Goal: Task Accomplishment & Management: Manage account settings

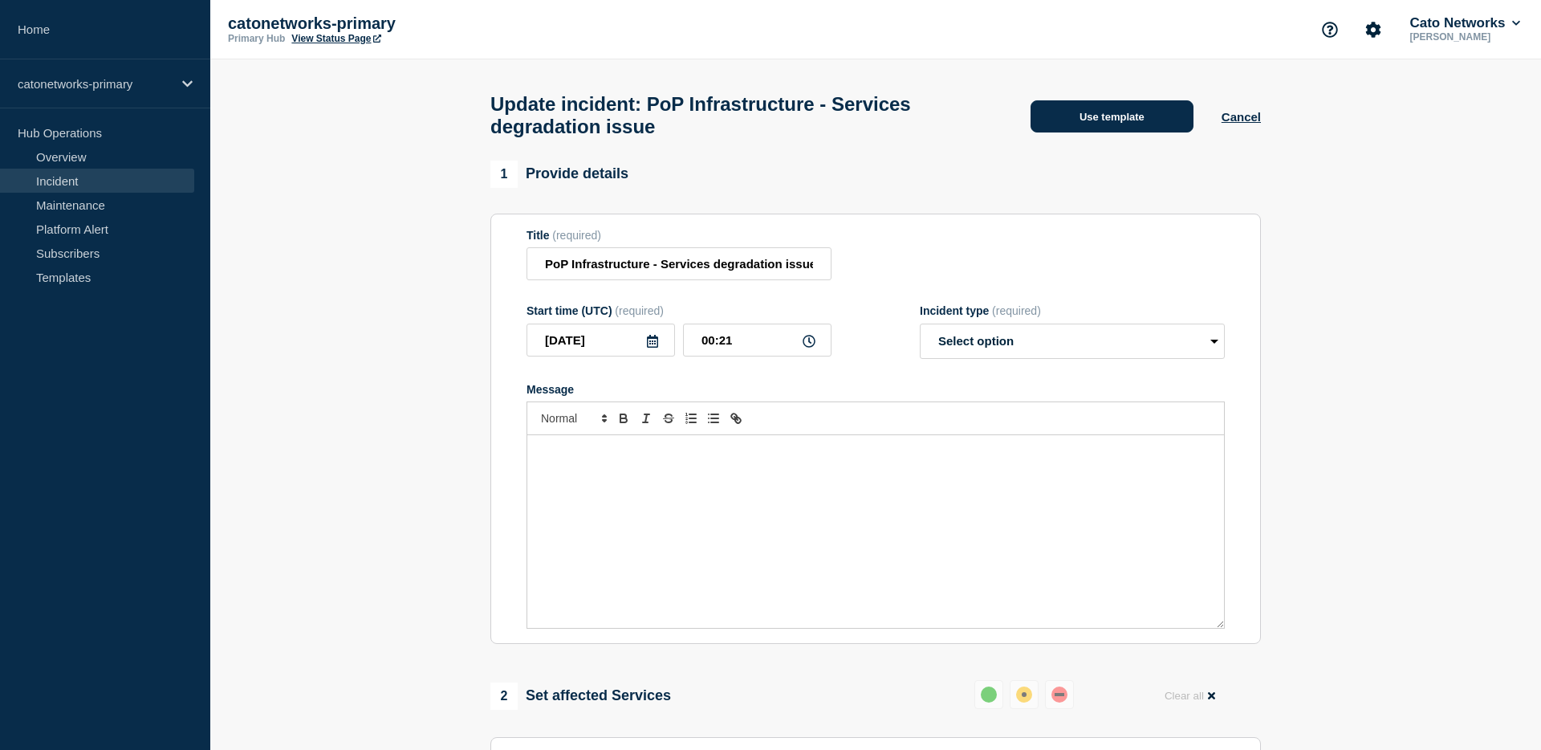
click at [1102, 118] on button "Use template" at bounding box center [1112, 116] width 163 height 32
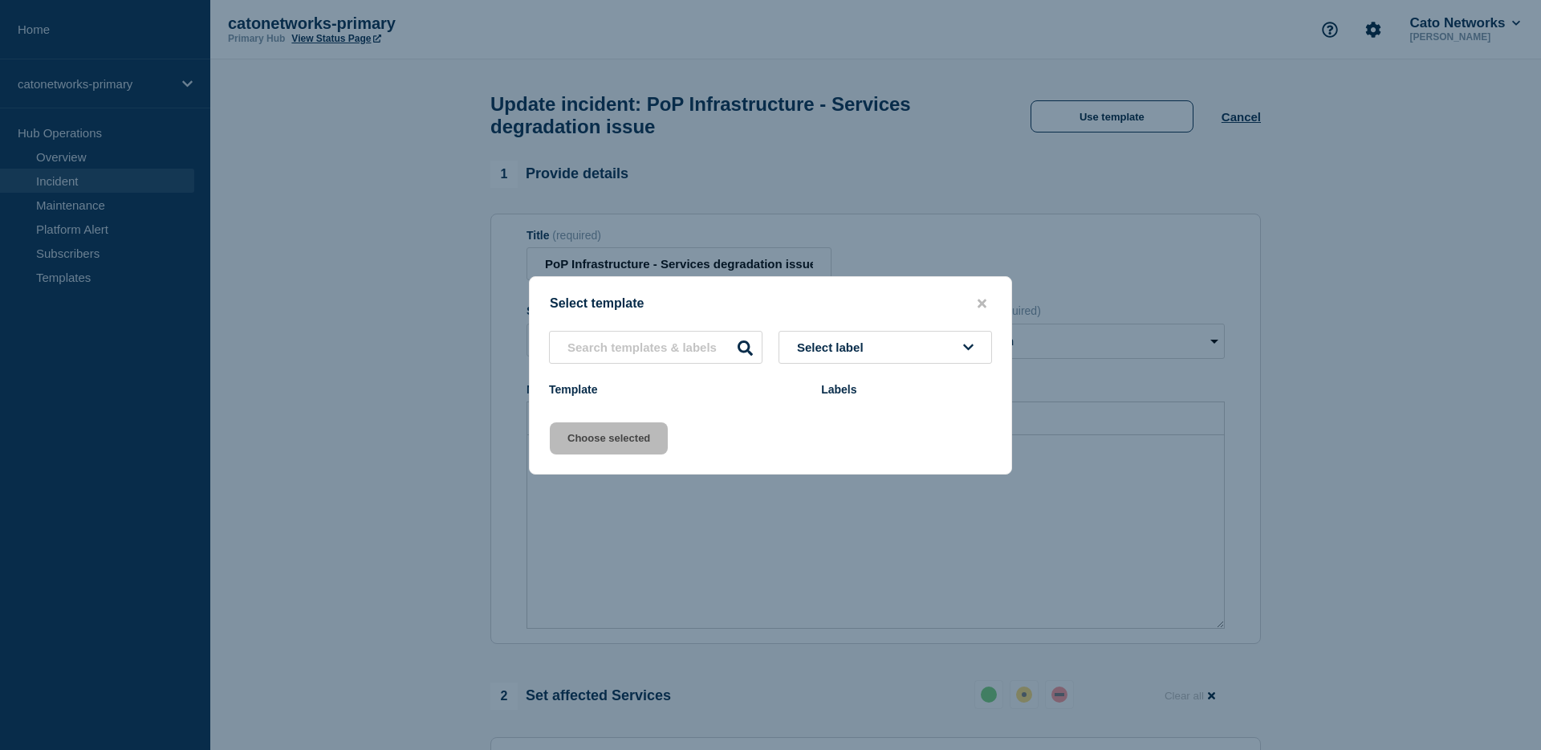
click at [887, 348] on button "Select label" at bounding box center [886, 347] width 214 height 33
click at [883, 353] on button "Select label" at bounding box center [886, 347] width 214 height 33
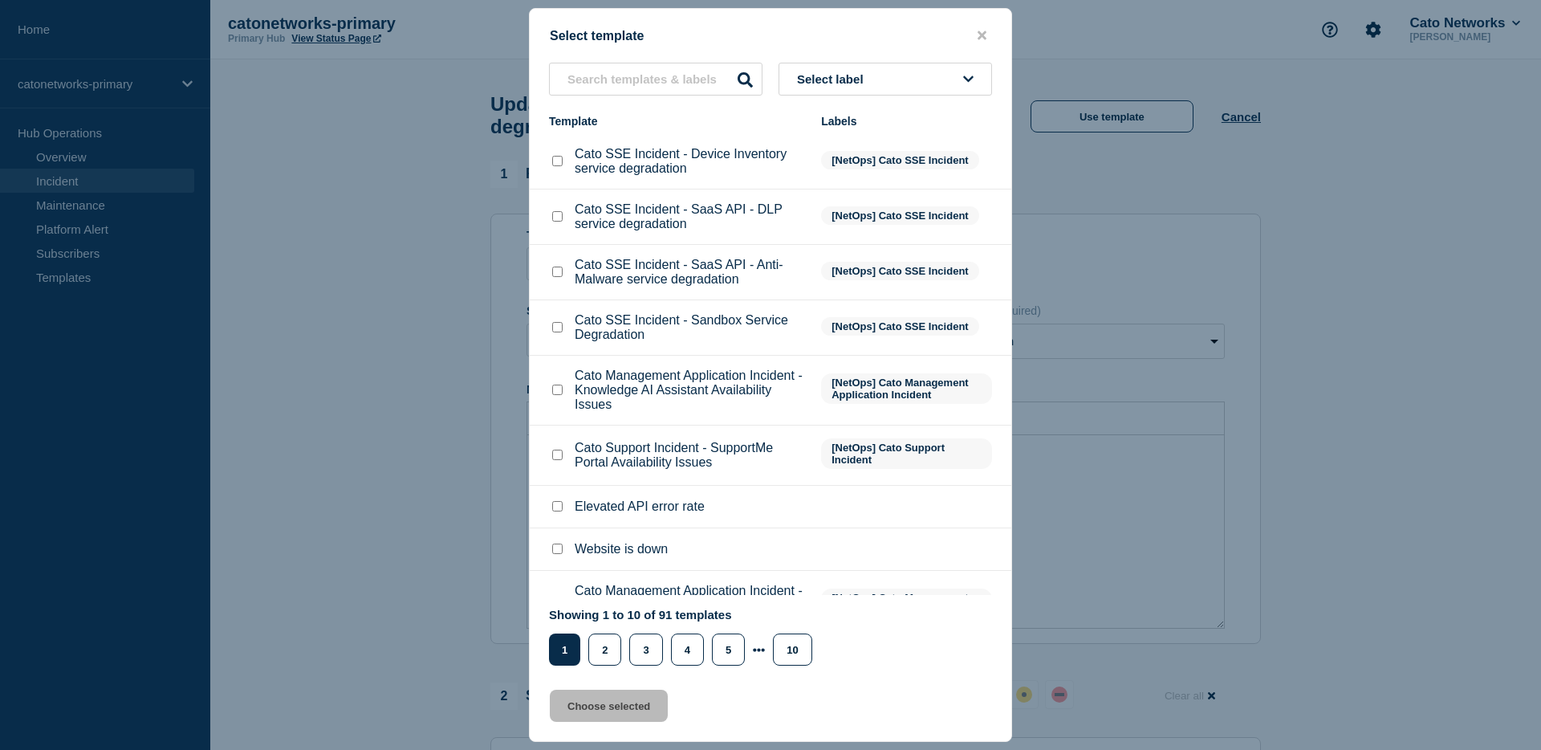
click at [882, 86] on button "Select label" at bounding box center [886, 79] width 214 height 33
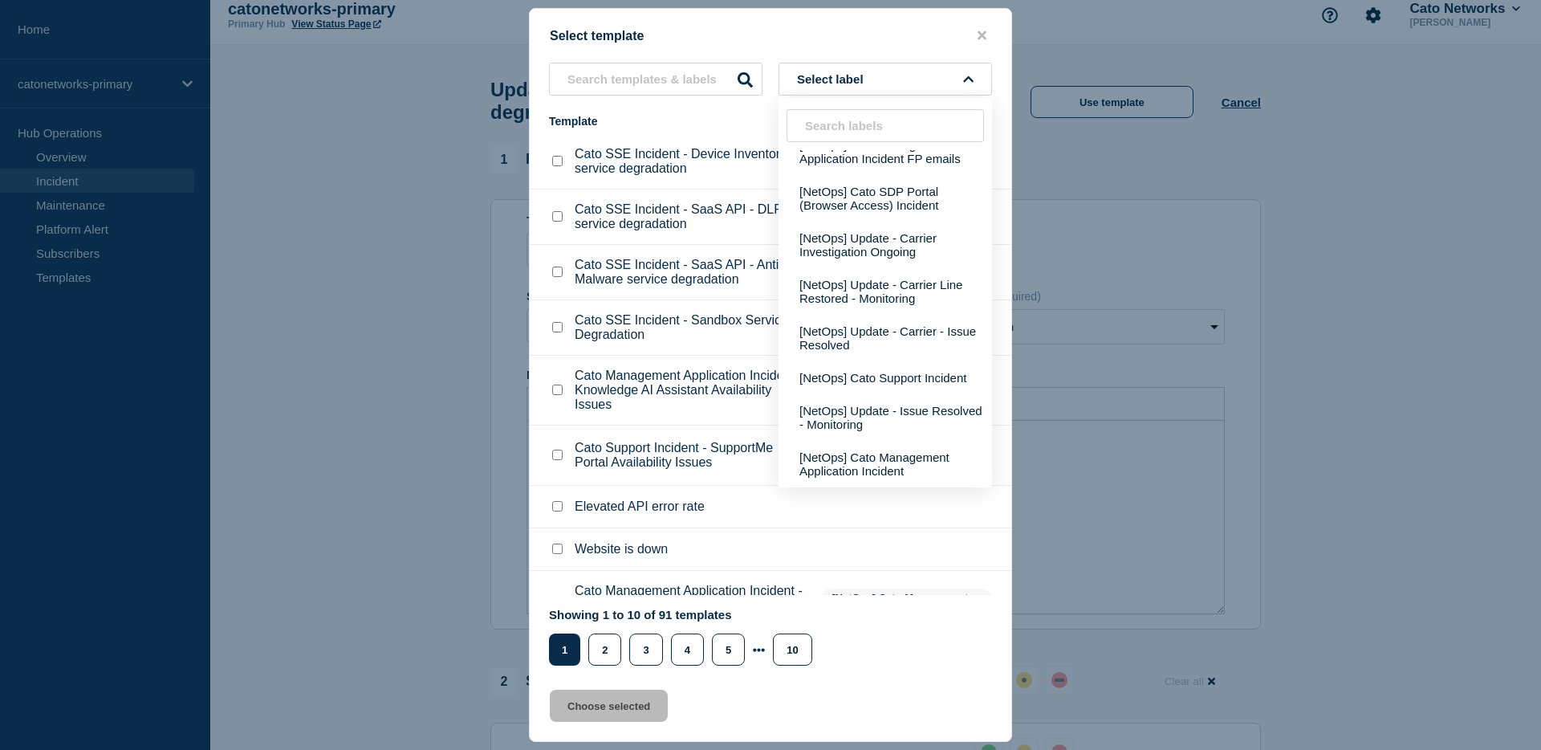
scroll to position [767, 0]
click at [1293, 268] on div at bounding box center [770, 375] width 1541 height 750
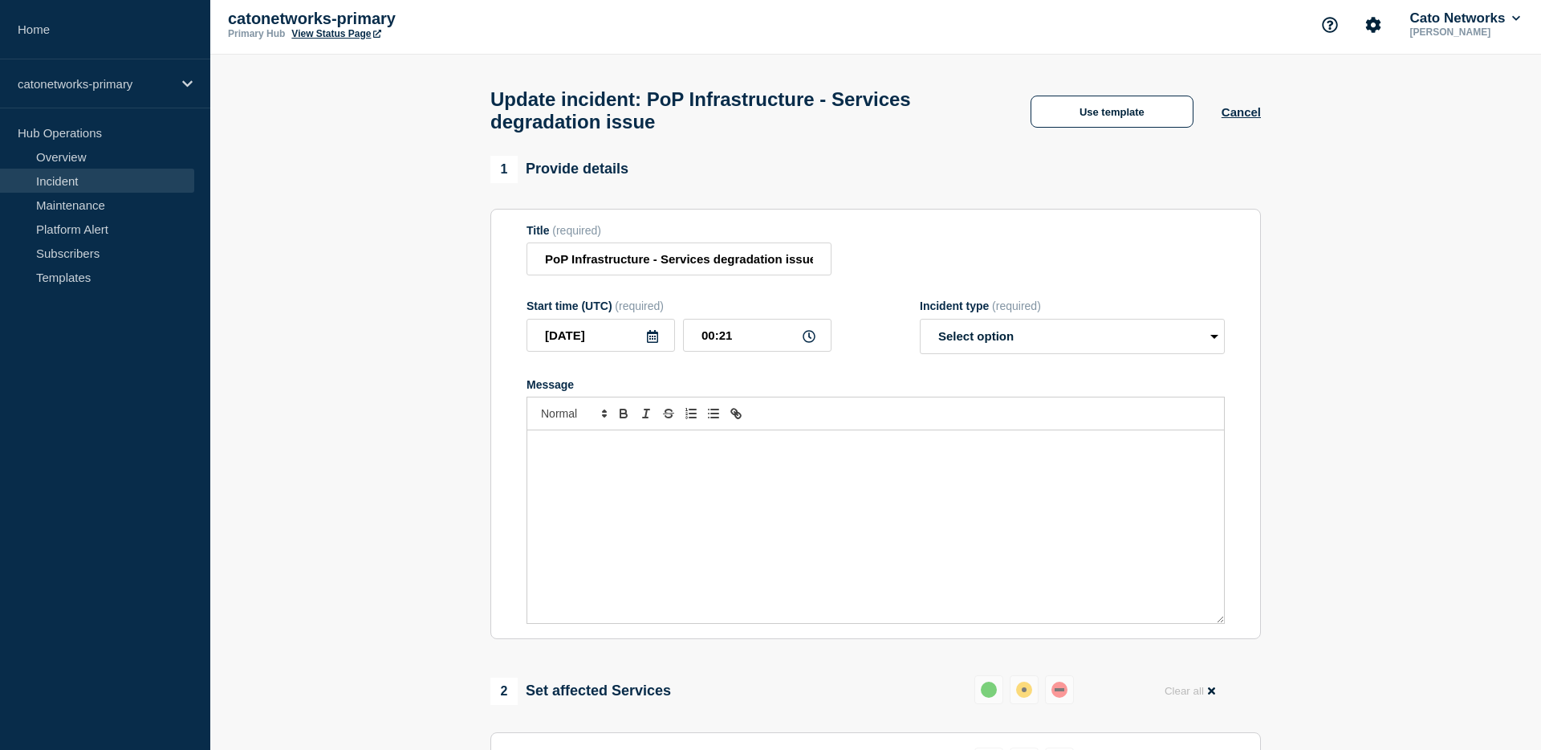
scroll to position [0, 0]
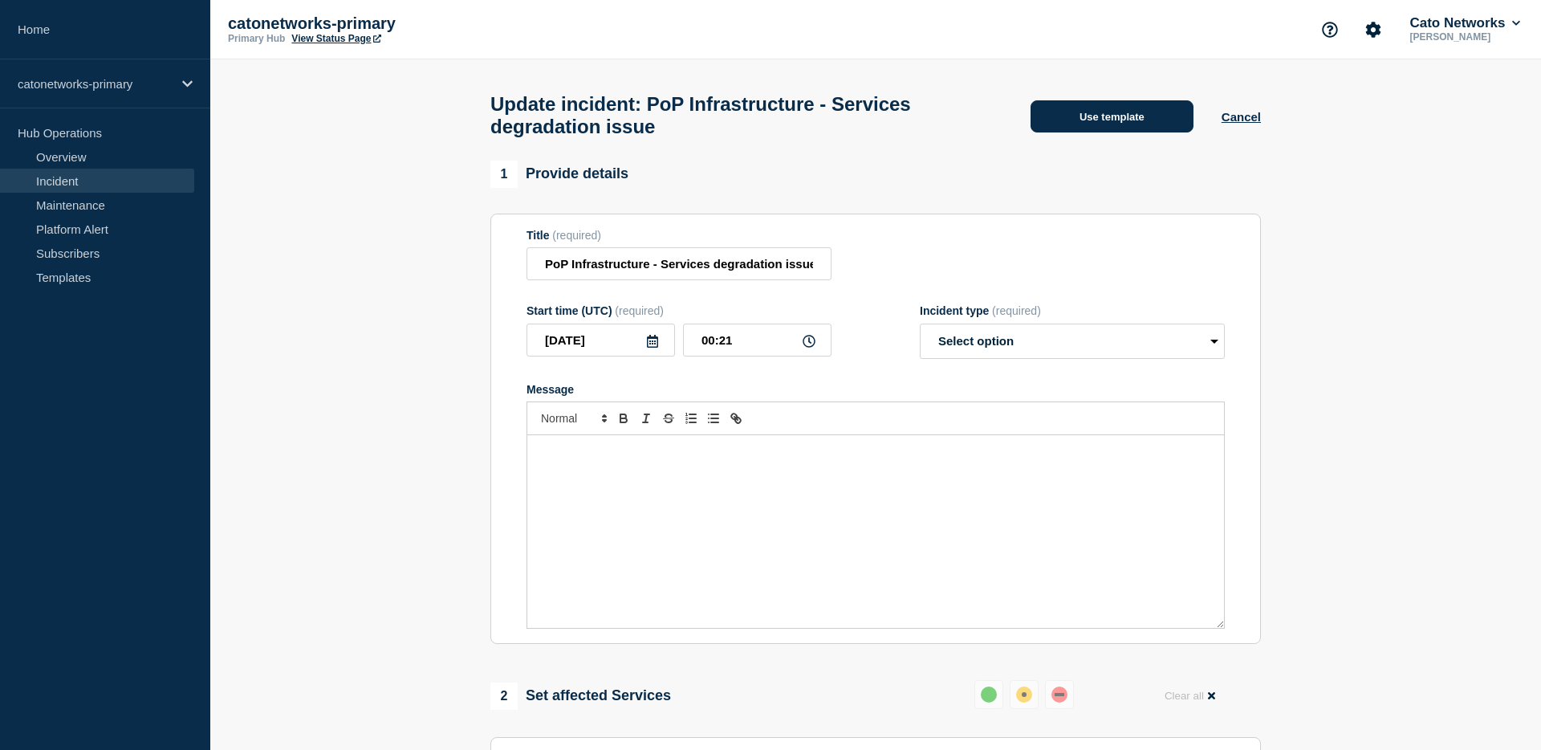
click at [1142, 136] on div "Update incident: PoP Infrastructure - Services degradation issue Use template C…" at bounding box center [876, 109] width 807 height 101
click at [1105, 121] on button "Use template" at bounding box center [1112, 116] width 163 height 32
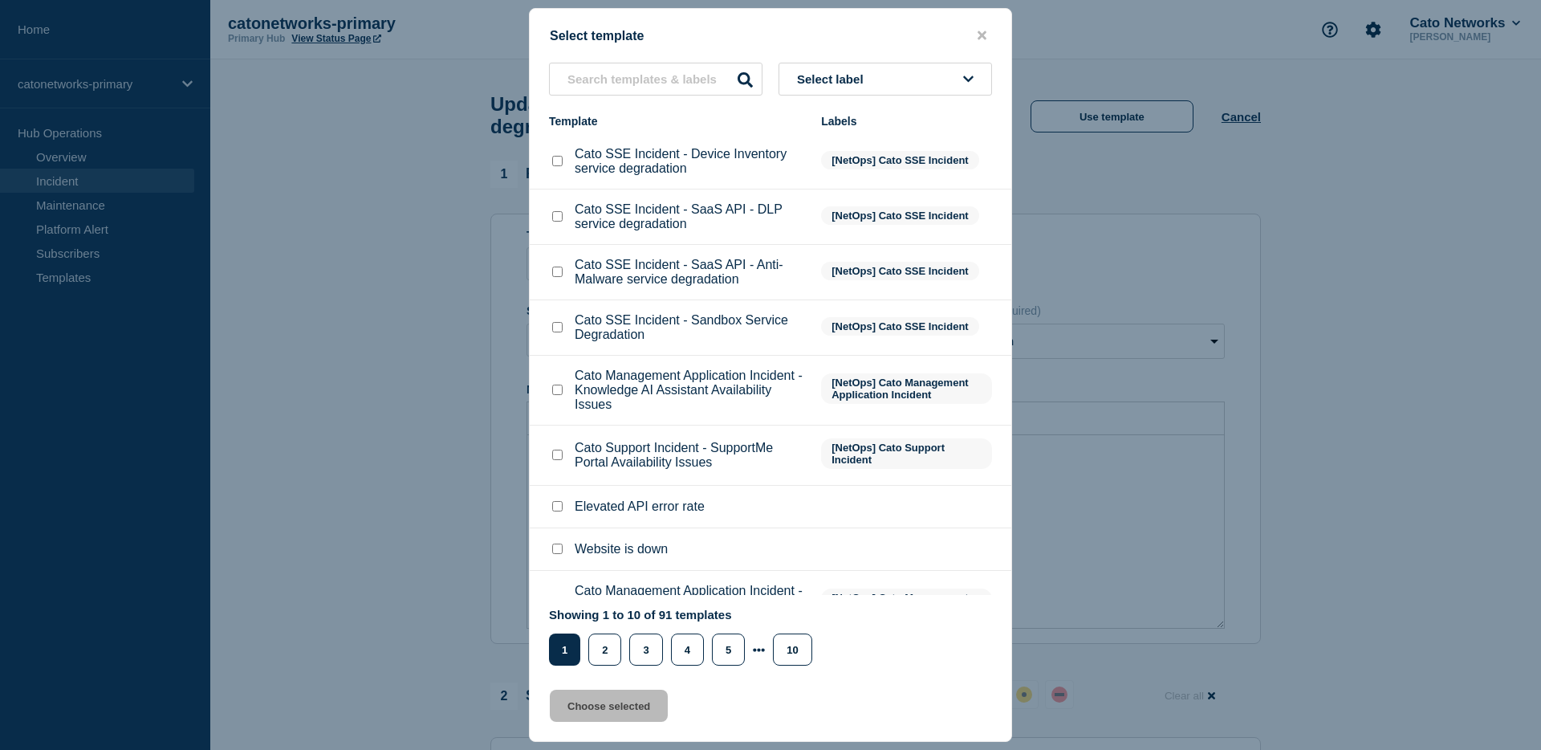
click at [869, 75] on span "Select label" at bounding box center [833, 79] width 73 height 14
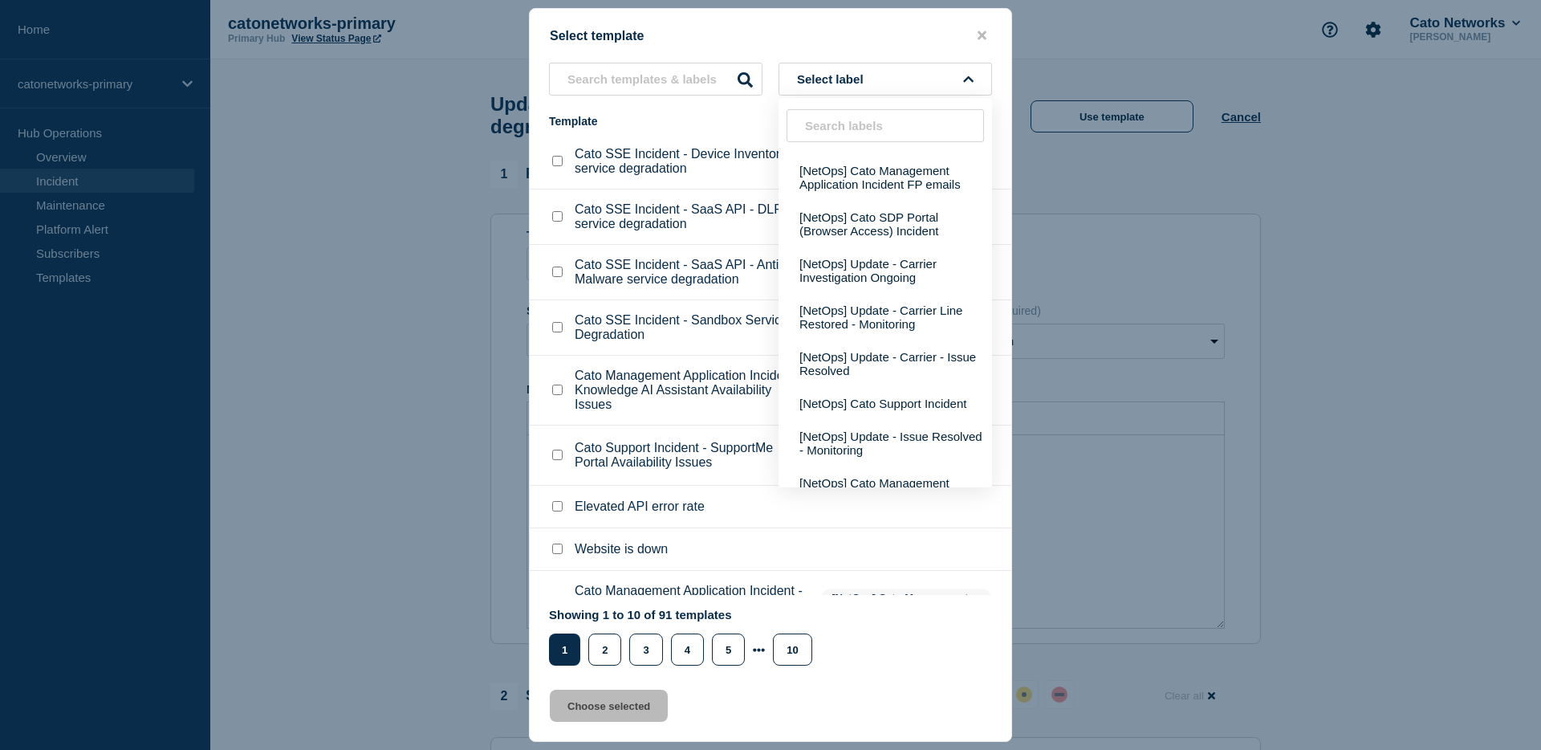
scroll to position [650, 0]
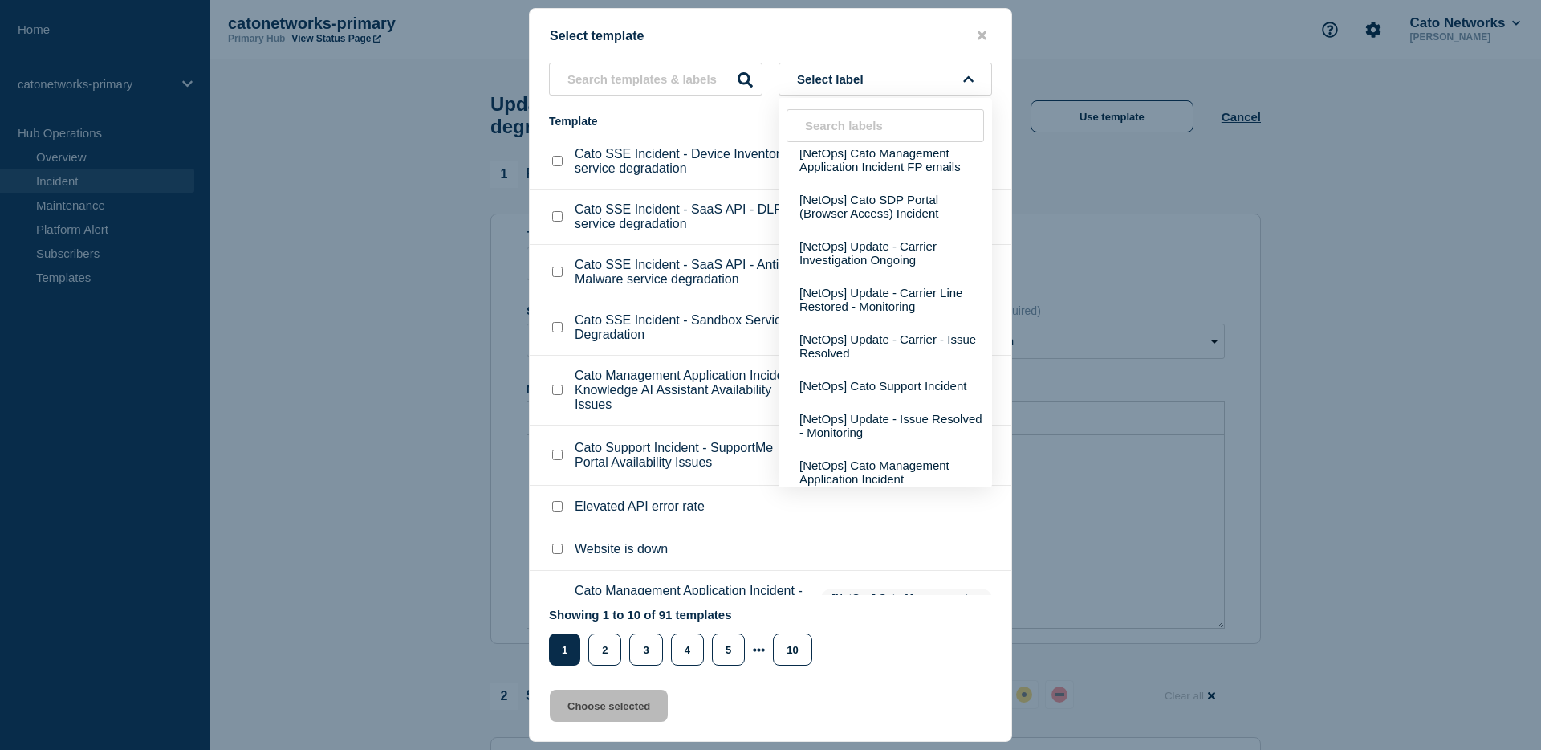
drag, startPoint x: 979, startPoint y: 32, endPoint x: 992, endPoint y: 60, distance: 31.2
click at [979, 32] on icon "close button" at bounding box center [982, 35] width 9 height 9
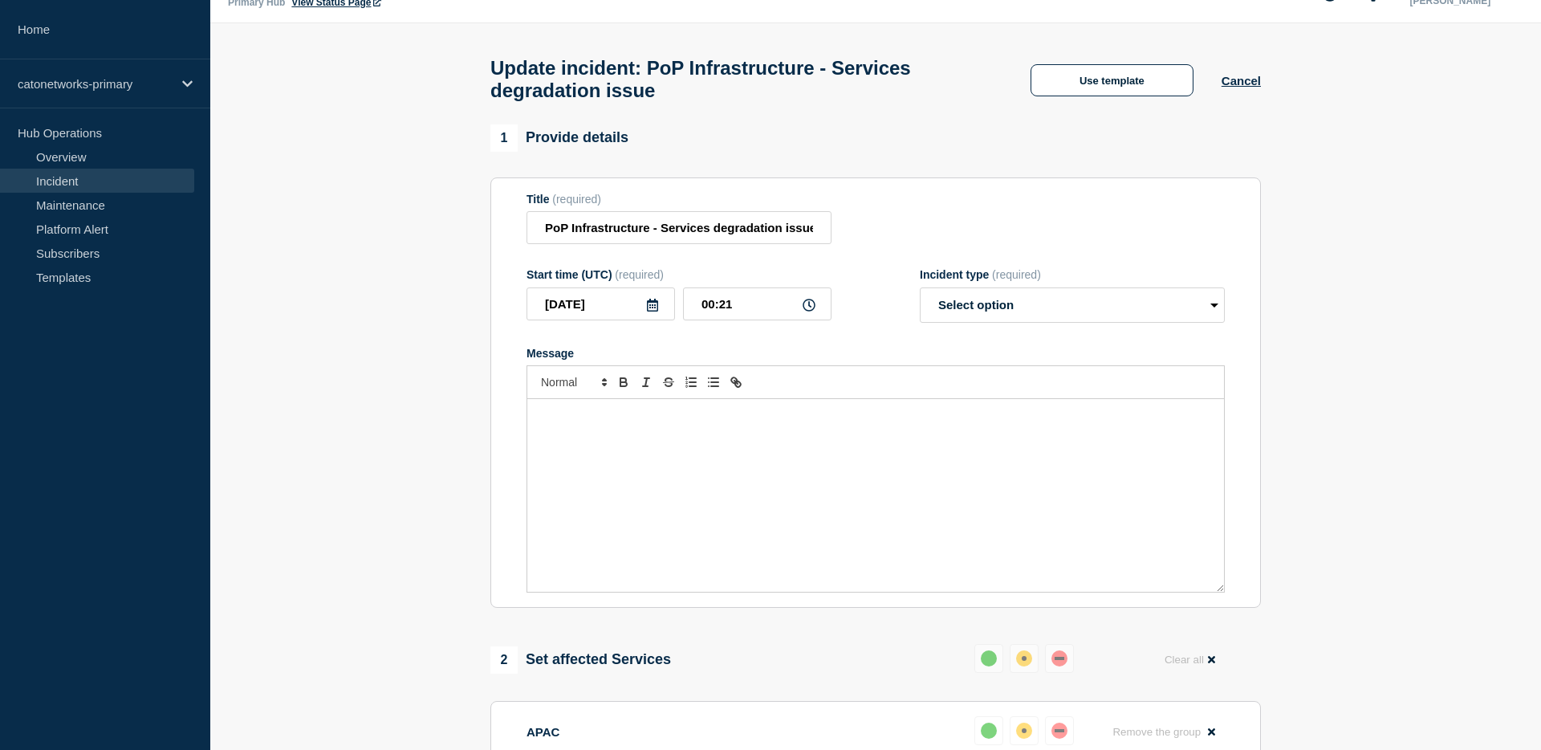
scroll to position [0, 0]
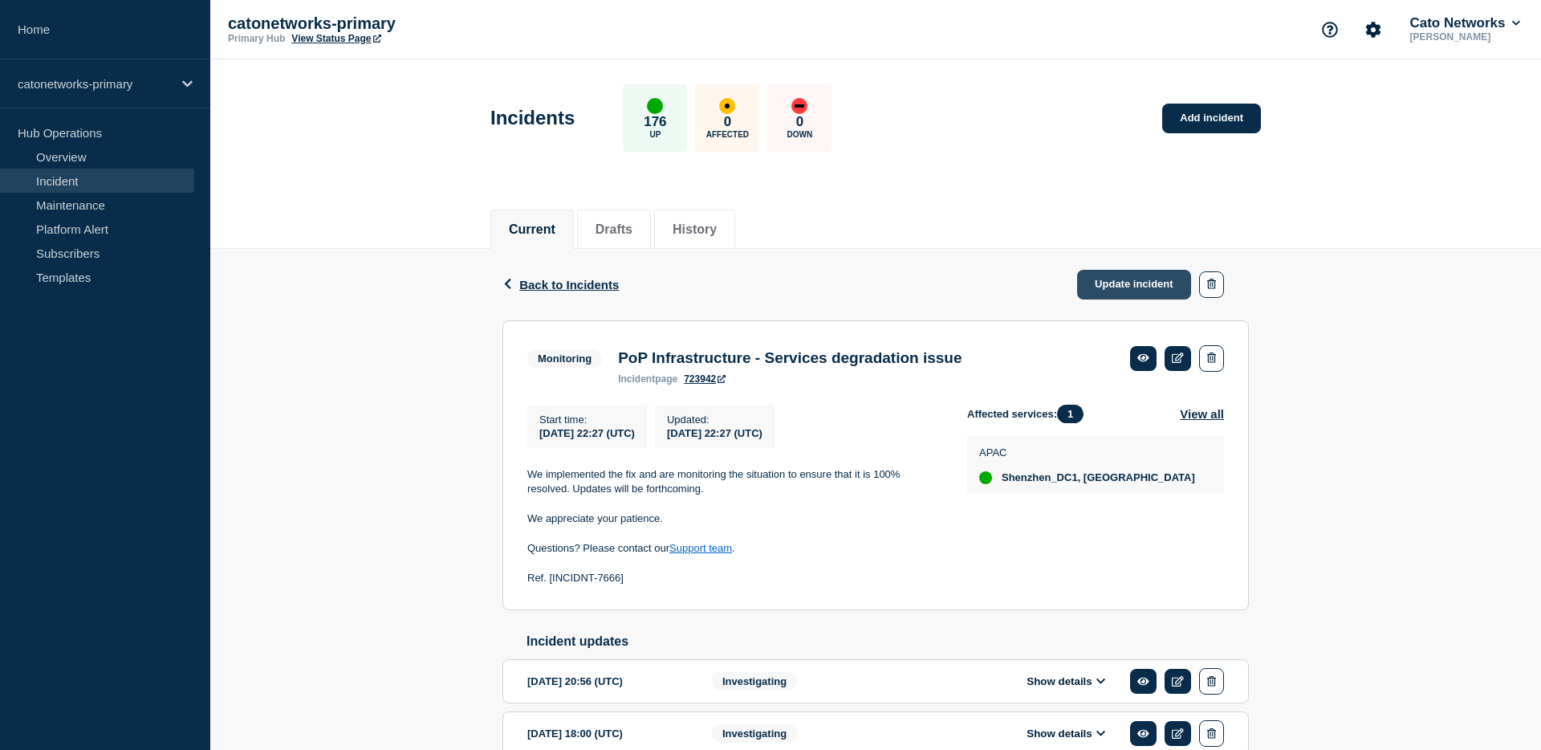
click at [1138, 275] on link "Update incident" at bounding box center [1134, 285] width 114 height 30
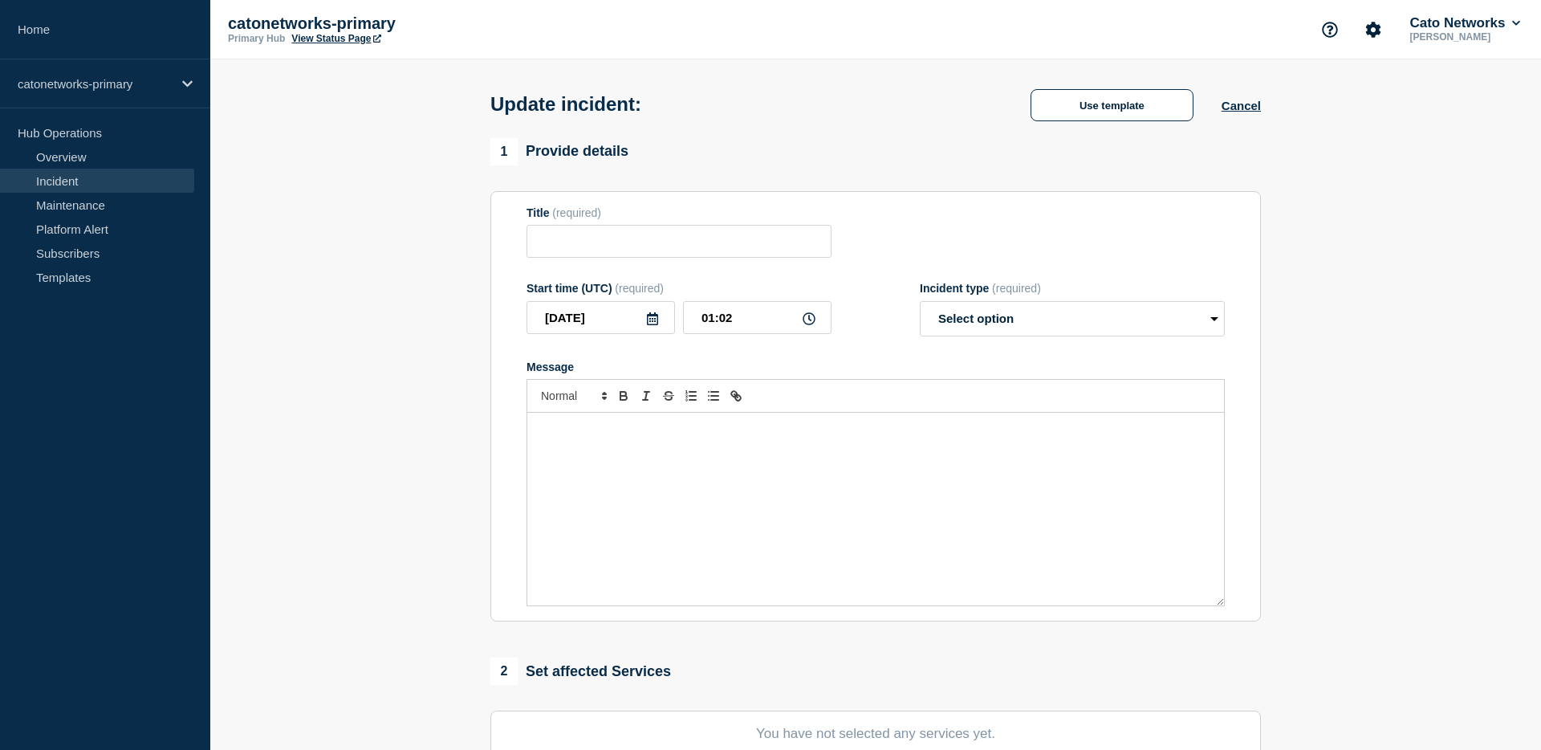
type input "PoP Infrastructure - Services degradation issue"
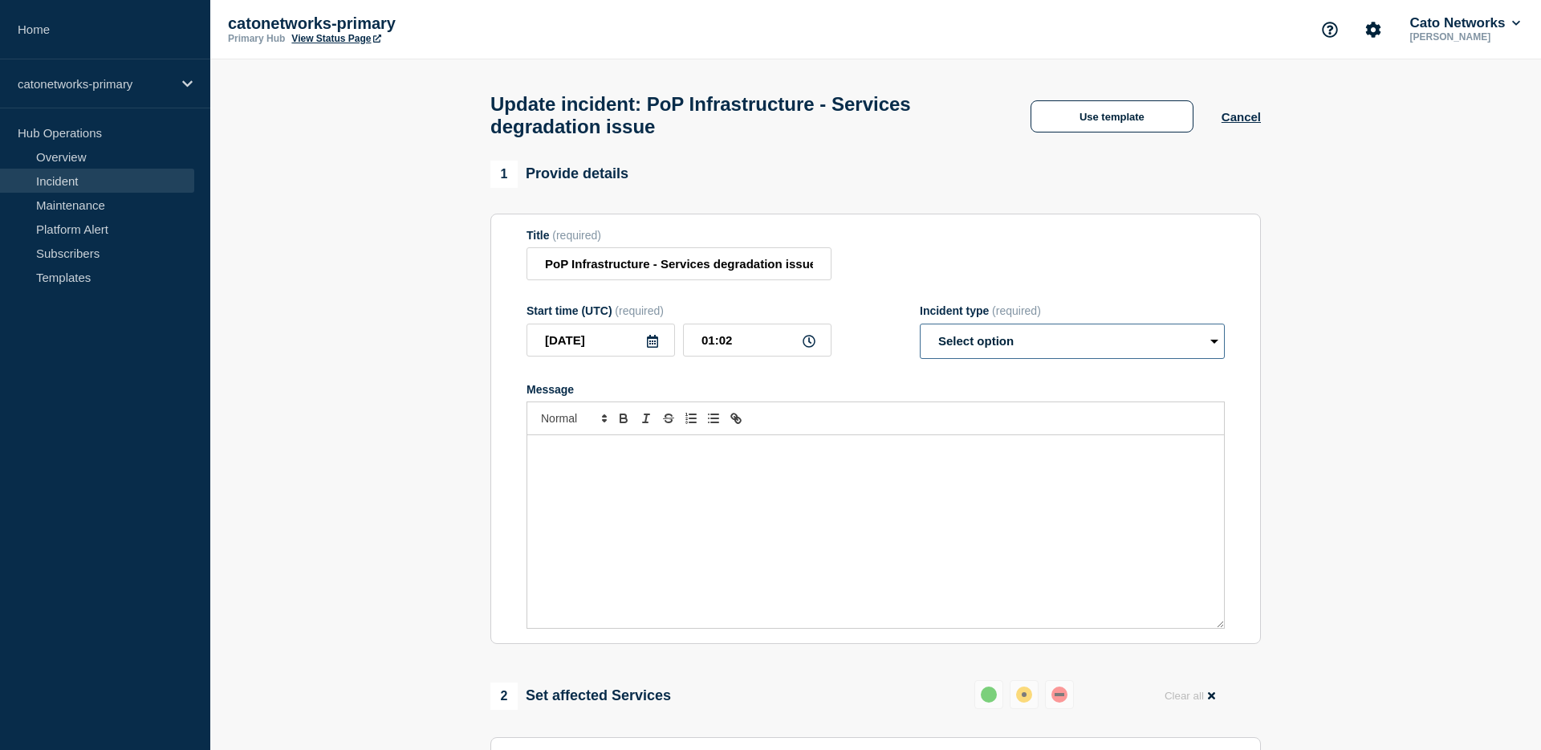
click at [1067, 356] on select "Select option Investigating Identified Monitoring Resolved" at bounding box center [1072, 341] width 305 height 35
click at [1032, 375] on form "Title (required) PoP Infrastructure - Services degradation issue Start time (UT…" at bounding box center [876, 429] width 698 height 401
click at [1034, 359] on select "Select option Investigating Identified Monitoring Resolved" at bounding box center [1072, 341] width 305 height 35
select select "identified"
click at [920, 339] on select "Select option Investigating Identified Monitoring Resolved" at bounding box center [1072, 341] width 305 height 35
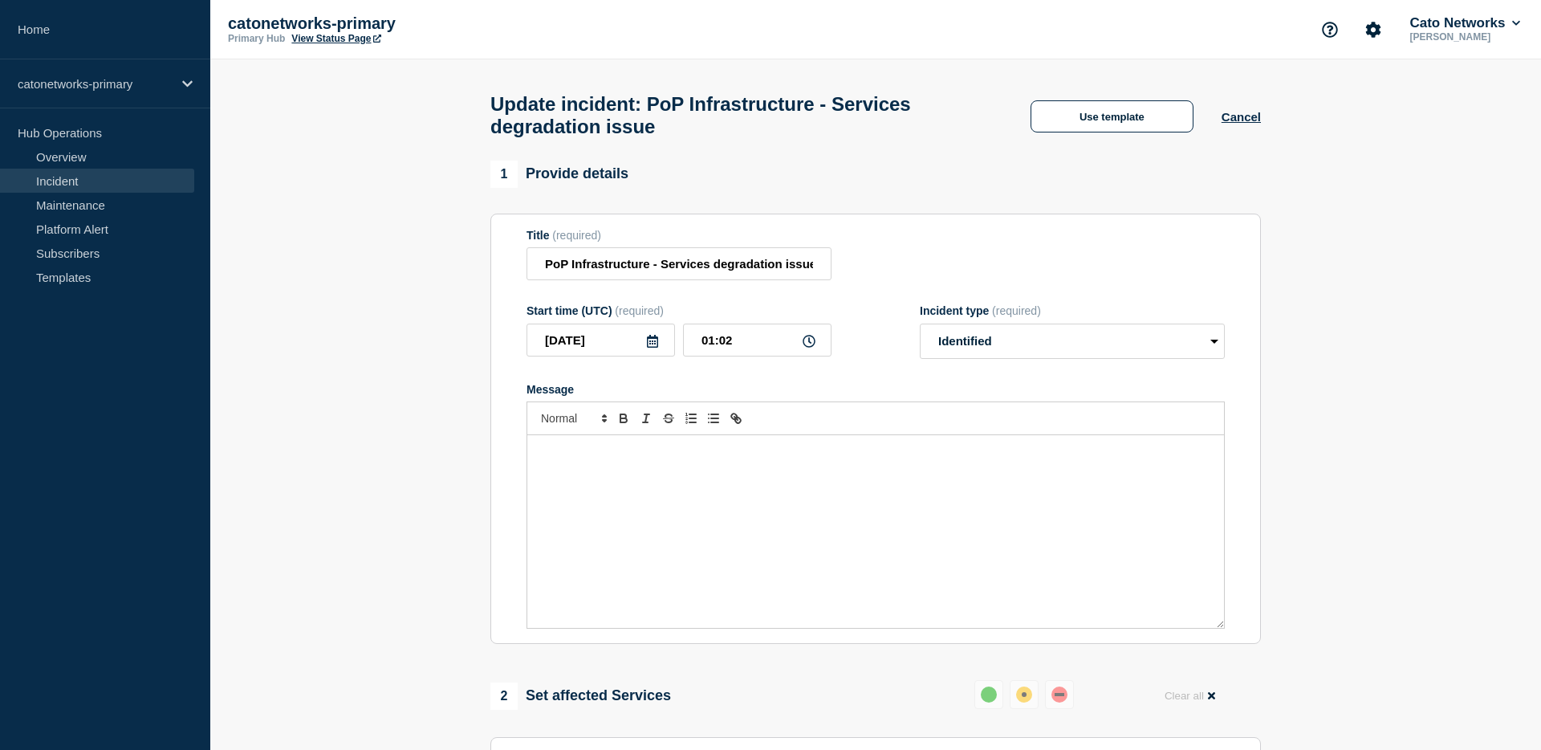
click at [1012, 281] on div "Title (required) PoP Infrastructure - Services degradation issue" at bounding box center [876, 255] width 698 height 52
click at [1088, 130] on button "Use template" at bounding box center [1112, 116] width 163 height 32
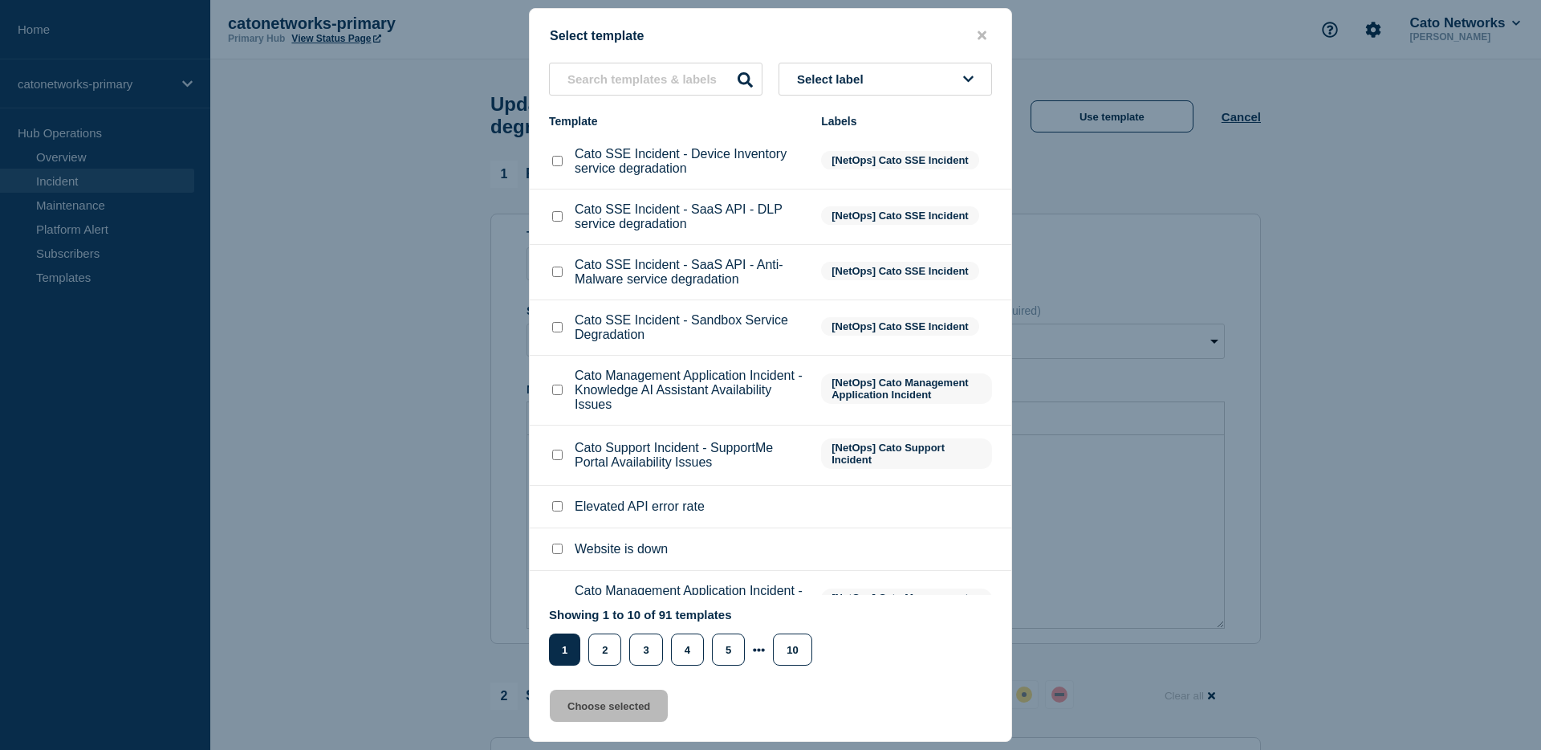
click at [874, 81] on button "Select label" at bounding box center [886, 79] width 214 height 33
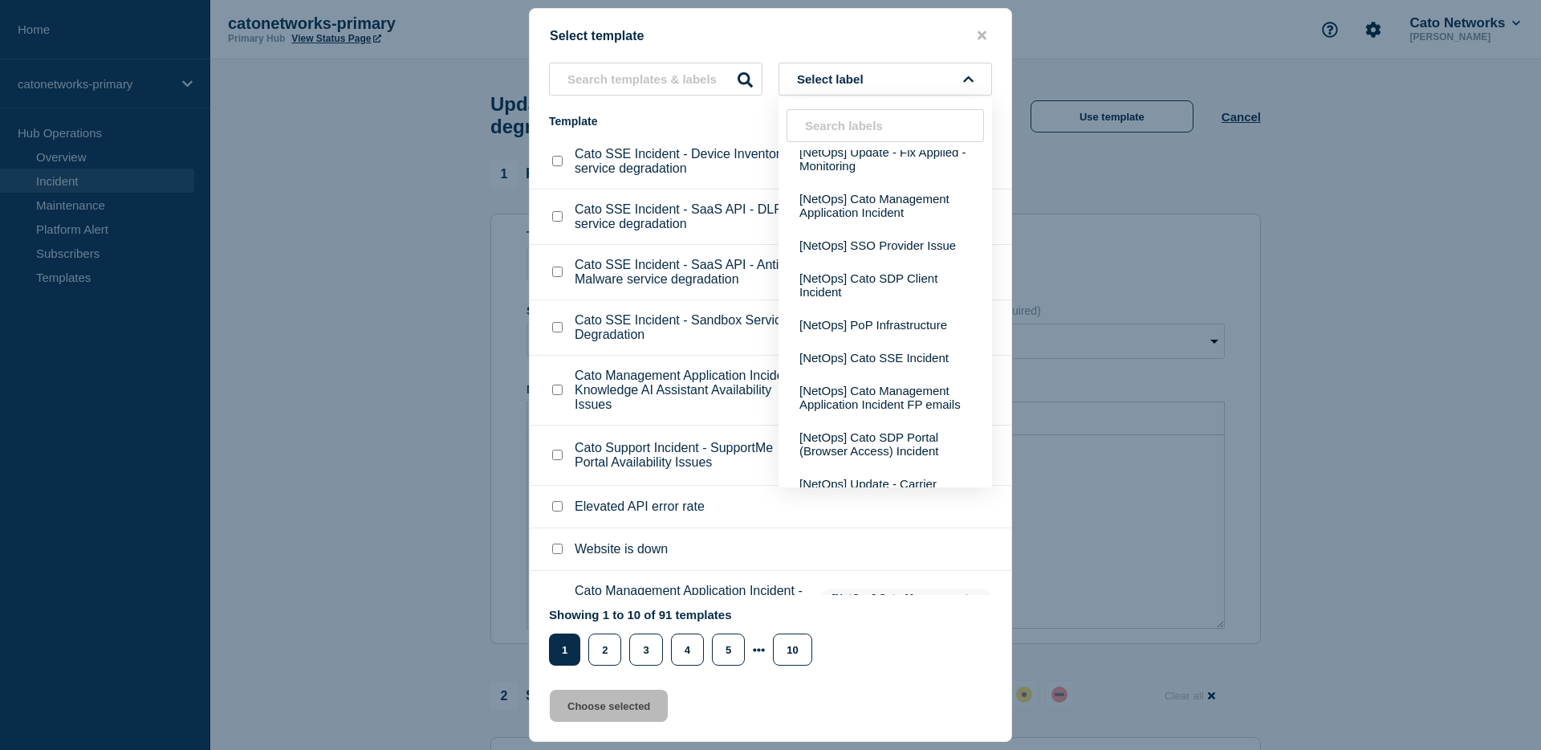
scroll to position [413, 0]
click at [875, 340] on button "[NetOps] PoP Infrastructure" at bounding box center [886, 323] width 214 height 33
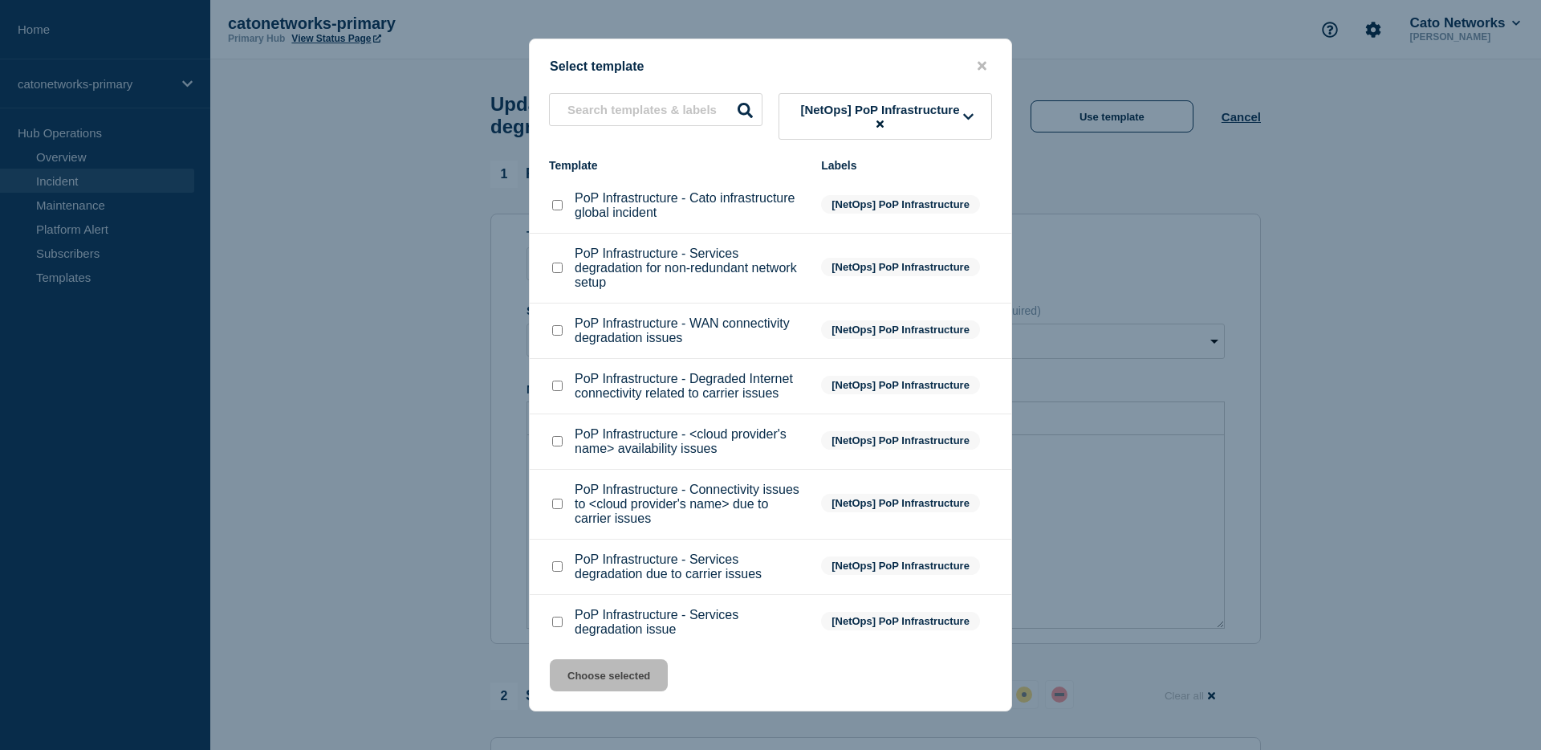
click at [608, 290] on p "PoP Infrastructure - Services degradation for non-redundant network setup" at bounding box center [690, 267] width 230 height 43
click at [564, 276] on div at bounding box center [557, 268] width 16 height 16
click at [568, 282] on div "PoP Infrastructure - Services degradation for non-redundant network setup" at bounding box center [677, 267] width 256 height 43
click at [563, 276] on div at bounding box center [557, 268] width 16 height 16
click at [561, 273] on input "PoP Infrastructure - Services degradation for non-redundant network setup check…" at bounding box center [557, 268] width 10 height 10
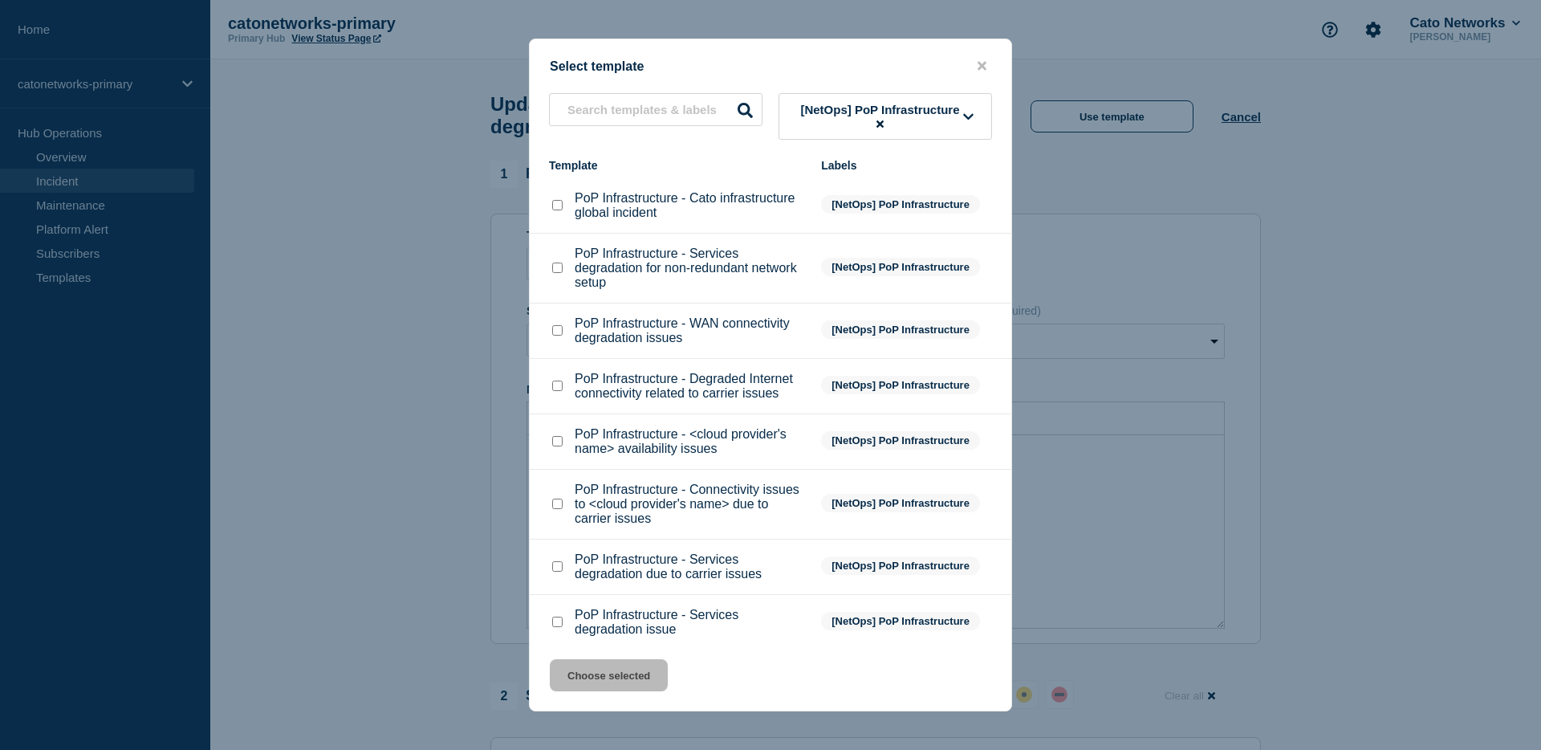
checkbox input "true"
click at [611, 678] on button "Choose selected" at bounding box center [609, 675] width 118 height 32
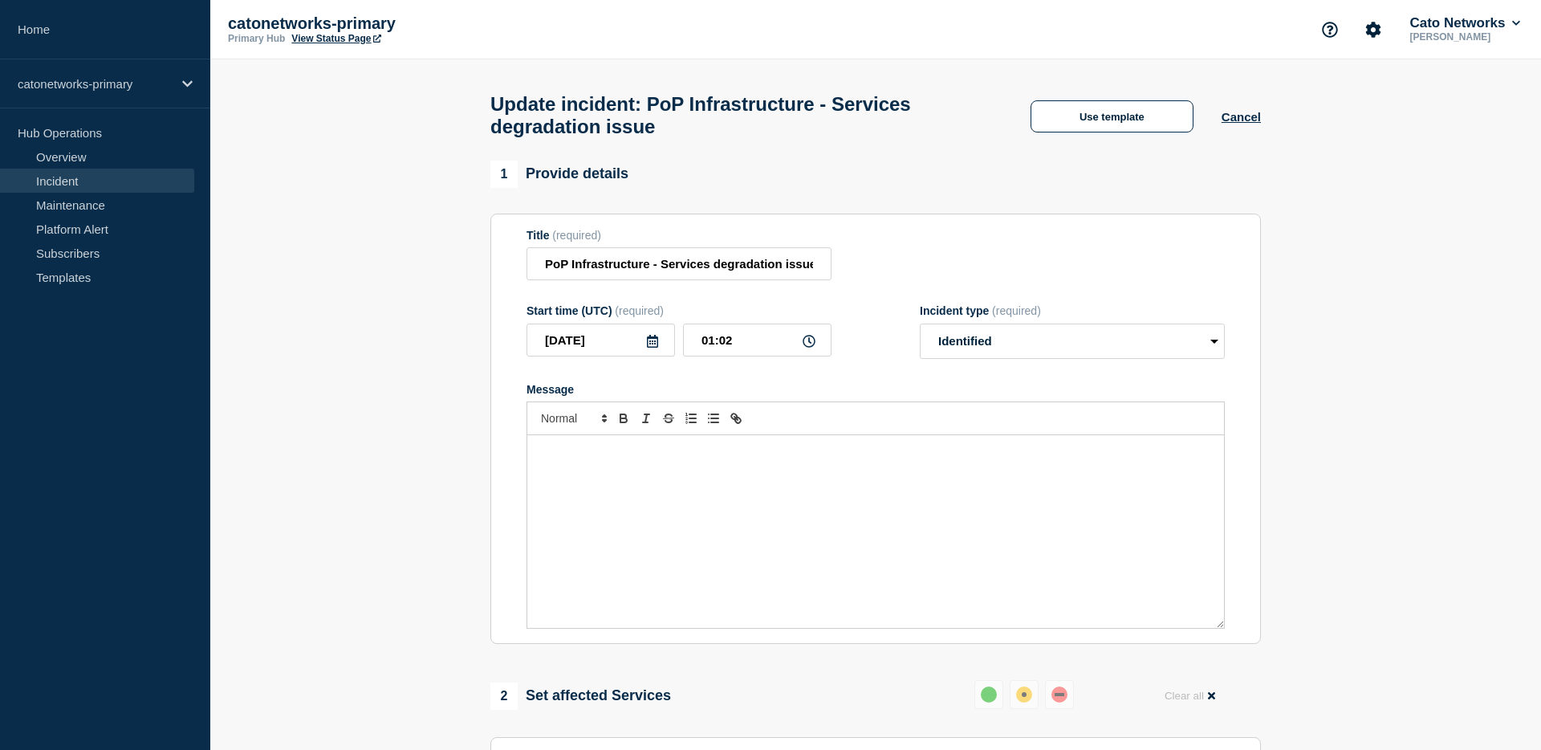
select select "investigating"
radio input "false"
radio input "true"
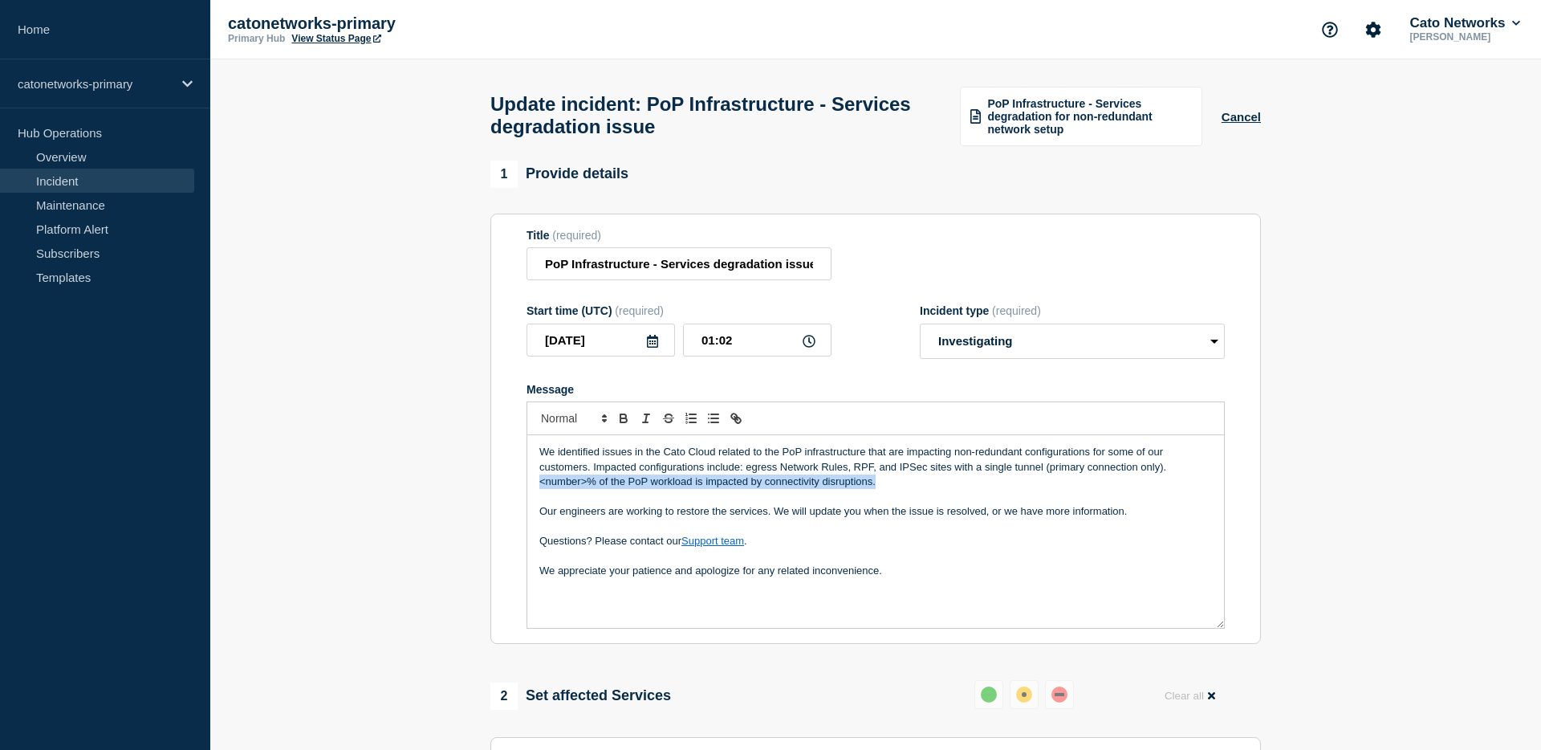
drag, startPoint x: 887, startPoint y: 499, endPoint x: 531, endPoint y: 500, distance: 356.5
click at [531, 500] on div "We identified issues in the Cato Cloud related to the PoP infrastructure that a…" at bounding box center [875, 531] width 697 height 193
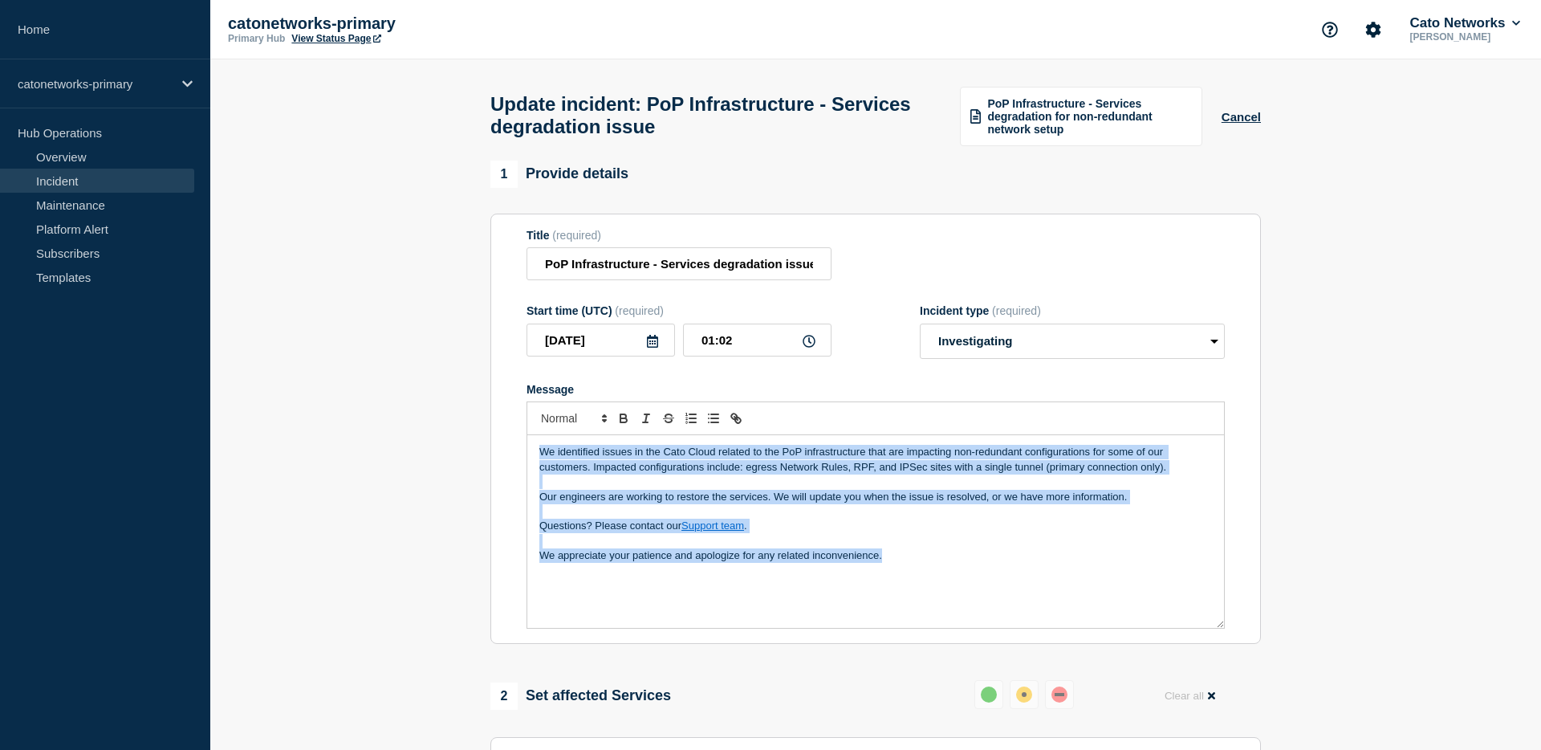
drag, startPoint x: 918, startPoint y: 574, endPoint x: 512, endPoint y: 468, distance: 419.1
click at [512, 468] on section "Title (required) PoP Infrastructure - Services degradation issue Start time (UT…" at bounding box center [876, 429] width 771 height 431
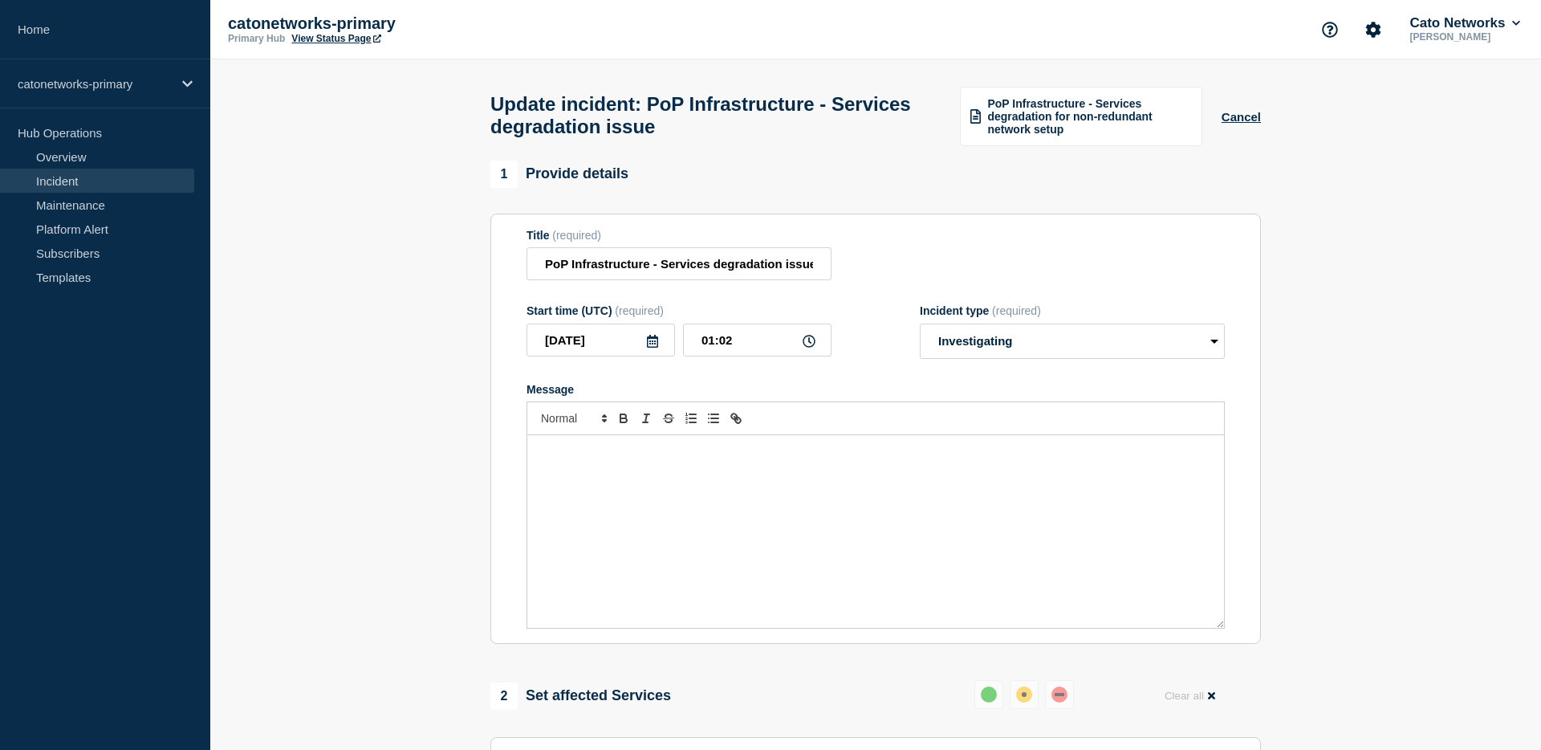
click at [781, 496] on div "Message" at bounding box center [875, 531] width 697 height 193
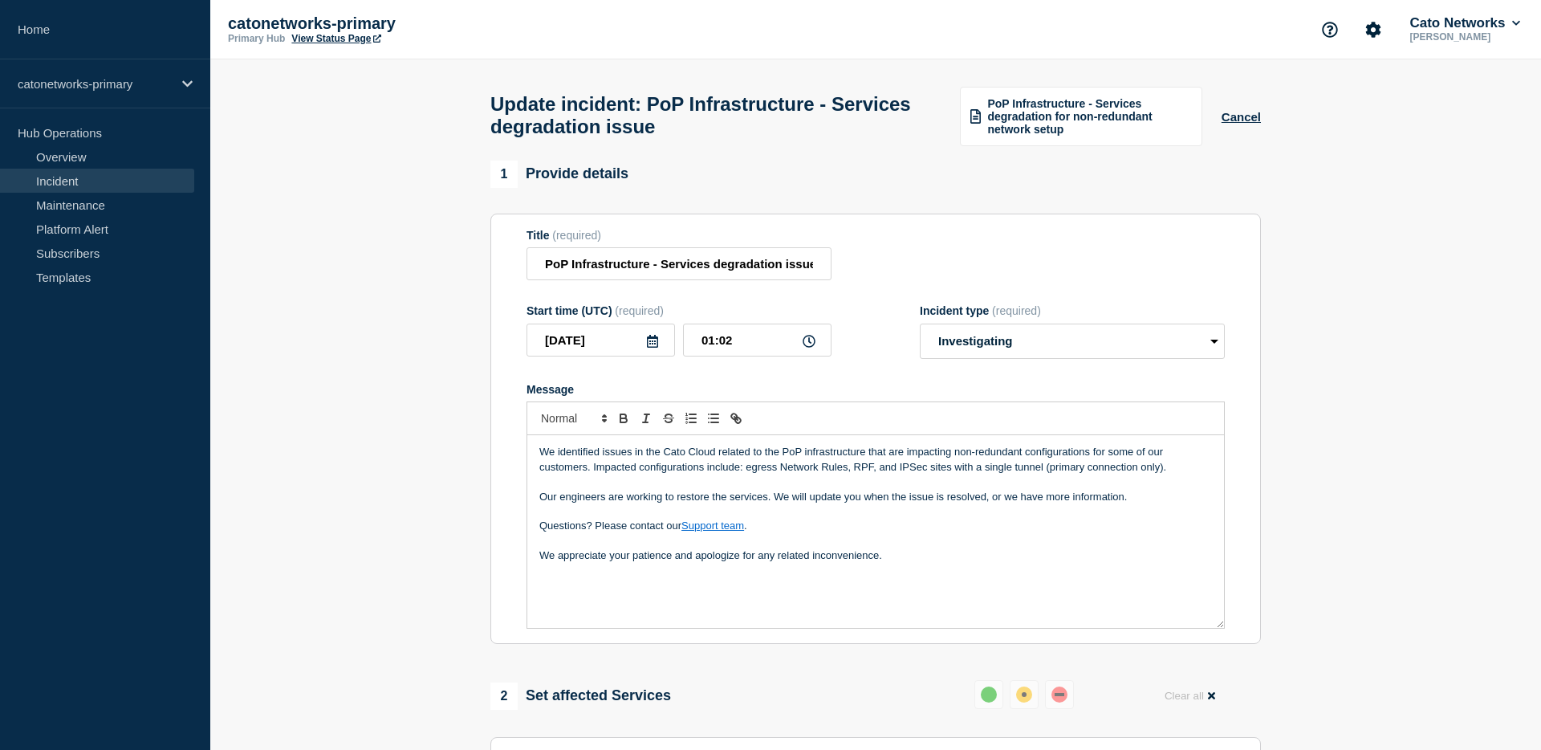
drag, startPoint x: 700, startPoint y: 135, endPoint x: 682, endPoint y: 136, distance: 18.5
click at [690, 136] on h1 "Update incident: PoP Infrastructure - Services degradation issue" at bounding box center [716, 115] width 450 height 45
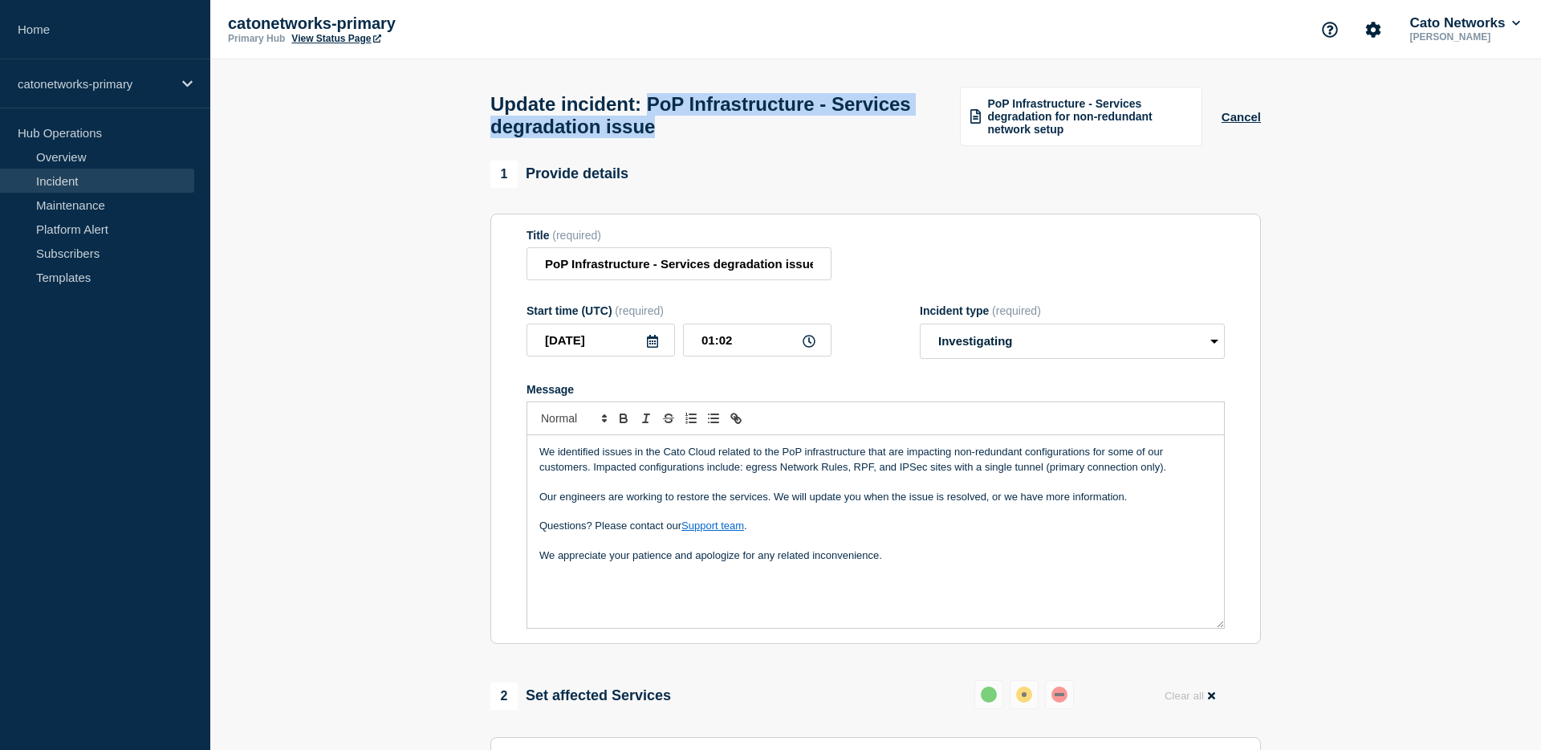
drag, startPoint x: 672, startPoint y: 136, endPoint x: 651, endPoint y: 100, distance: 41.7
click at [651, 100] on h1 "Update incident: PoP Infrastructure - Services degradation issue" at bounding box center [716, 115] width 450 height 45
copy h1 "PoP Infrastructure - Services degradation issue"
click at [735, 136] on h1 "Update incident: PoP Infrastructure - Services degradation issue" at bounding box center [716, 115] width 450 height 45
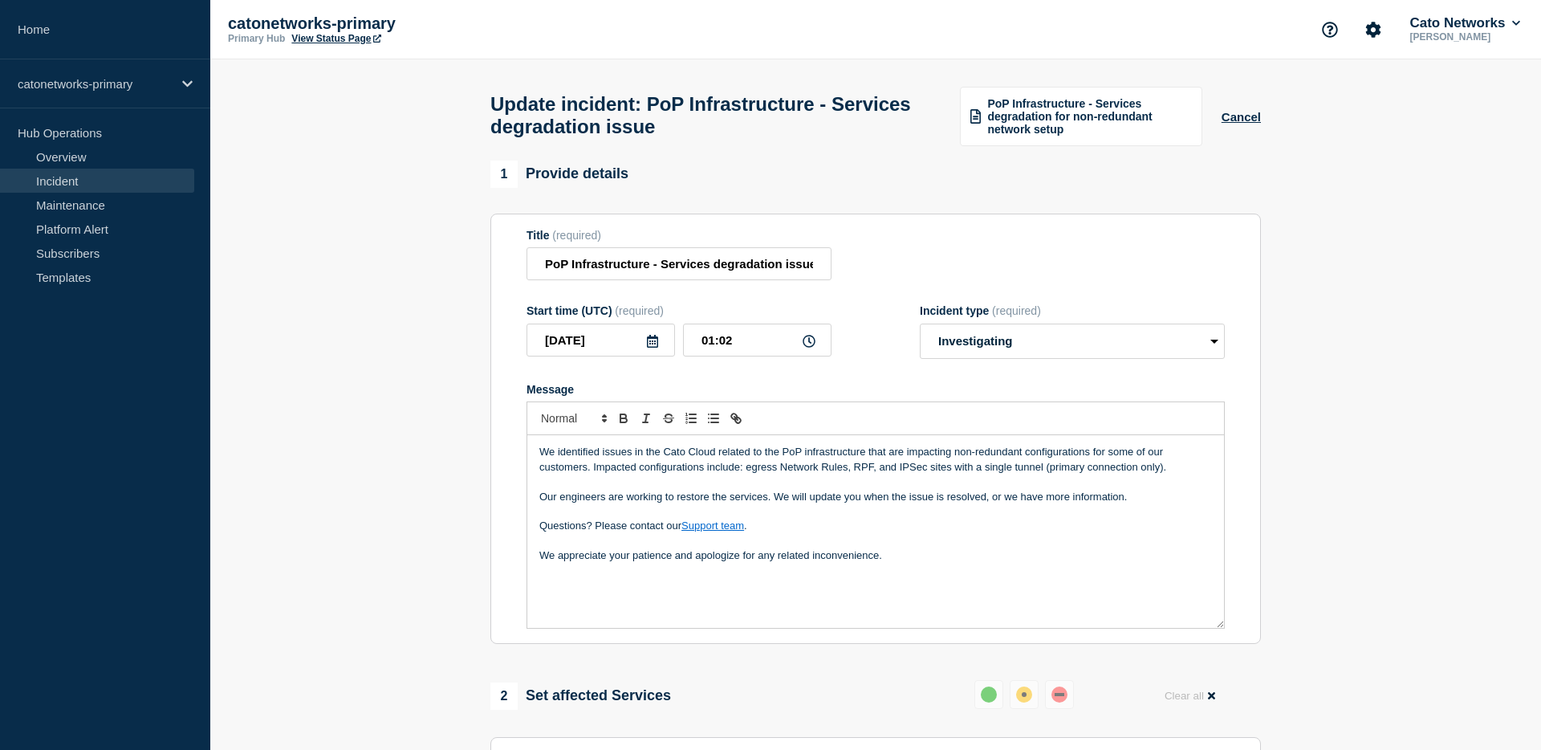
click at [678, 132] on h1 "Update incident: PoP Infrastructure - Services degradation issue" at bounding box center [716, 115] width 450 height 45
click at [786, 278] on input "PoP Infrastructure - Services degradation issue" at bounding box center [679, 263] width 305 height 33
click at [819, 279] on input "PoP Infrastructure - Services degradation issue" at bounding box center [679, 263] width 305 height 33
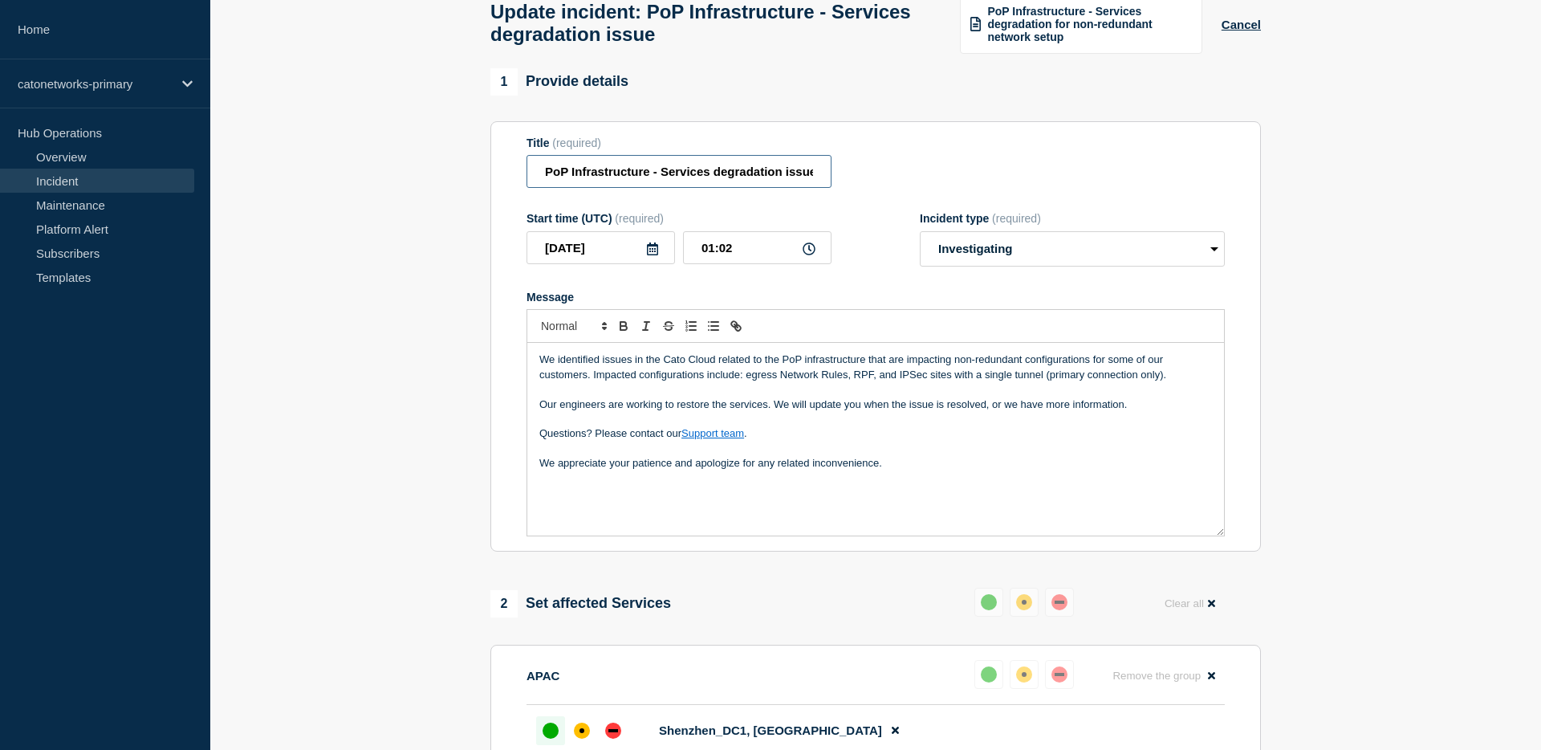
scroll to position [108, 0]
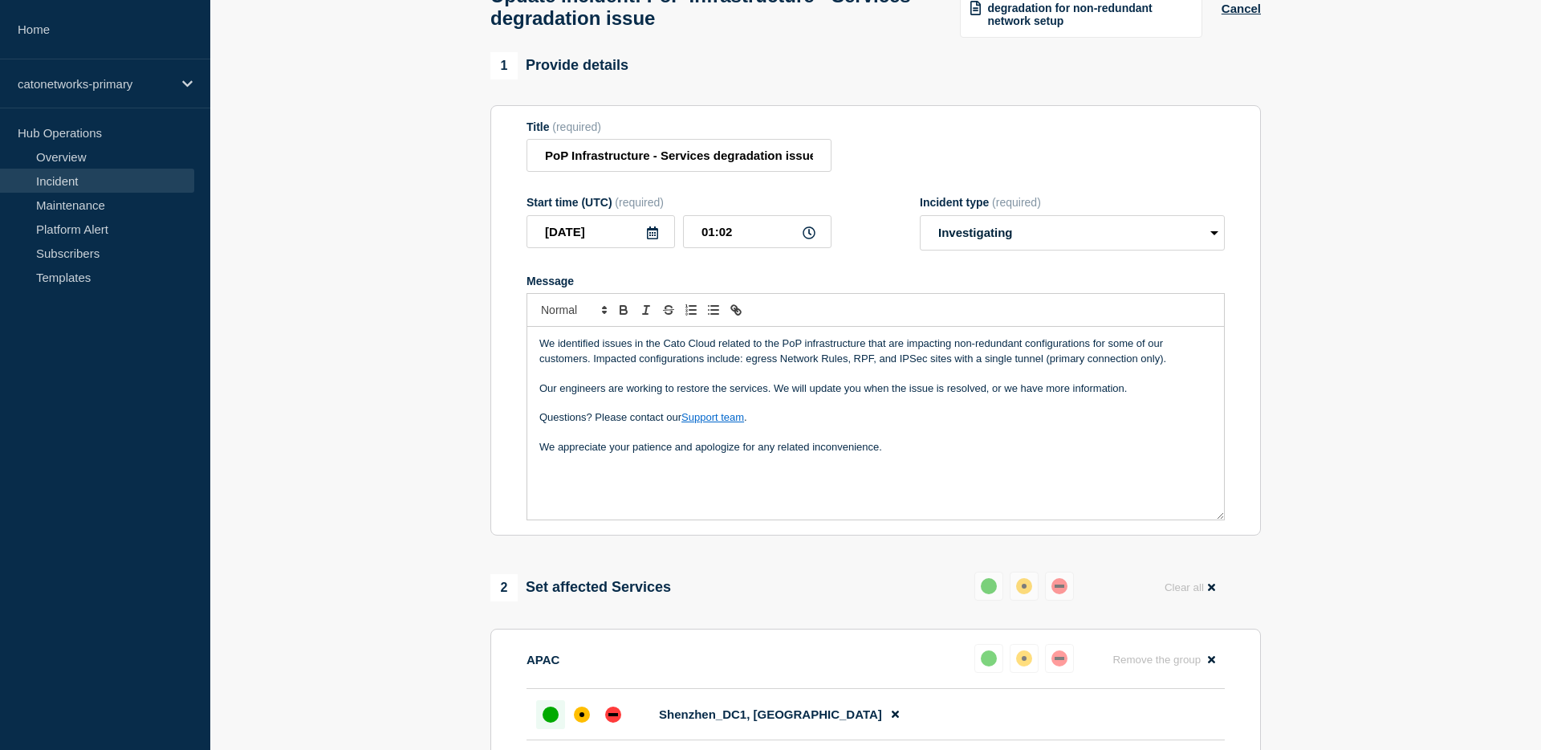
click at [928, 168] on div "Title (required) PoP Infrastructure - Services degradation issue" at bounding box center [876, 146] width 698 height 52
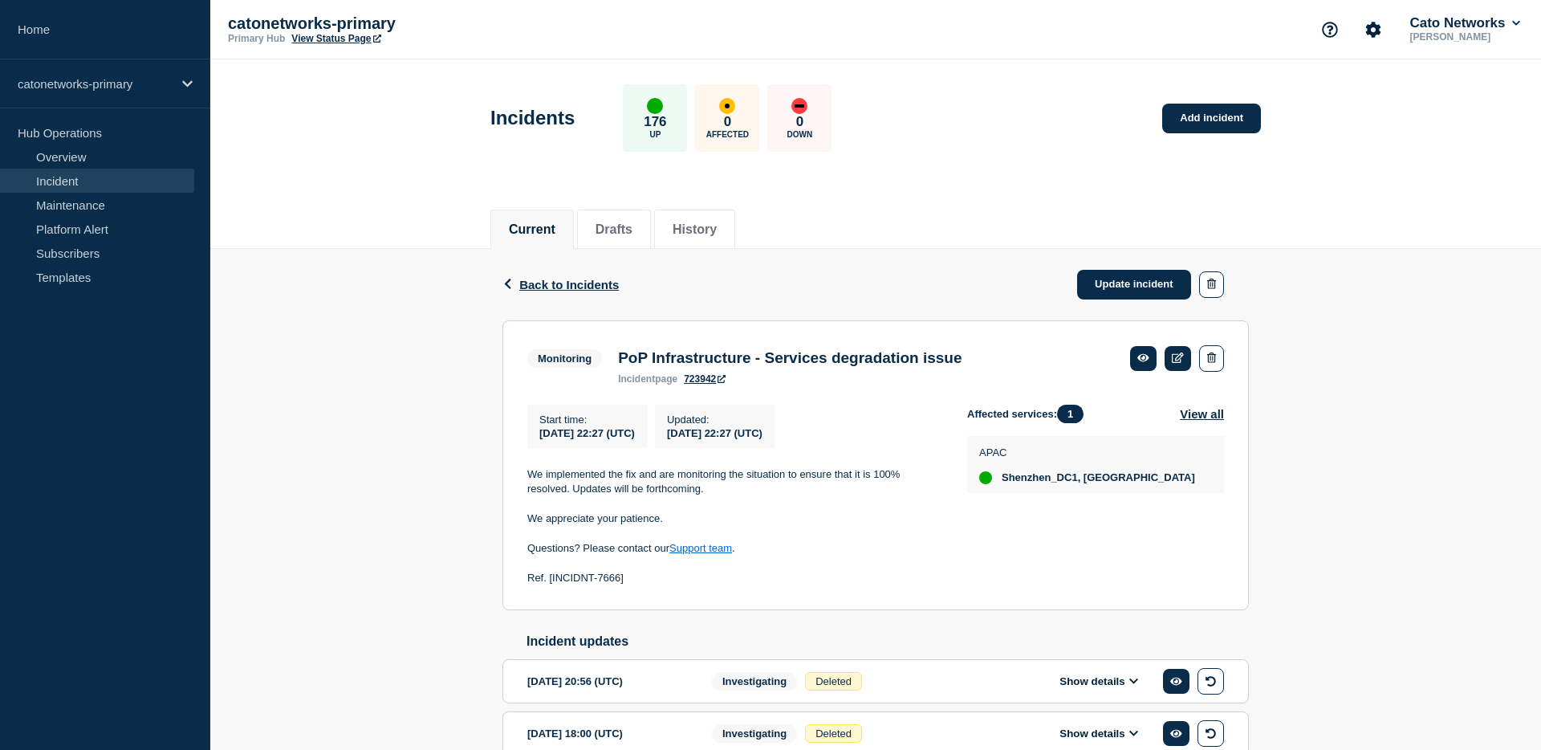
scroll to position [156, 0]
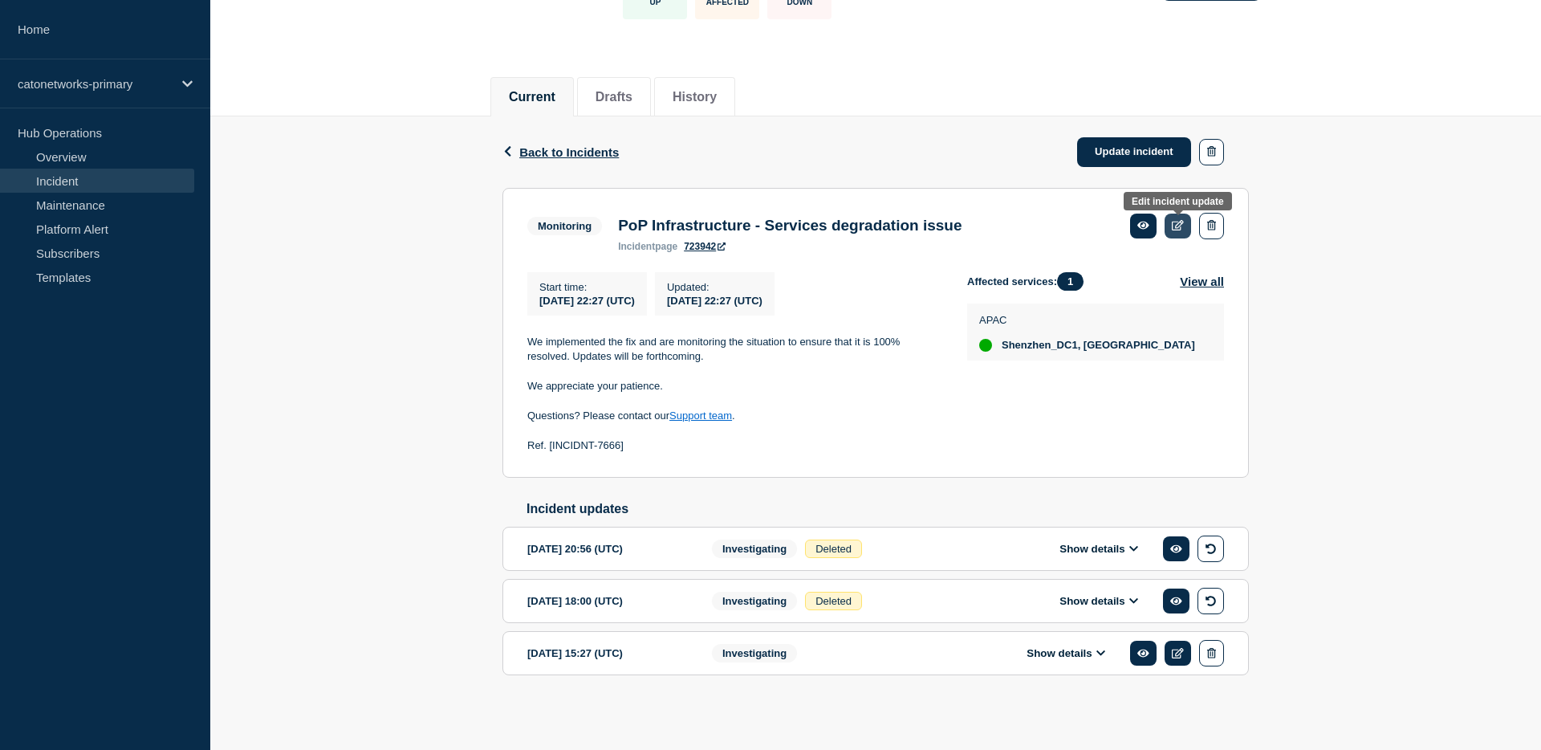
click at [1182, 220] on icon at bounding box center [1178, 225] width 12 height 10
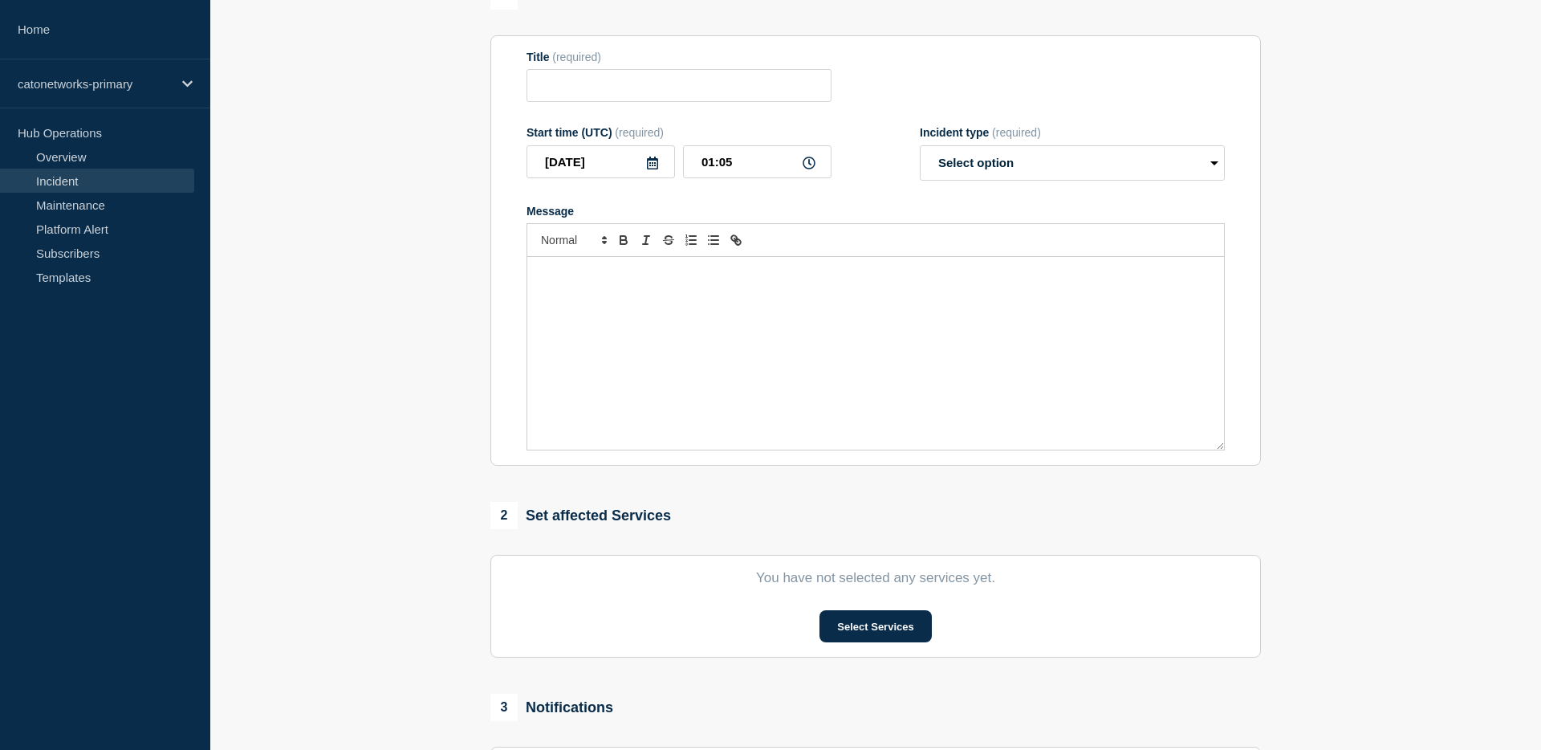
type input "PoP Infrastructure - Services degradation issue"
type input "2025-09-26"
type input "22:27"
select select "monitoring"
radio input "false"
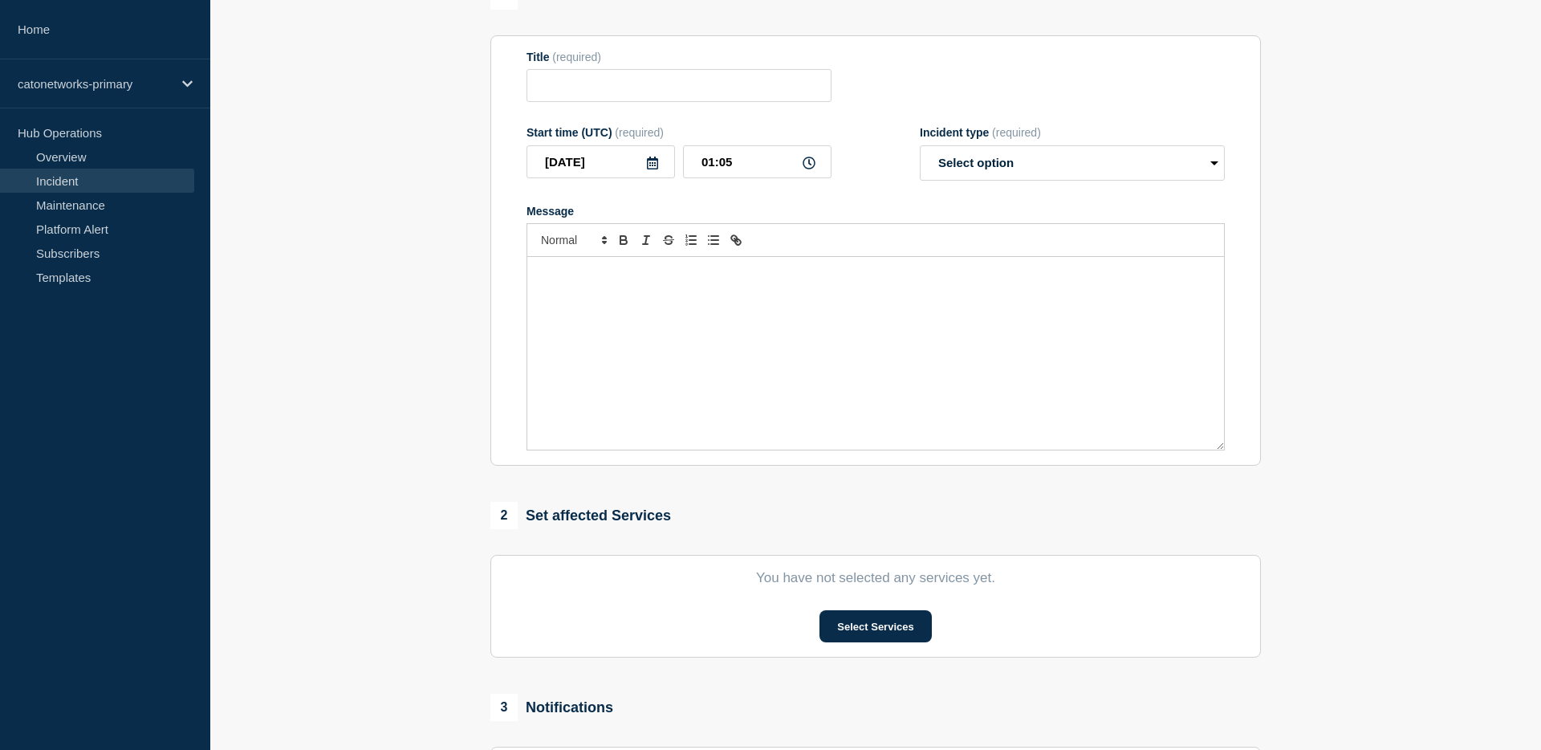
radio input "true"
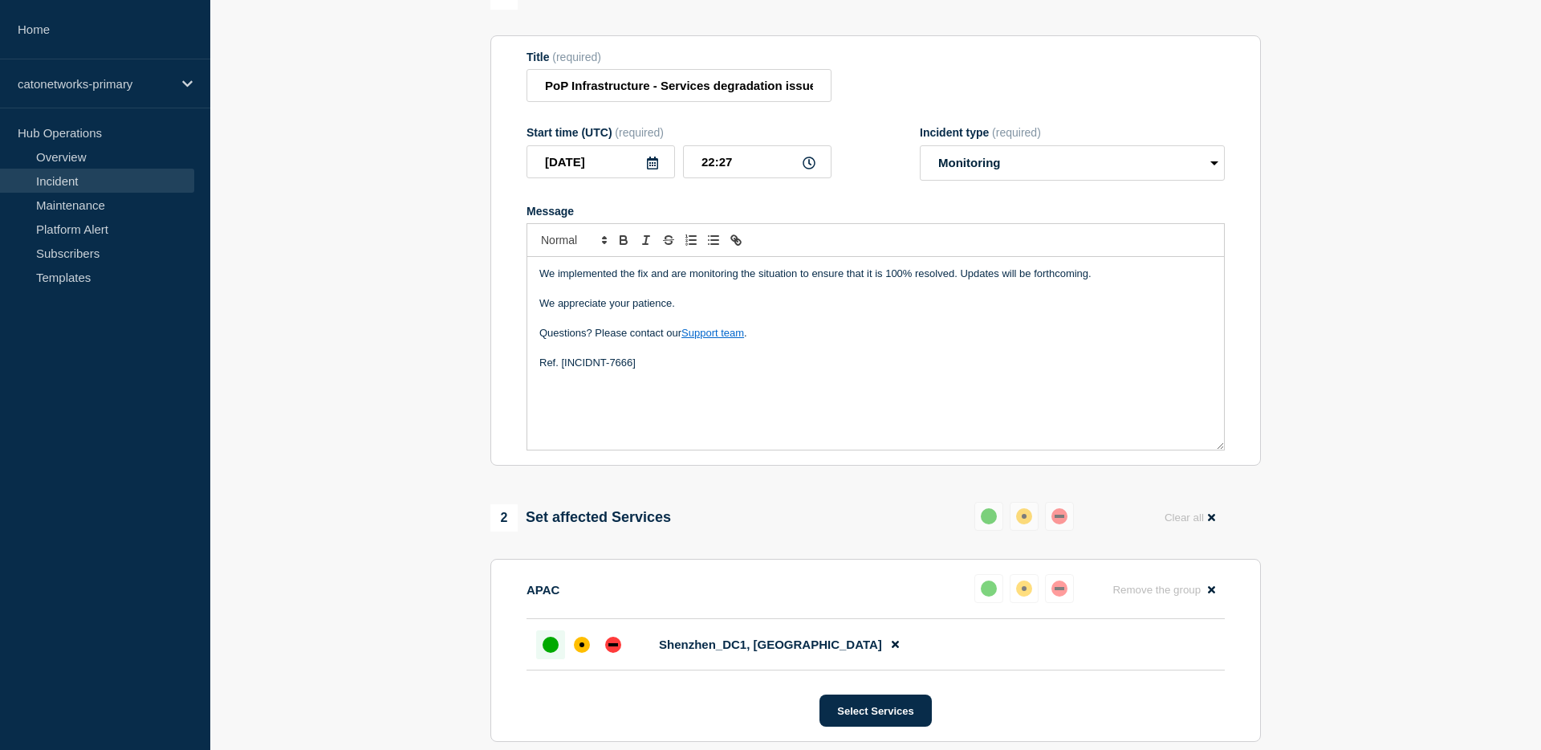
click at [681, 326] on p "Message" at bounding box center [876, 319] width 673 height 14
click at [984, 171] on select "Select option Investigating Identified Monitoring Resolved" at bounding box center [1072, 162] width 305 height 35
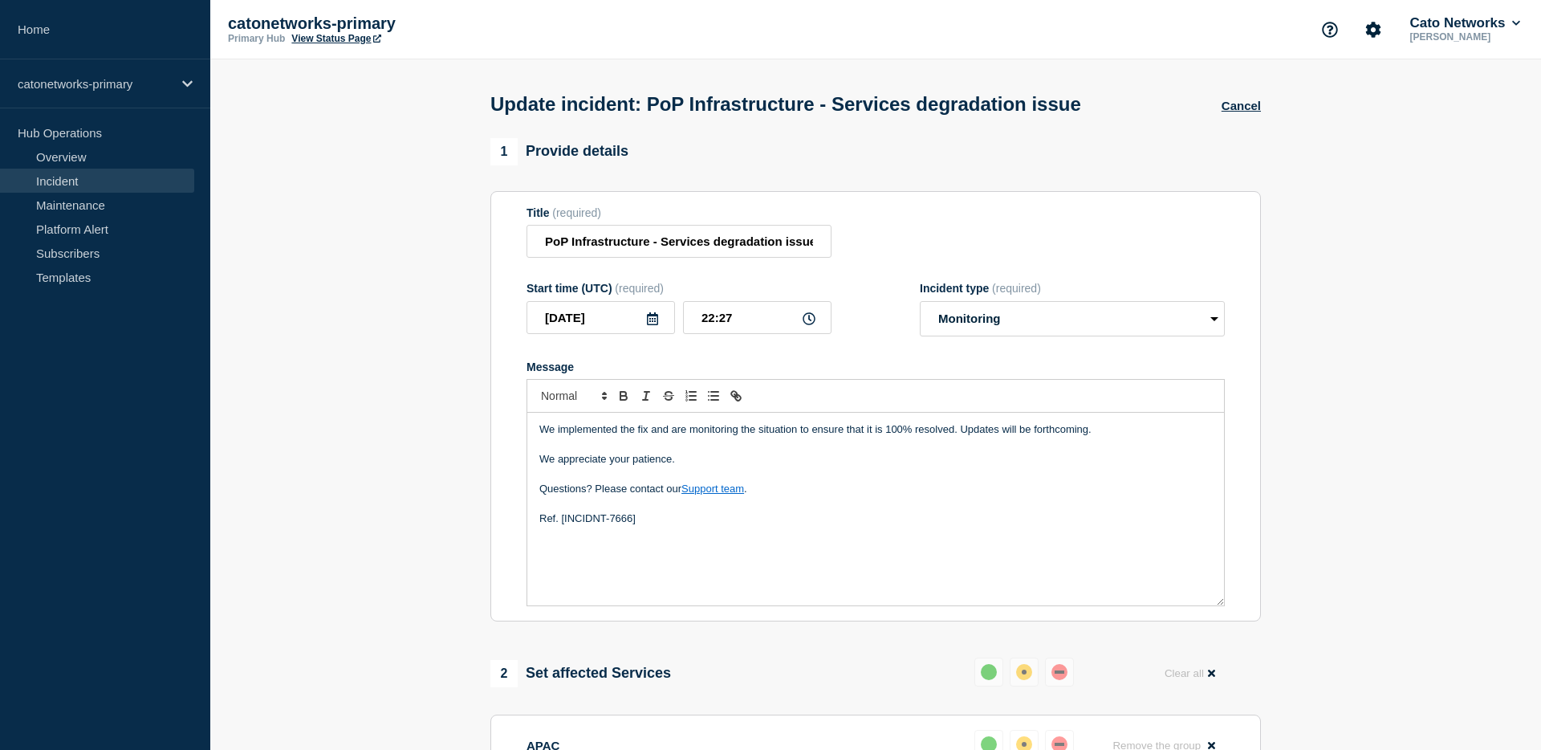
click at [927, 200] on section "Title (required) PoP Infrastructure - Services degradation issue Start time (UT…" at bounding box center [876, 406] width 771 height 431
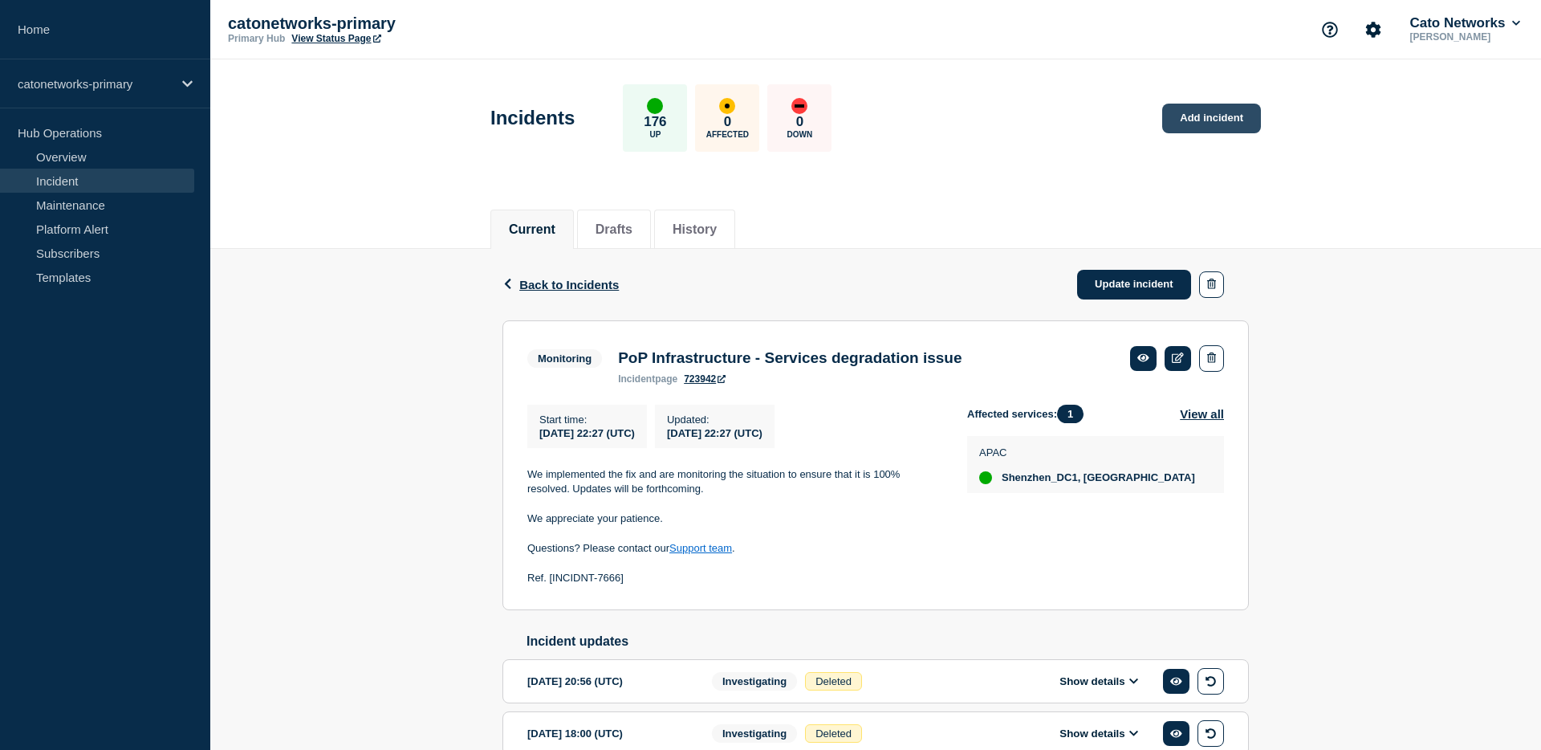
click at [1194, 117] on link "Add incident" at bounding box center [1212, 119] width 99 height 30
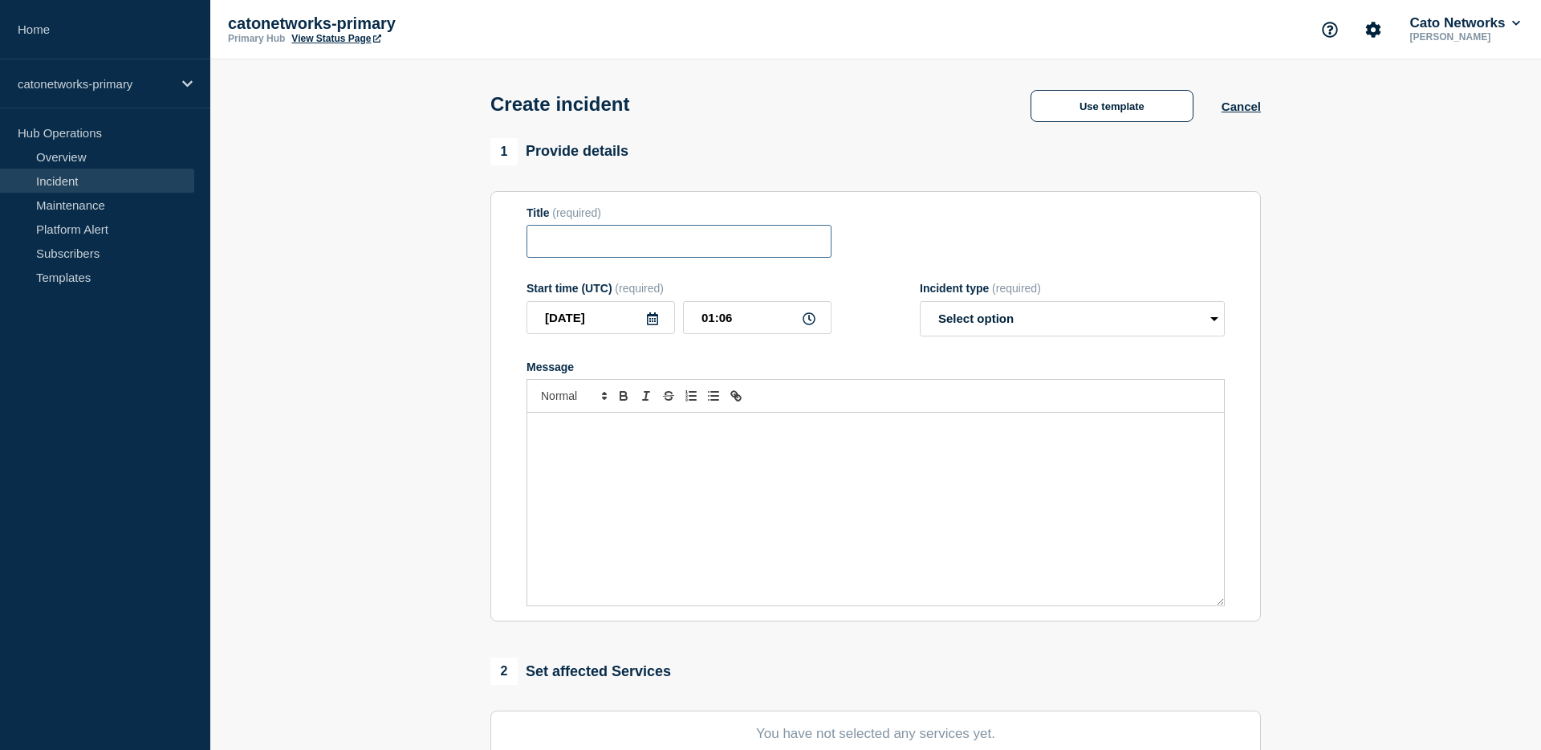
click at [782, 246] on input "Title" at bounding box center [679, 241] width 305 height 33
click at [1127, 118] on button "Use template" at bounding box center [1112, 106] width 163 height 32
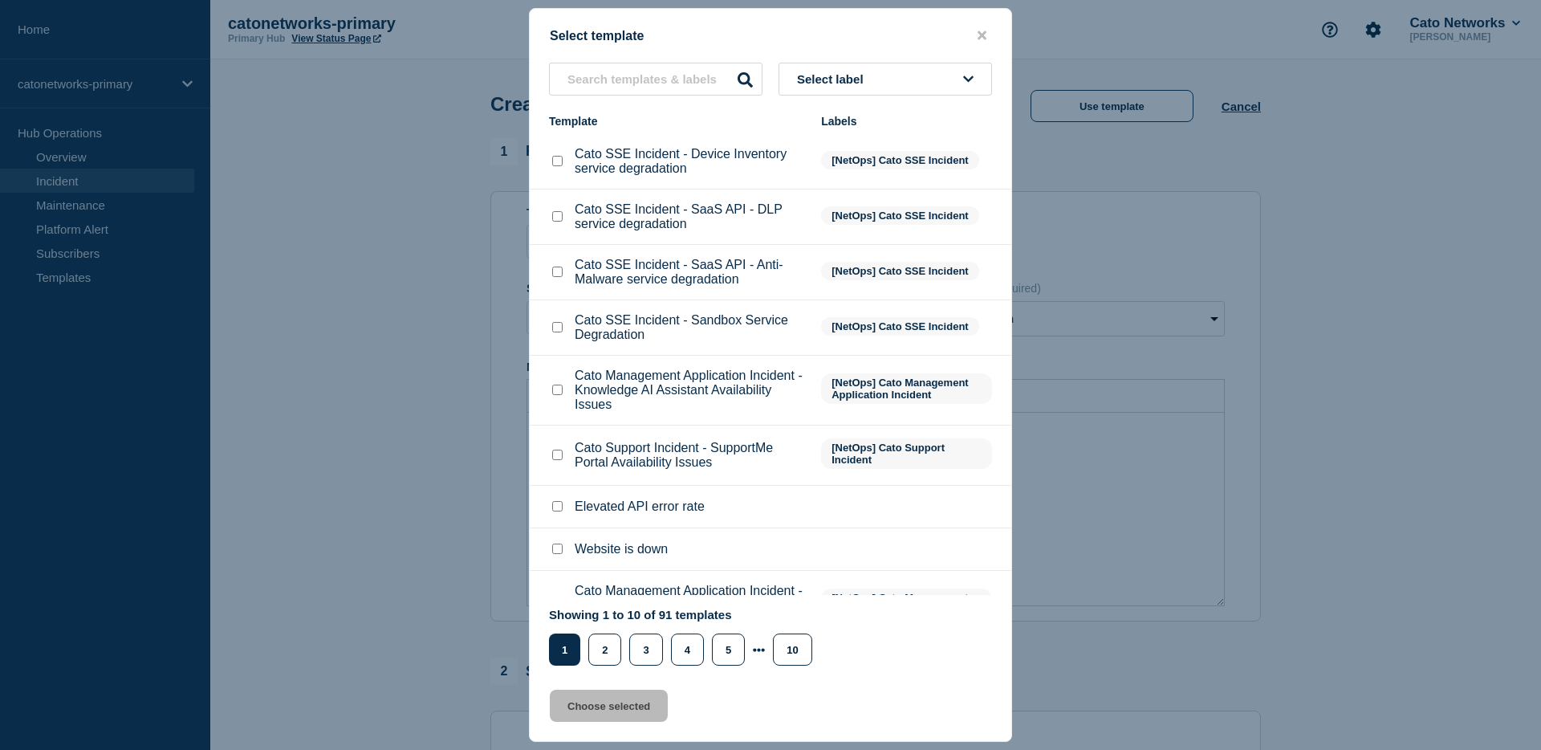
click at [926, 82] on button "Select label" at bounding box center [886, 79] width 214 height 33
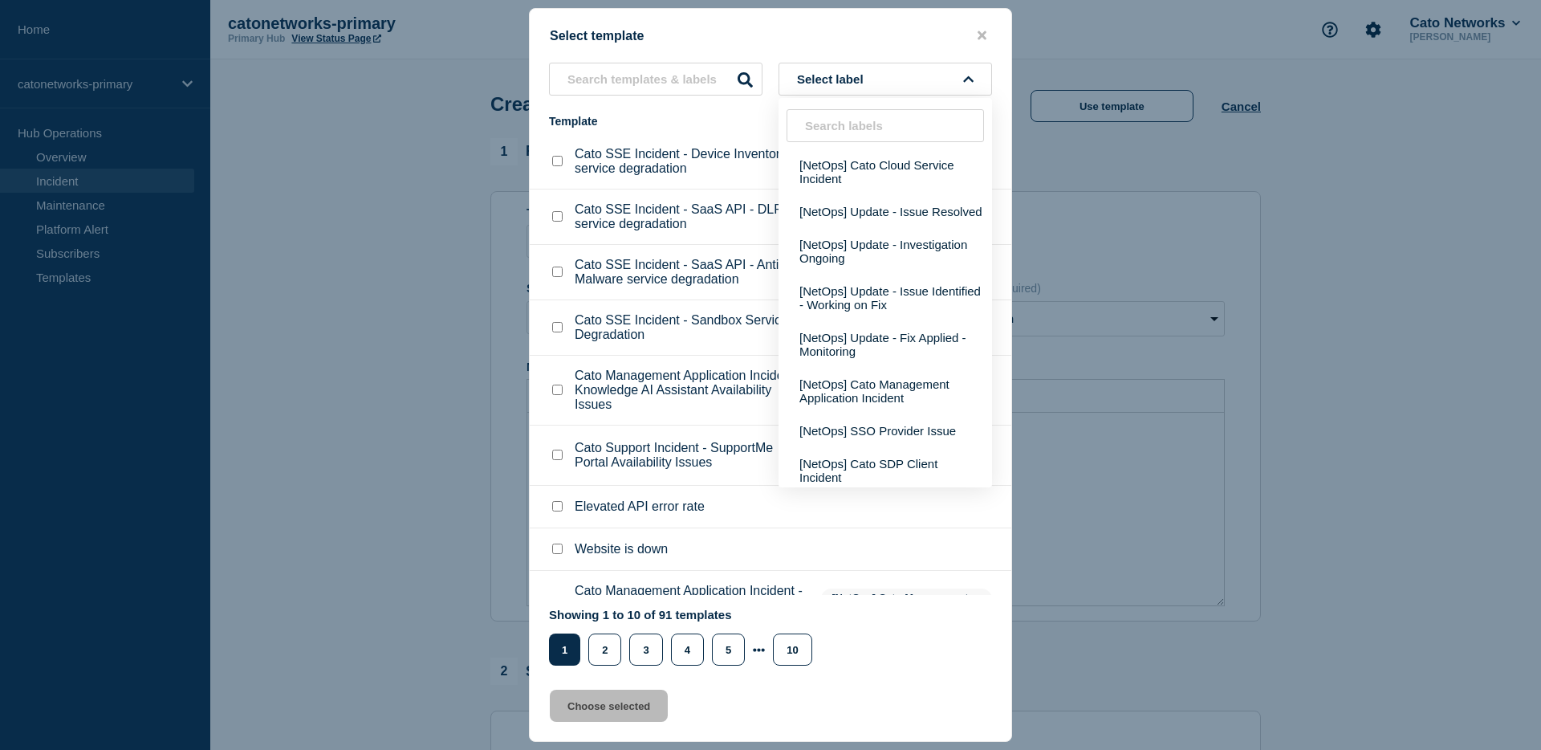
scroll to position [229, 0]
click at [904, 272] on button "[NetOps] Update - Investigation Ongoing" at bounding box center [886, 249] width 214 height 47
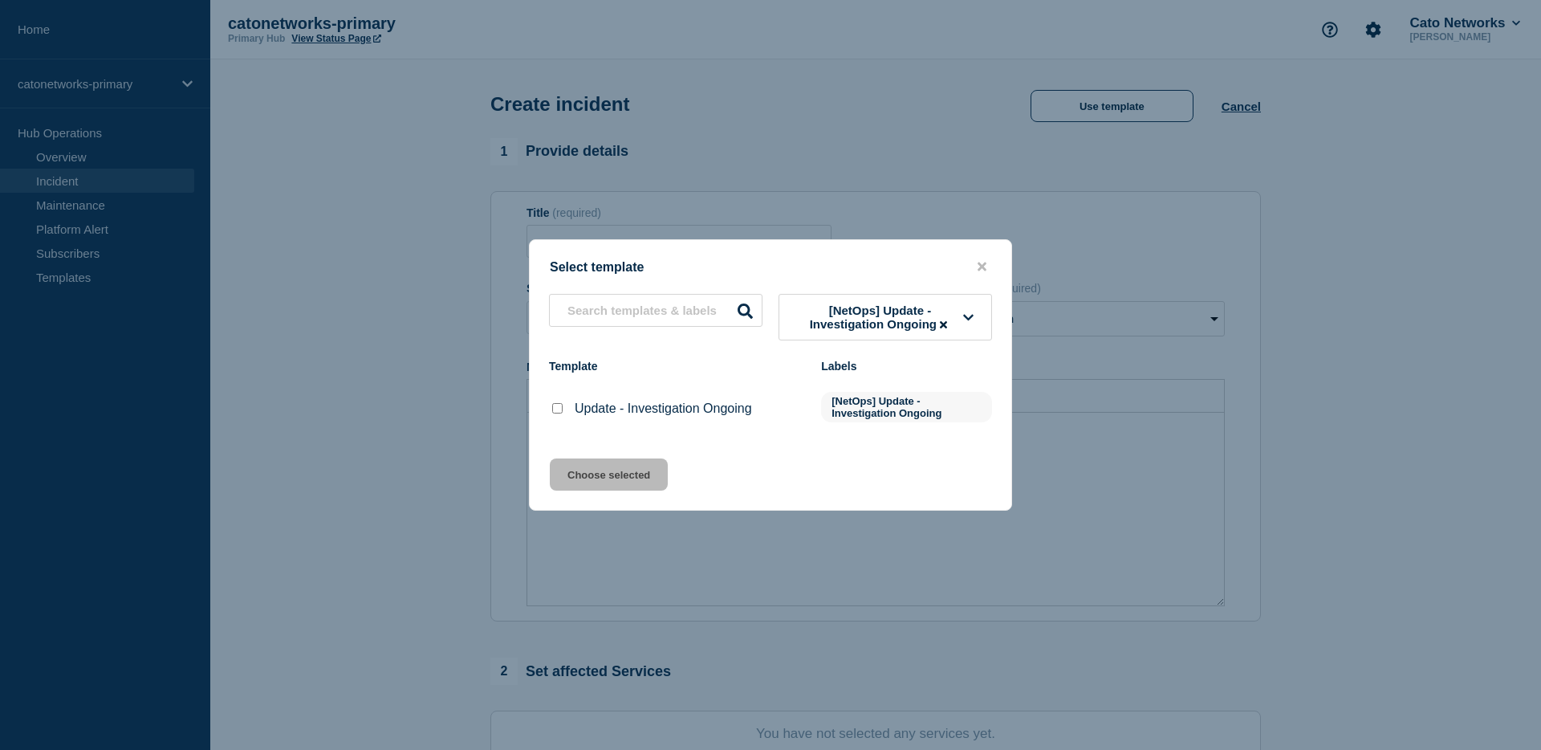
drag, startPoint x: 560, startPoint y: 411, endPoint x: 577, endPoint y: 437, distance: 30.7
click at [560, 411] on input "Update - Investigation Ongoing checkbox" at bounding box center [557, 408] width 10 height 10
checkbox input "true"
click at [613, 476] on button "Choose selected" at bounding box center [609, 474] width 118 height 32
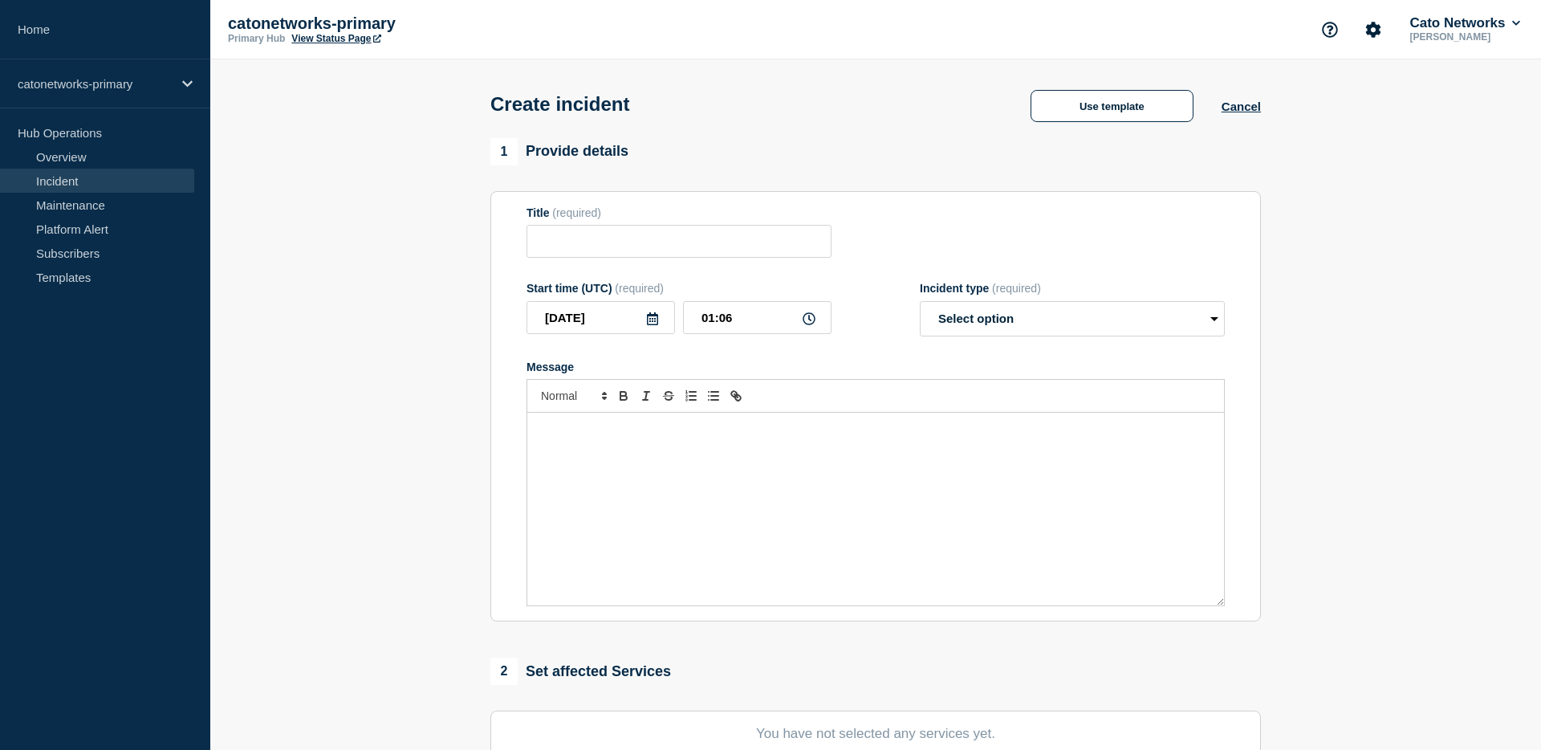
type input "Update - Investigation Ongoing"
select select "investigating"
radio input "false"
radio input "true"
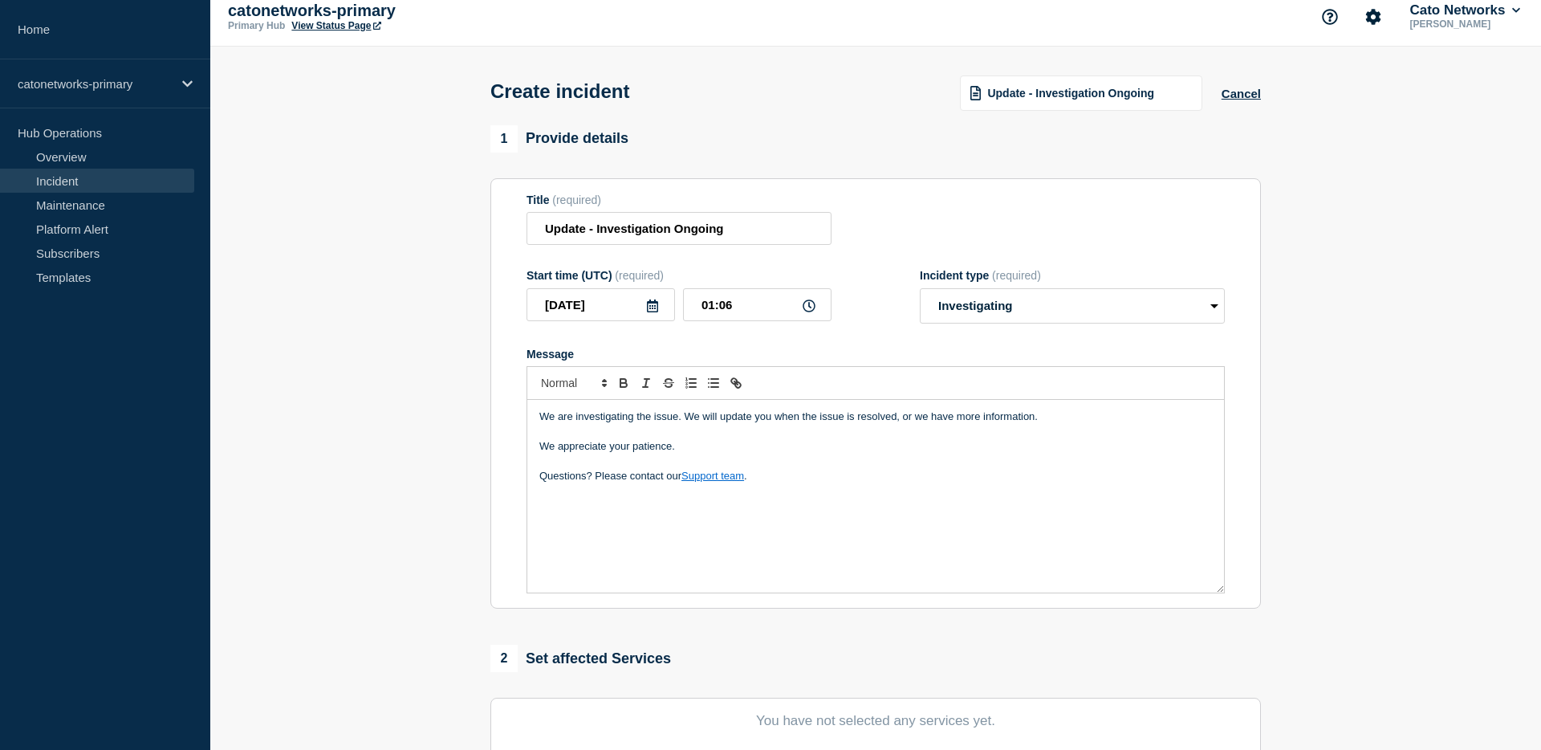
scroll to position [14, 0]
click at [1045, 312] on select "Select option Investigating Identified Monitoring" at bounding box center [1072, 304] width 305 height 35
drag, startPoint x: 1109, startPoint y: 75, endPoint x: 1110, endPoint y: 91, distance: 15.3
click at [1109, 78] on div "Update - Investigation Ongoing" at bounding box center [1081, 92] width 281 height 35
click at [1110, 94] on span "Update - Investigation Ongoing" at bounding box center [1071, 92] width 167 height 13
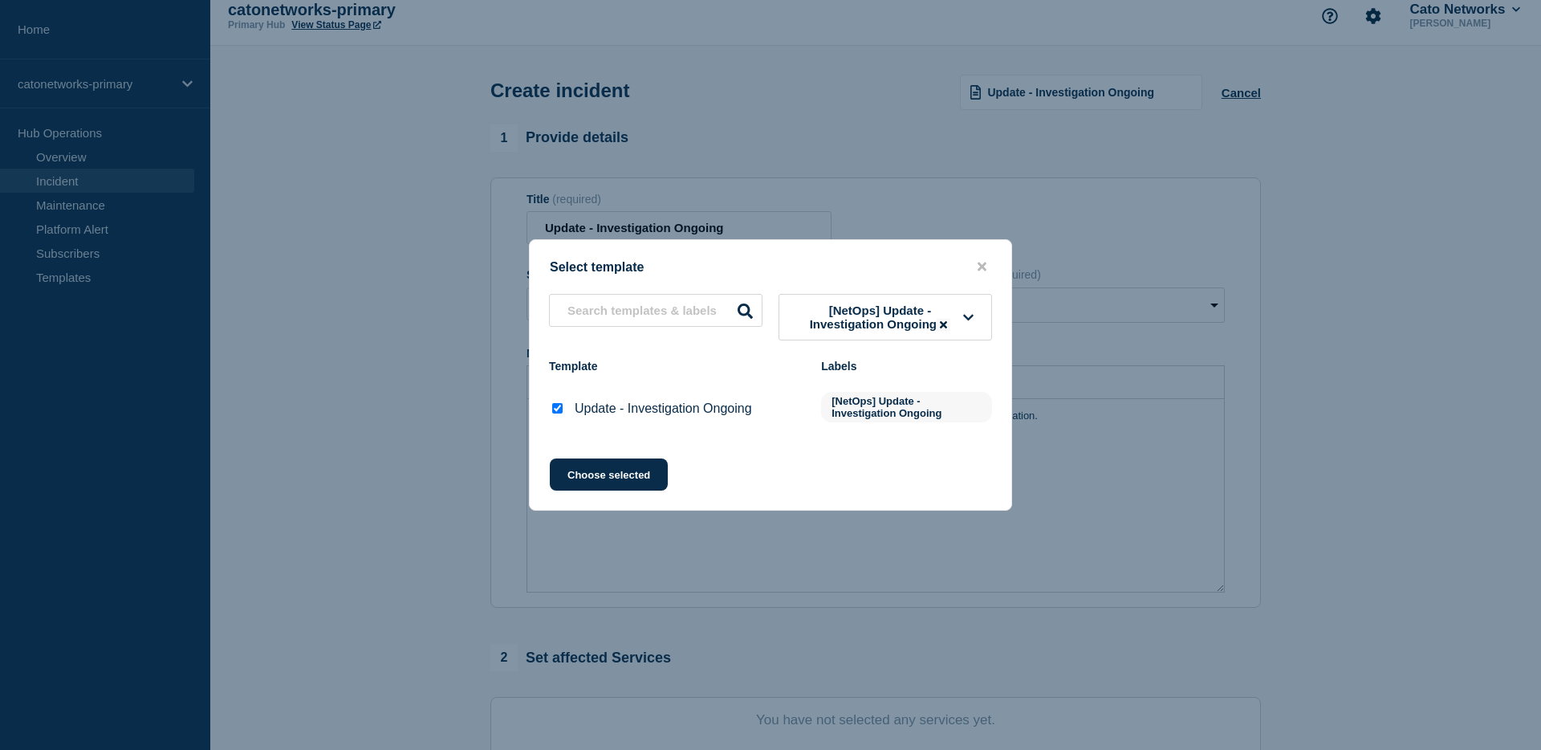
click at [940, 323] on button at bounding box center [944, 325] width 14 height 12
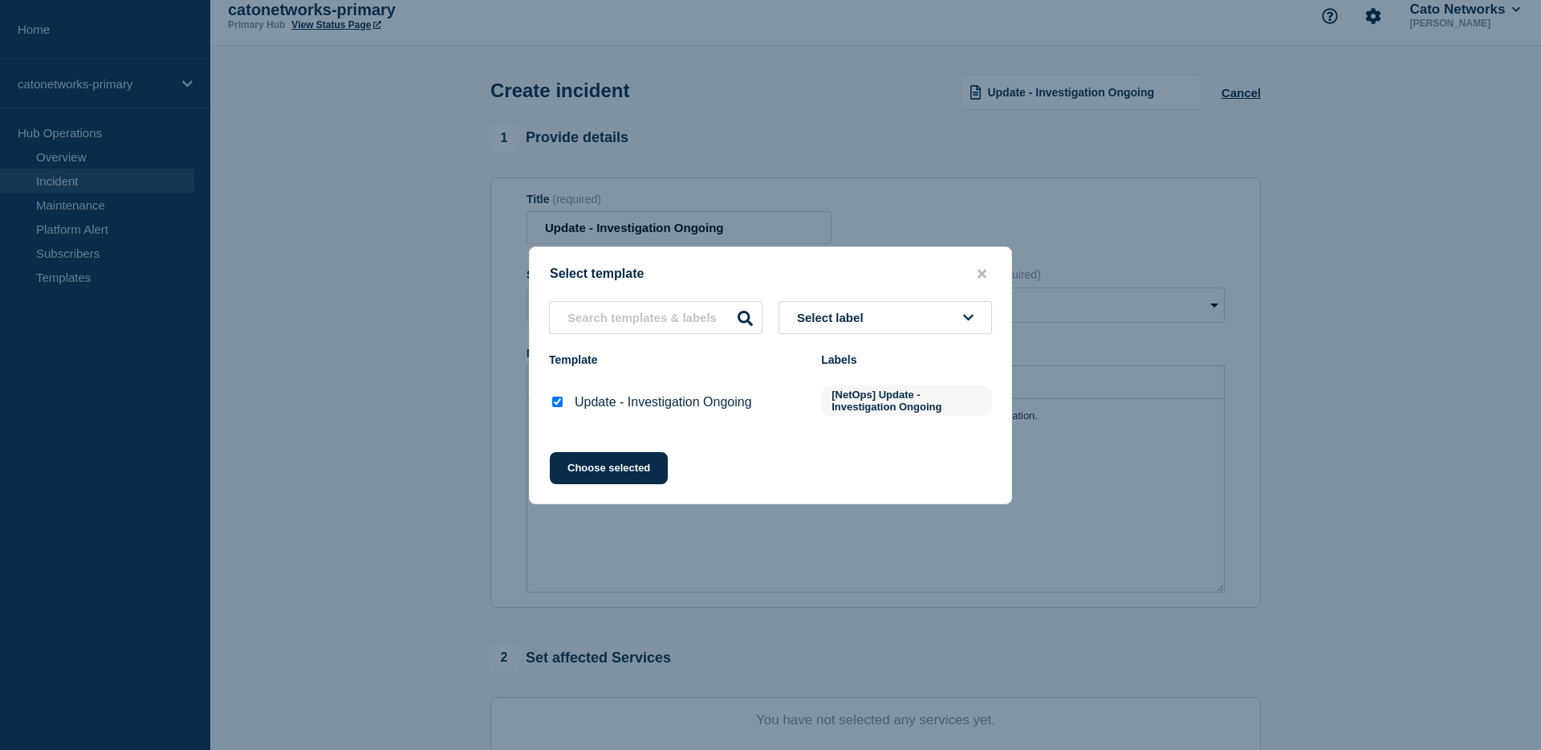
click at [914, 314] on button "Select label" at bounding box center [886, 317] width 214 height 33
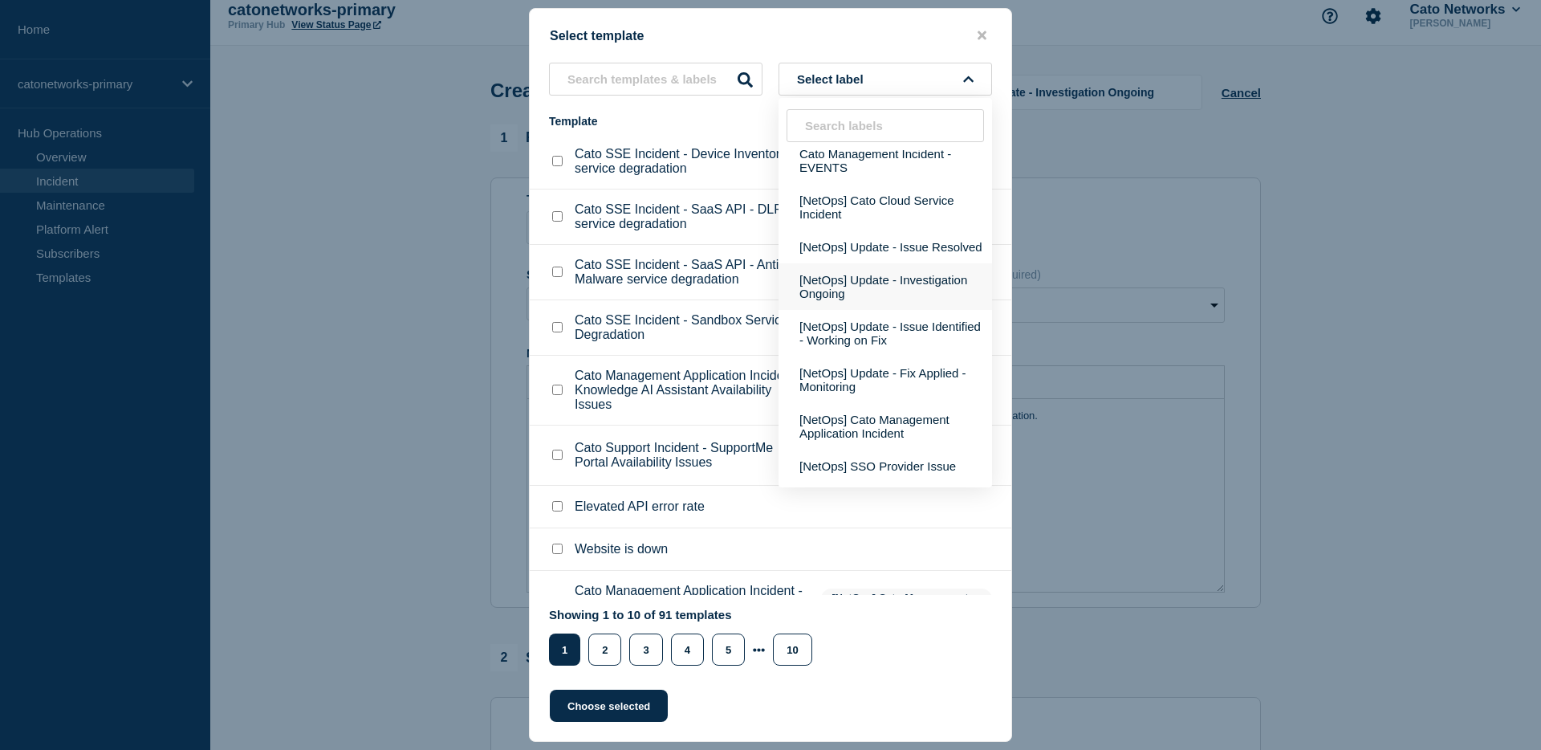
scroll to position [199, 0]
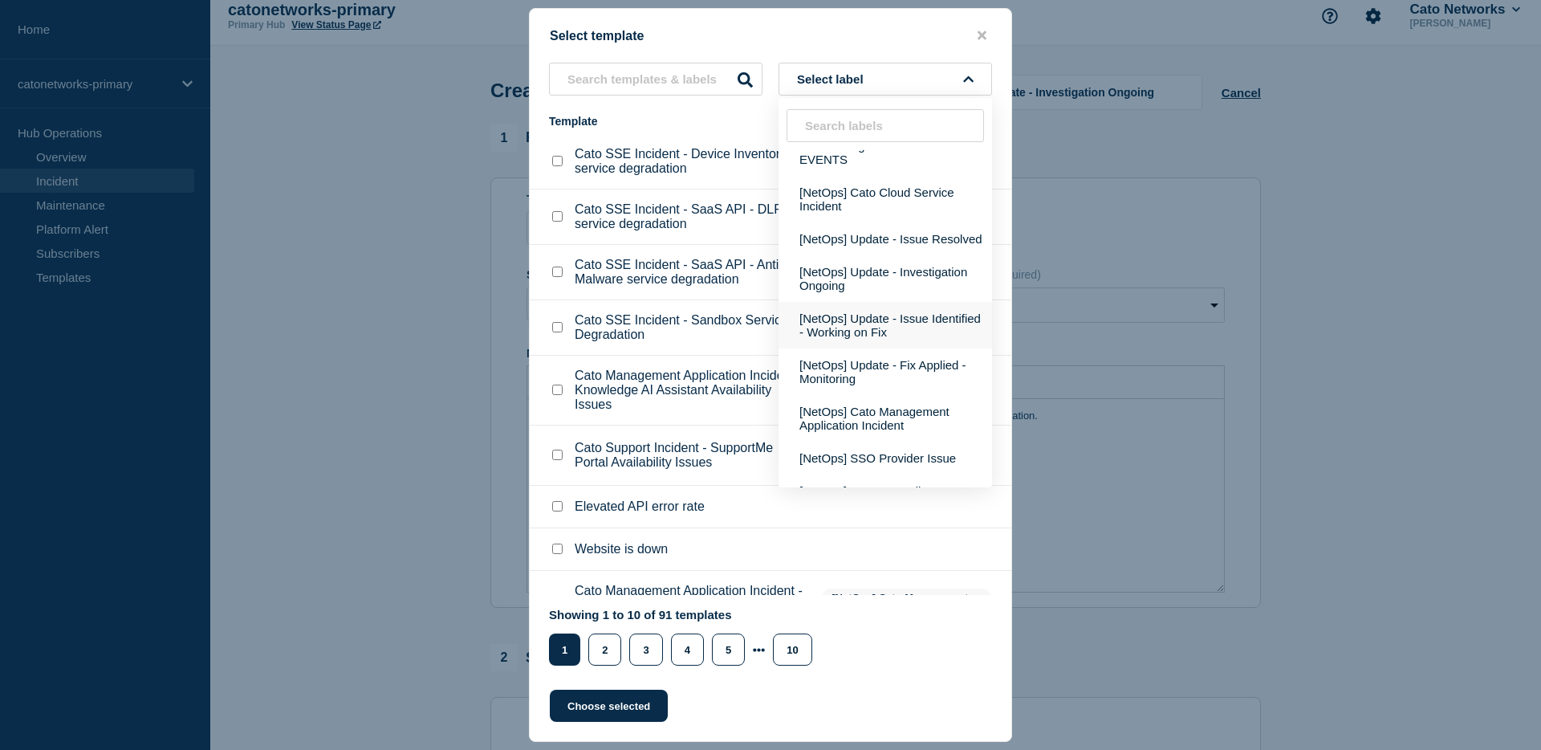
click at [893, 348] on button "[NetOps] Update - Issue Identified - Working on Fix" at bounding box center [886, 325] width 214 height 47
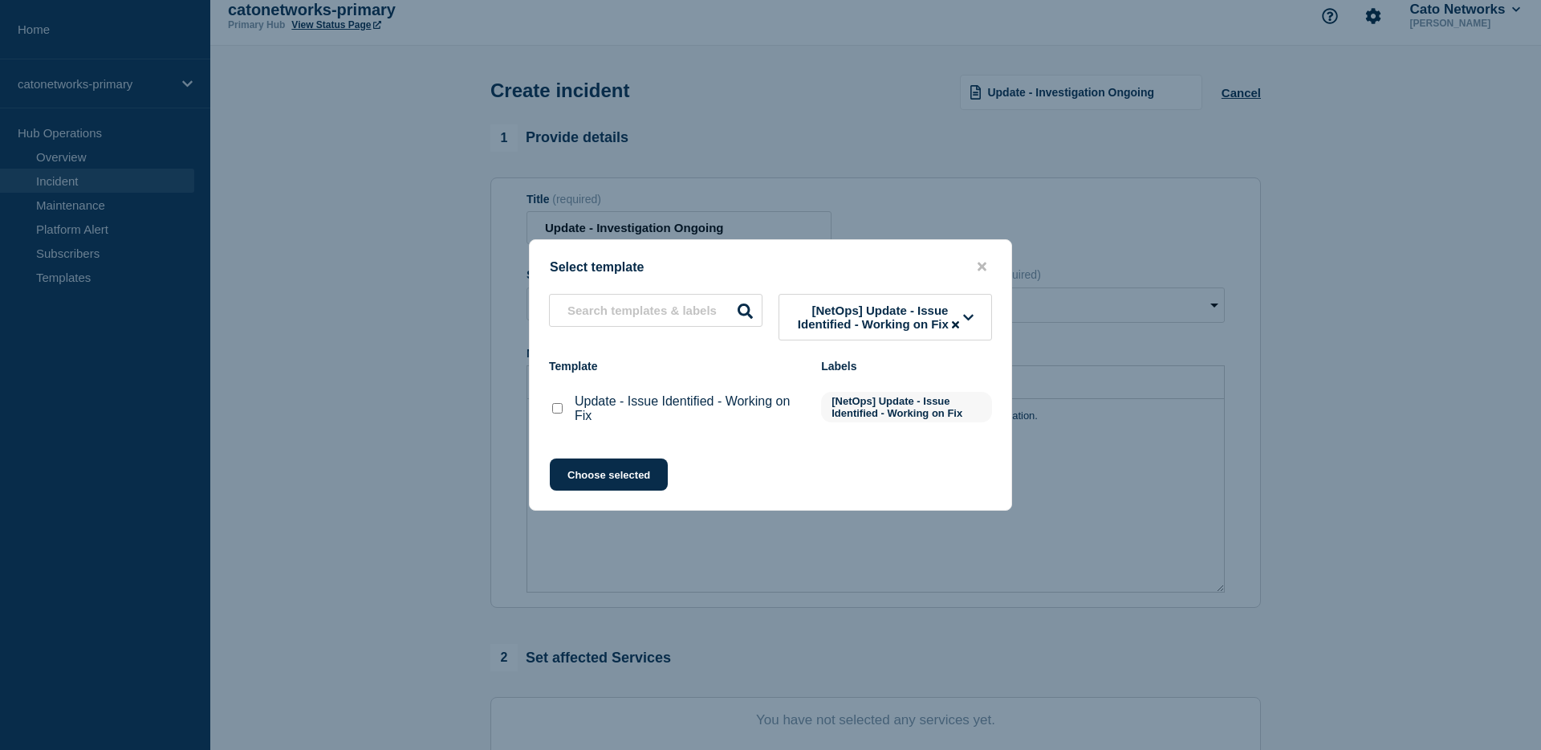
click at [556, 413] on input "Update - Issue Identified - Working on Fix checkbox" at bounding box center [557, 408] width 10 height 10
checkbox input "true"
click at [609, 491] on button "Choose selected" at bounding box center [609, 474] width 118 height 32
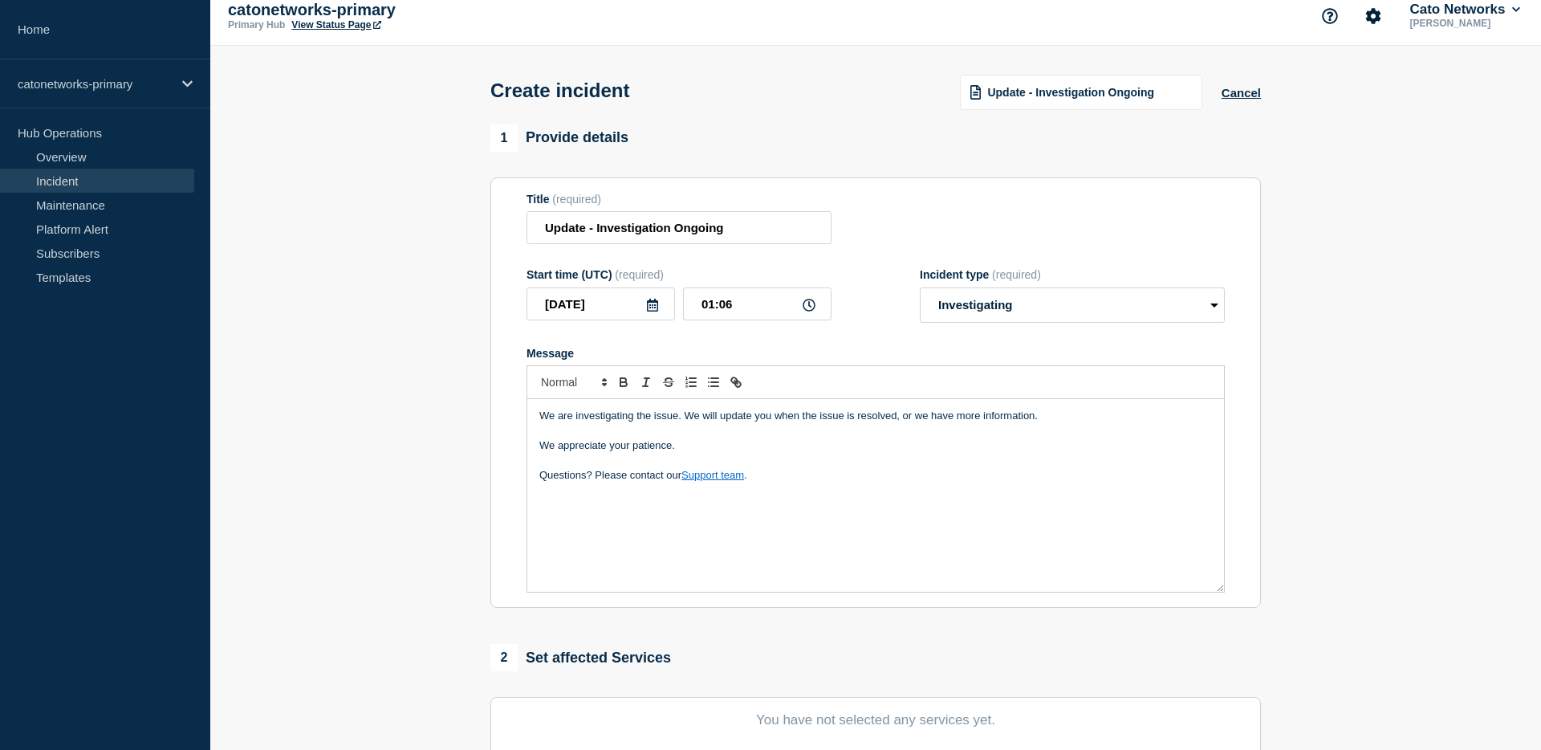
select select "identified"
click at [990, 307] on select "Select option Investigating Identified Monitoring" at bounding box center [1072, 304] width 305 height 35
click at [1146, 81] on span "Update - Issue Identified - Working on Fix" at bounding box center [1090, 91] width 204 height 26
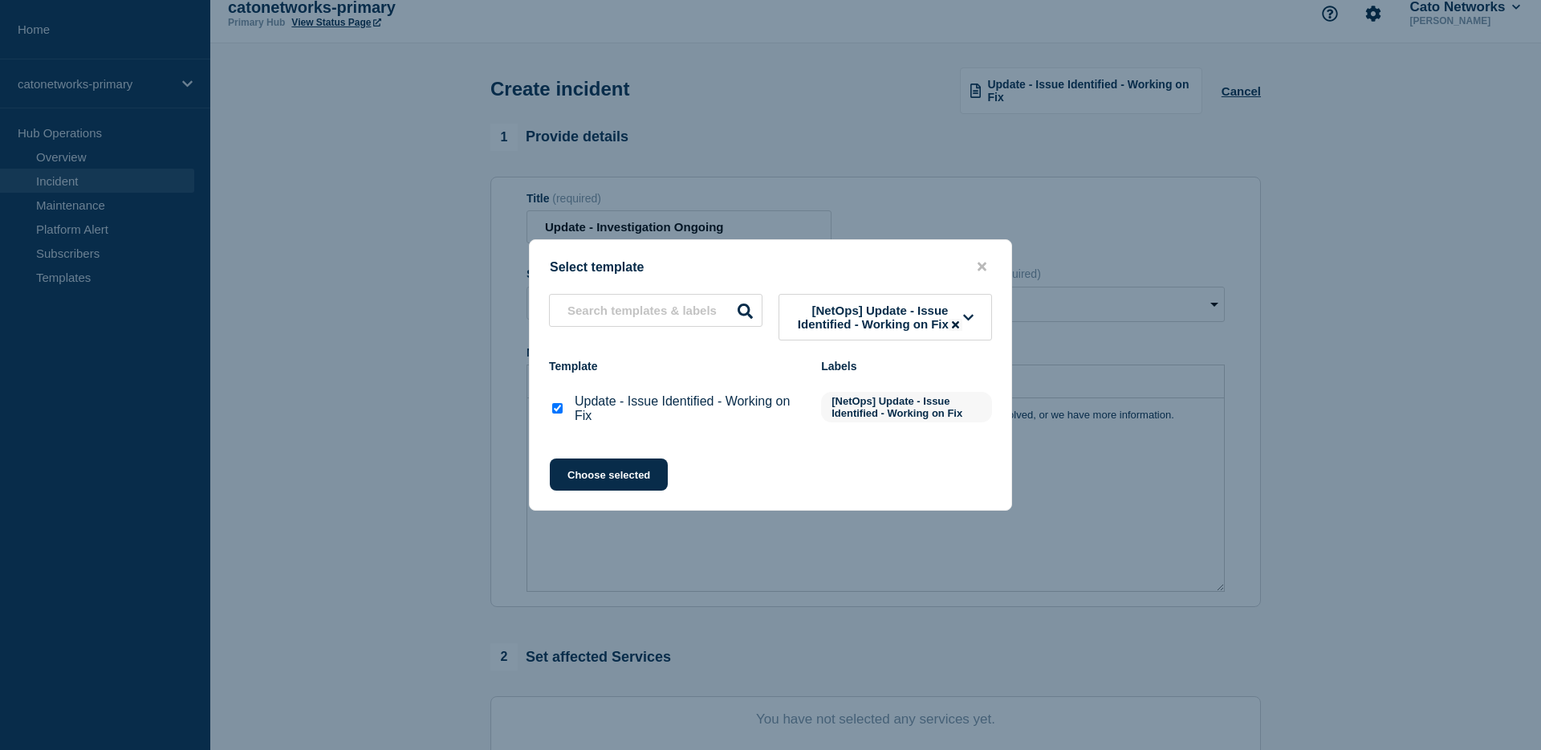
click at [952, 328] on icon at bounding box center [955, 324] width 7 height 7
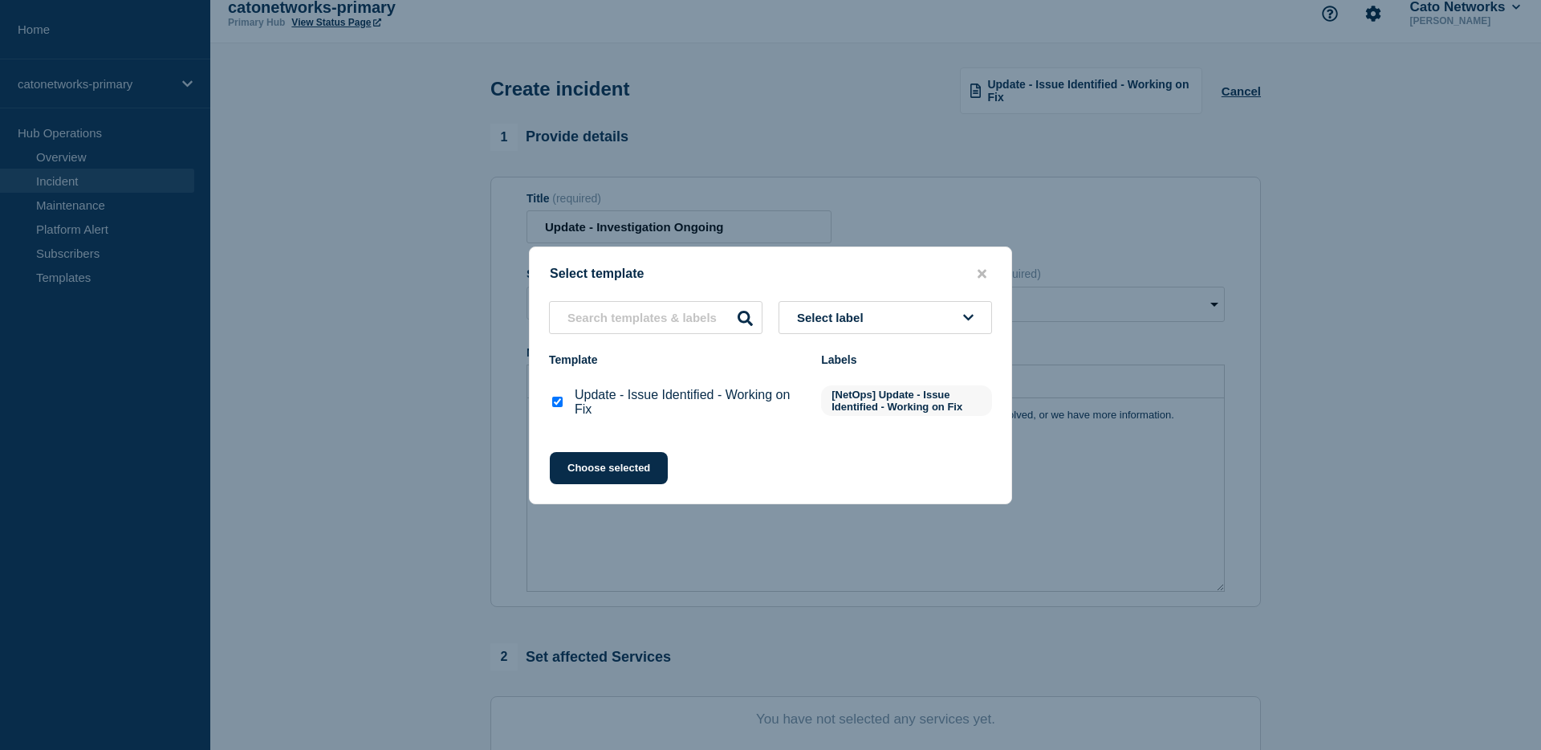
click at [888, 312] on button "Select label" at bounding box center [886, 317] width 214 height 33
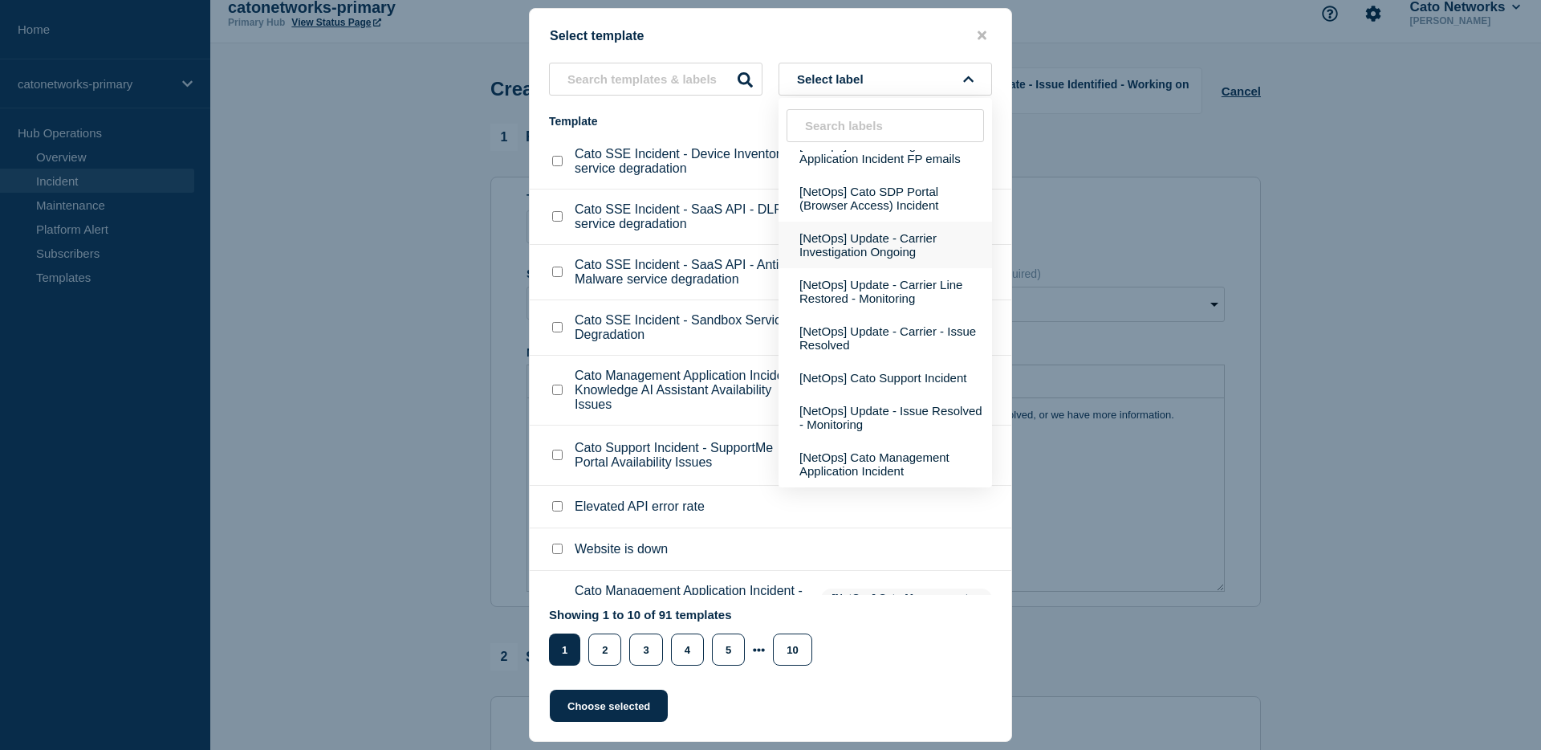
scroll to position [692, 0]
click at [897, 268] on button "[NetOps] Update - Carrier Investigation Ongoing" at bounding box center [886, 245] width 214 height 47
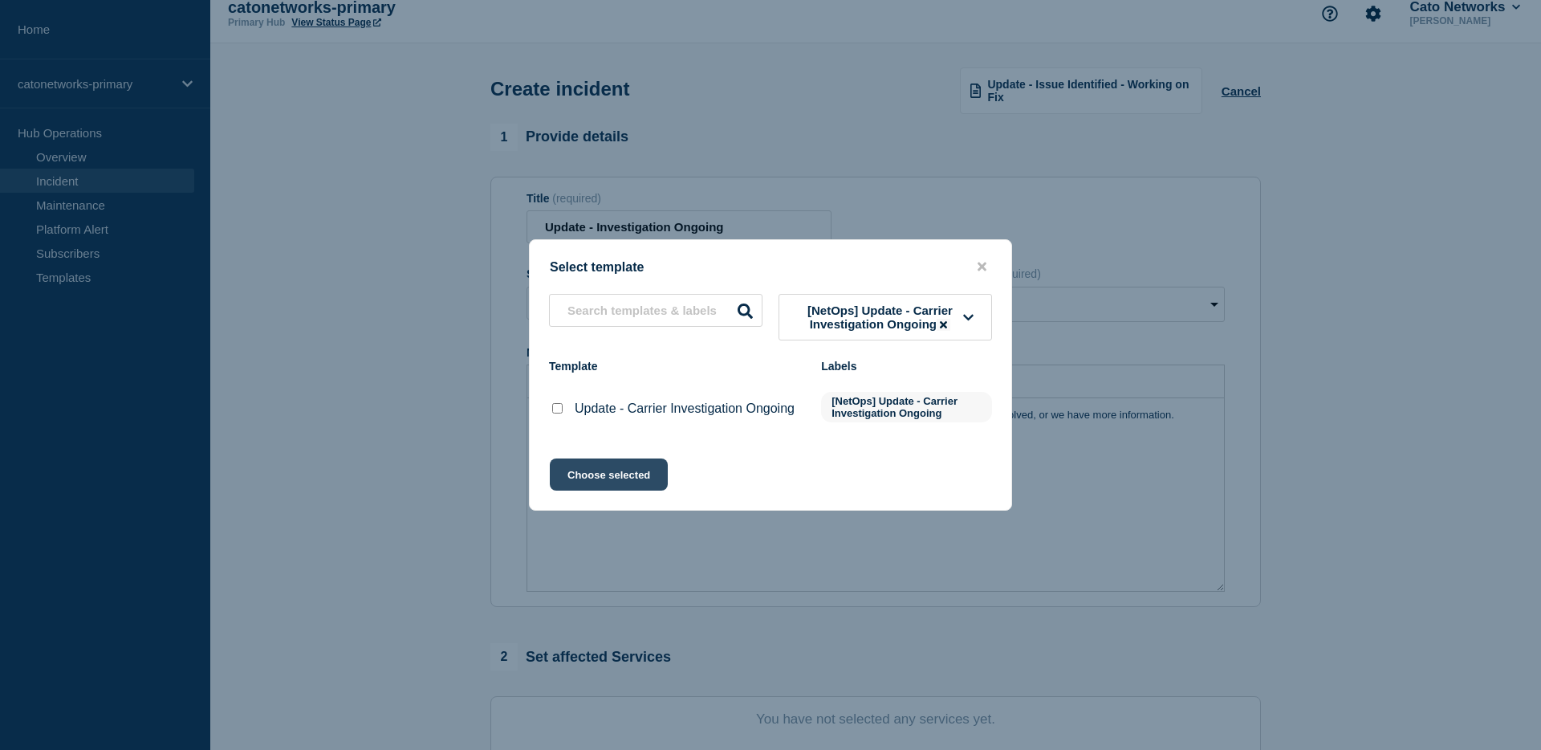
click at [589, 475] on button "Choose selected" at bounding box center [609, 474] width 118 height 32
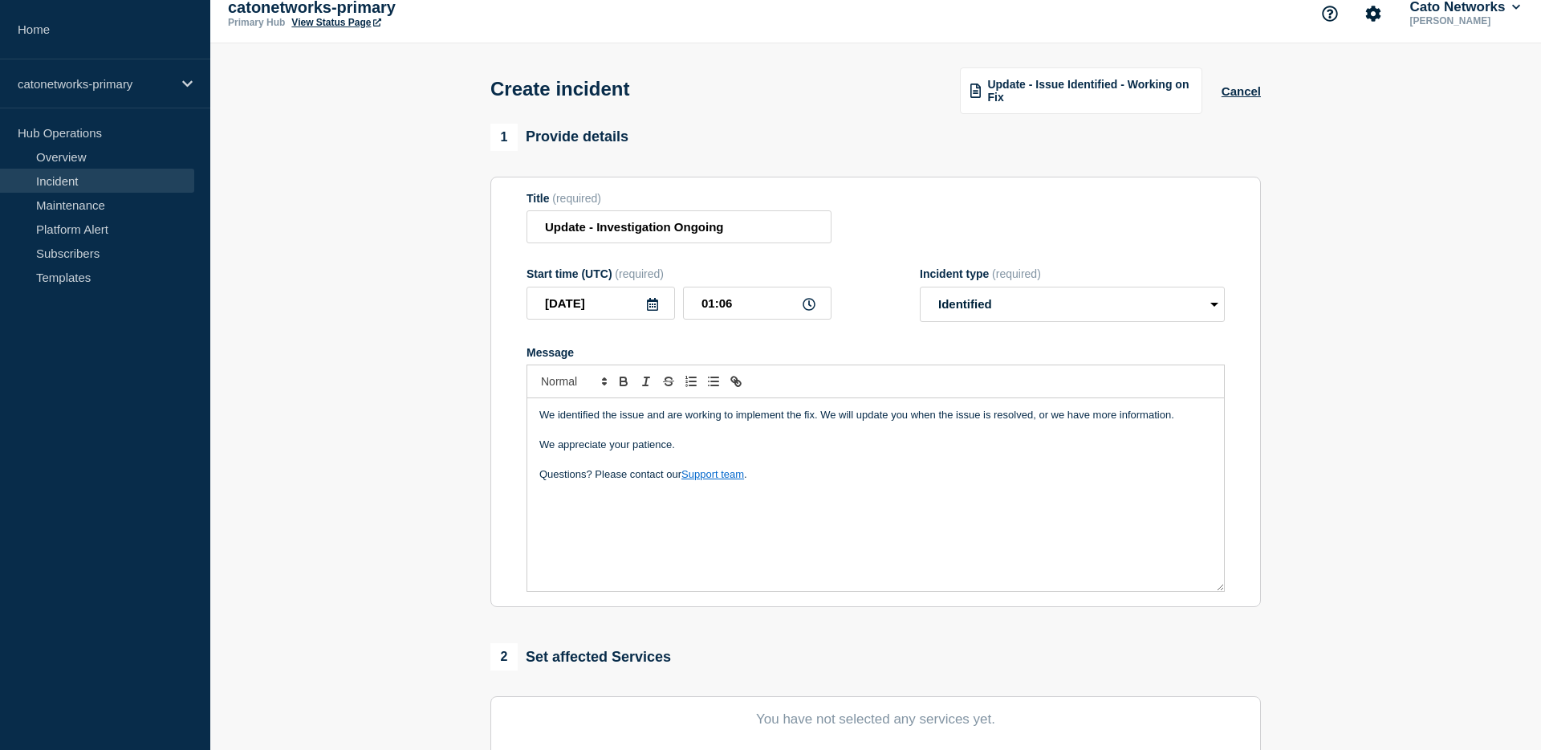
click at [893, 466] on p "Message" at bounding box center [876, 459] width 673 height 14
click at [1089, 71] on div "Update - Issue Identified - Working on Fix" at bounding box center [1081, 90] width 242 height 47
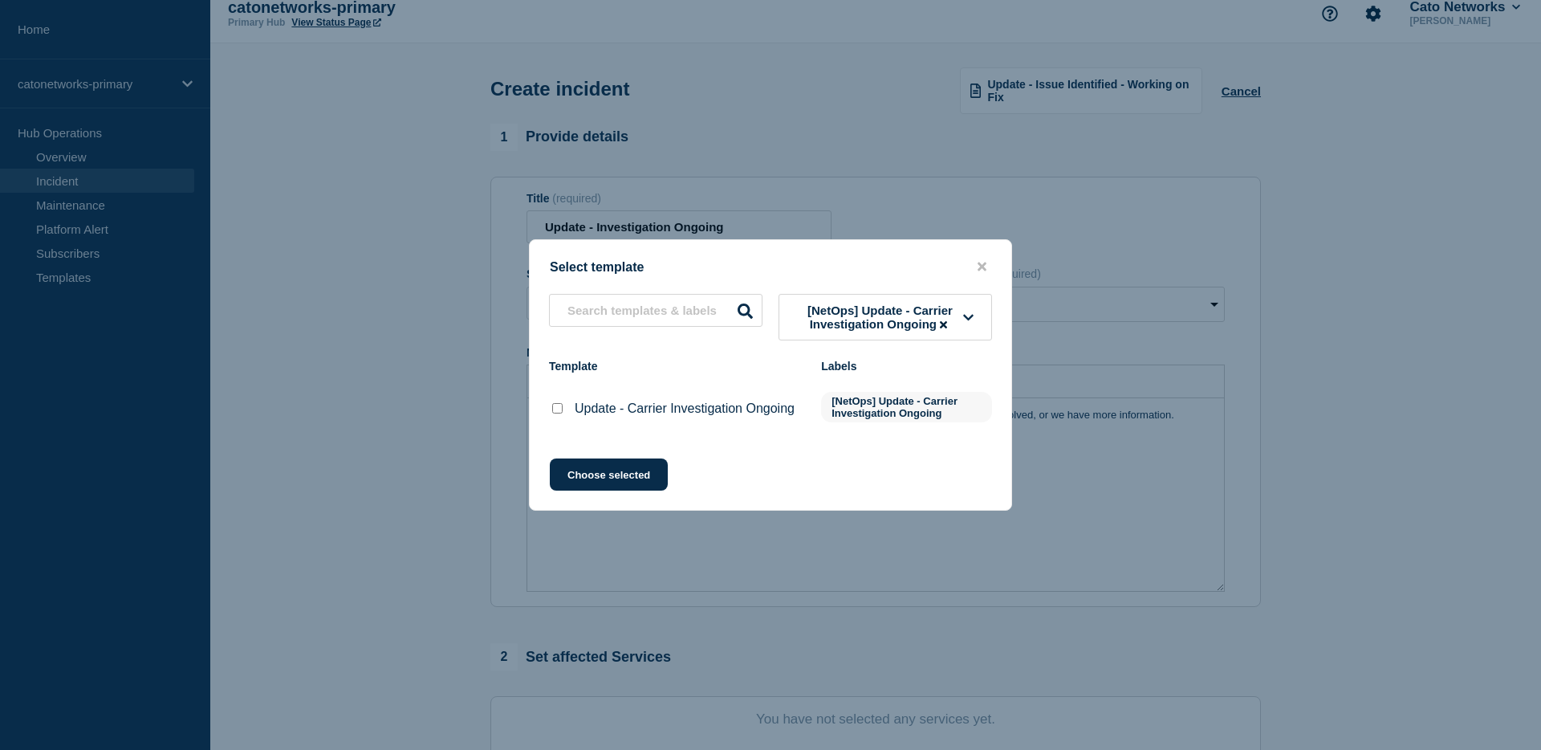
click at [937, 321] on span "[NetOps] Update - Carrier Investigation Ongoing" at bounding box center [880, 316] width 166 height 27
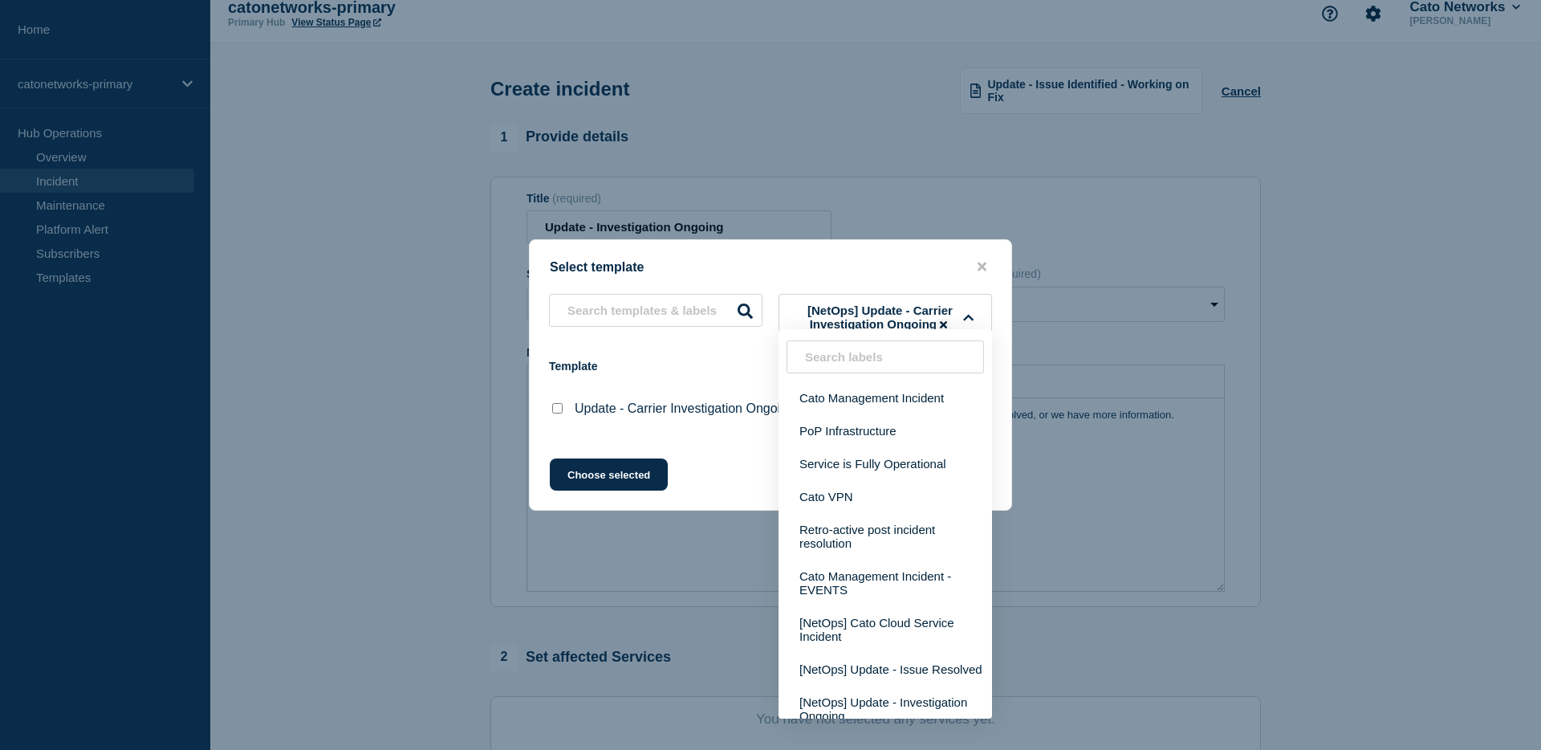
click at [943, 321] on icon at bounding box center [943, 324] width 7 height 7
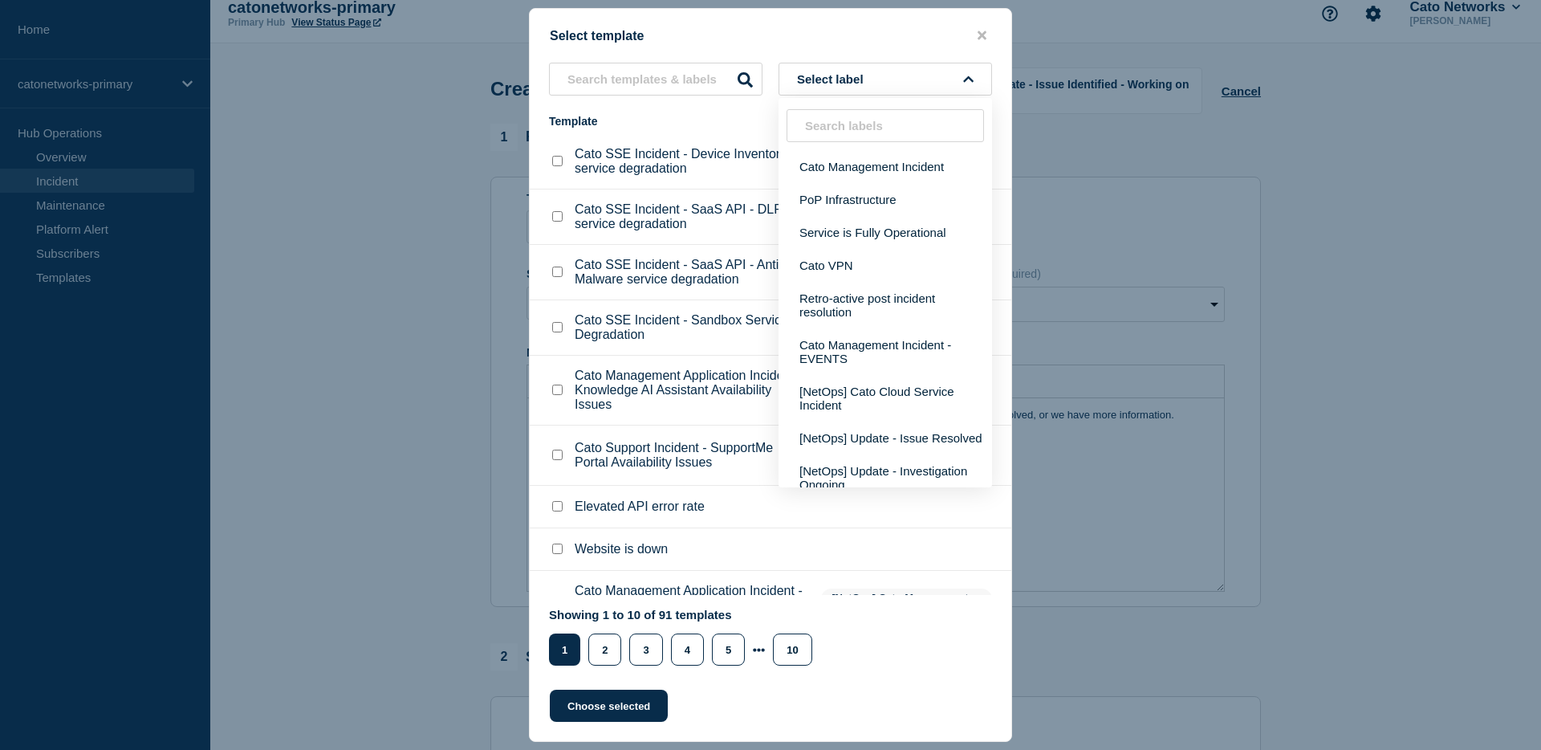
click at [1072, 230] on div at bounding box center [770, 375] width 1541 height 750
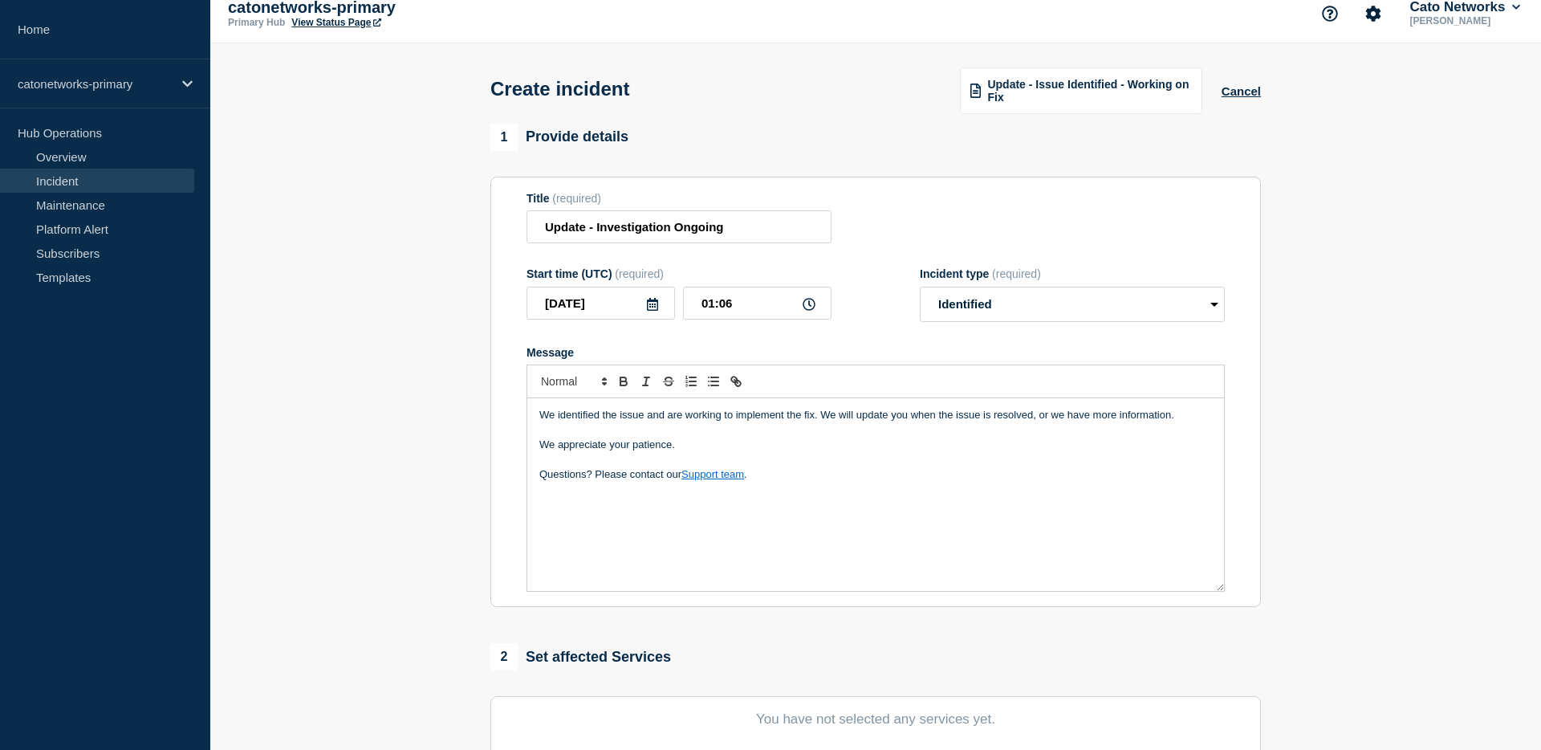
click at [1152, 94] on span "Update - Issue Identified - Working on Fix" at bounding box center [1090, 91] width 204 height 26
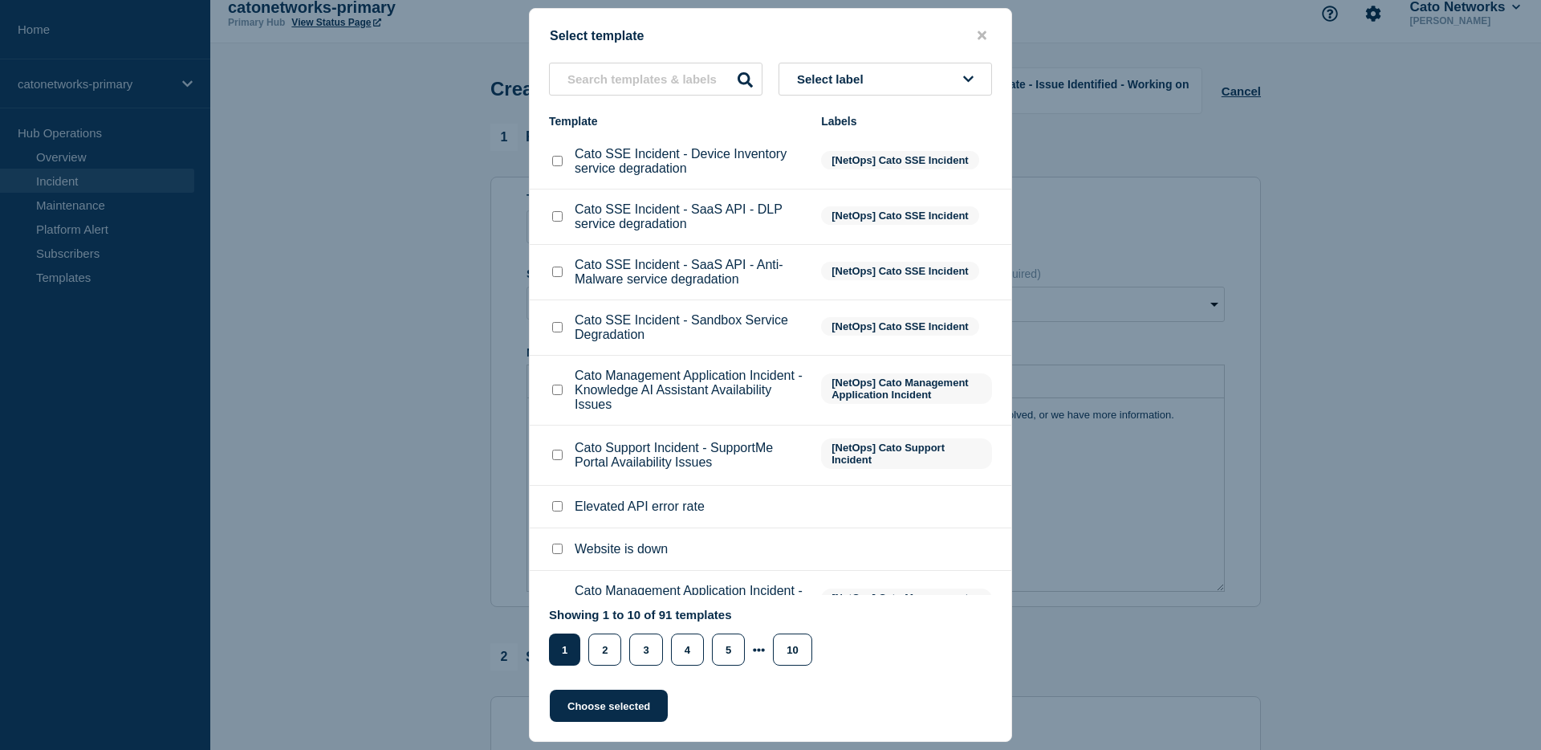
click at [940, 79] on button "Select label" at bounding box center [886, 79] width 214 height 33
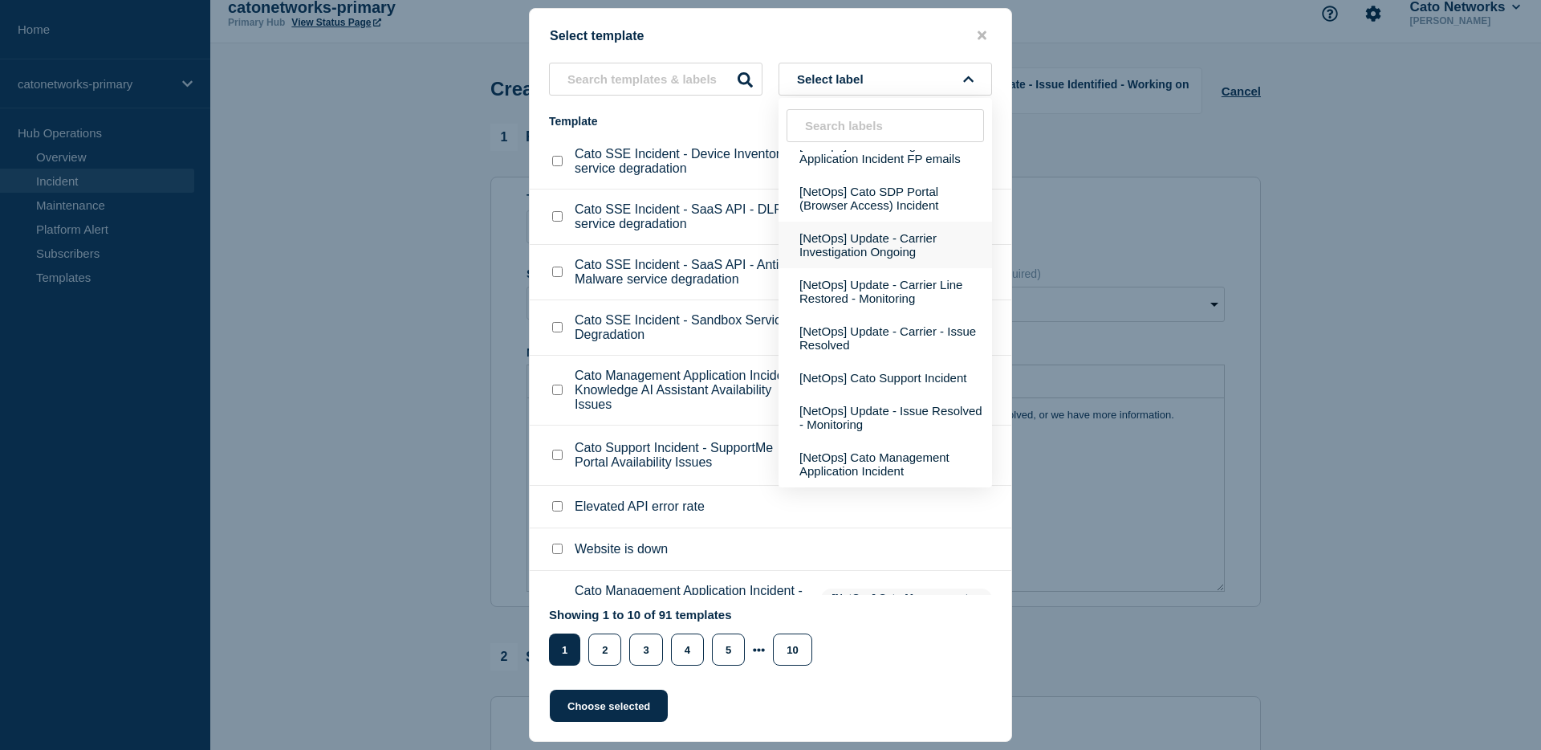
scroll to position [664, 0]
click at [903, 268] on button "[NetOps] Update - Carrier Investigation Ongoing" at bounding box center [886, 245] width 214 height 47
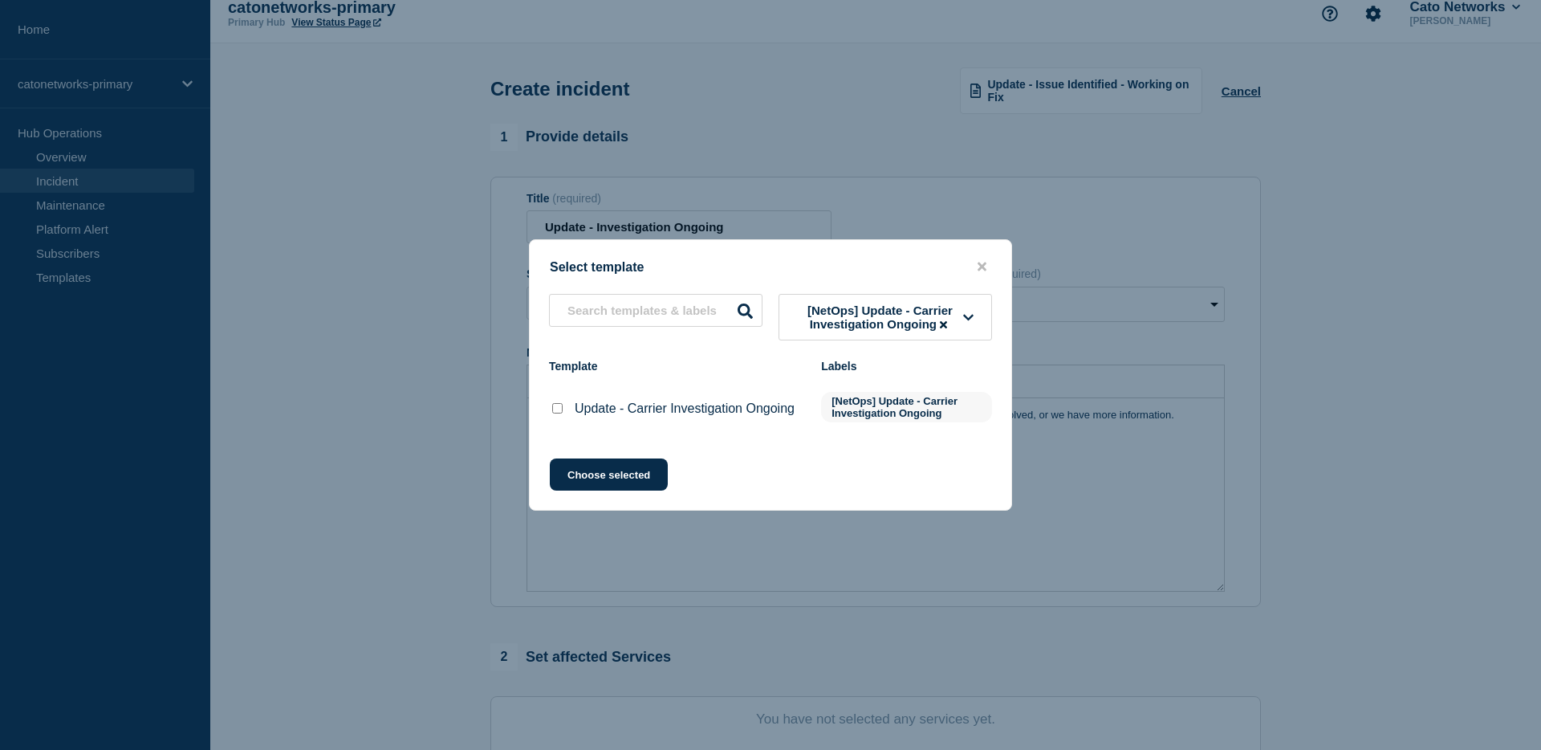
click at [554, 417] on div at bounding box center [557, 409] width 16 height 16
click at [556, 413] on input "Update - Carrier Investigation Ongoing checkbox" at bounding box center [557, 408] width 10 height 10
checkbox input "true"
click at [635, 486] on button "Choose selected" at bounding box center [609, 474] width 118 height 32
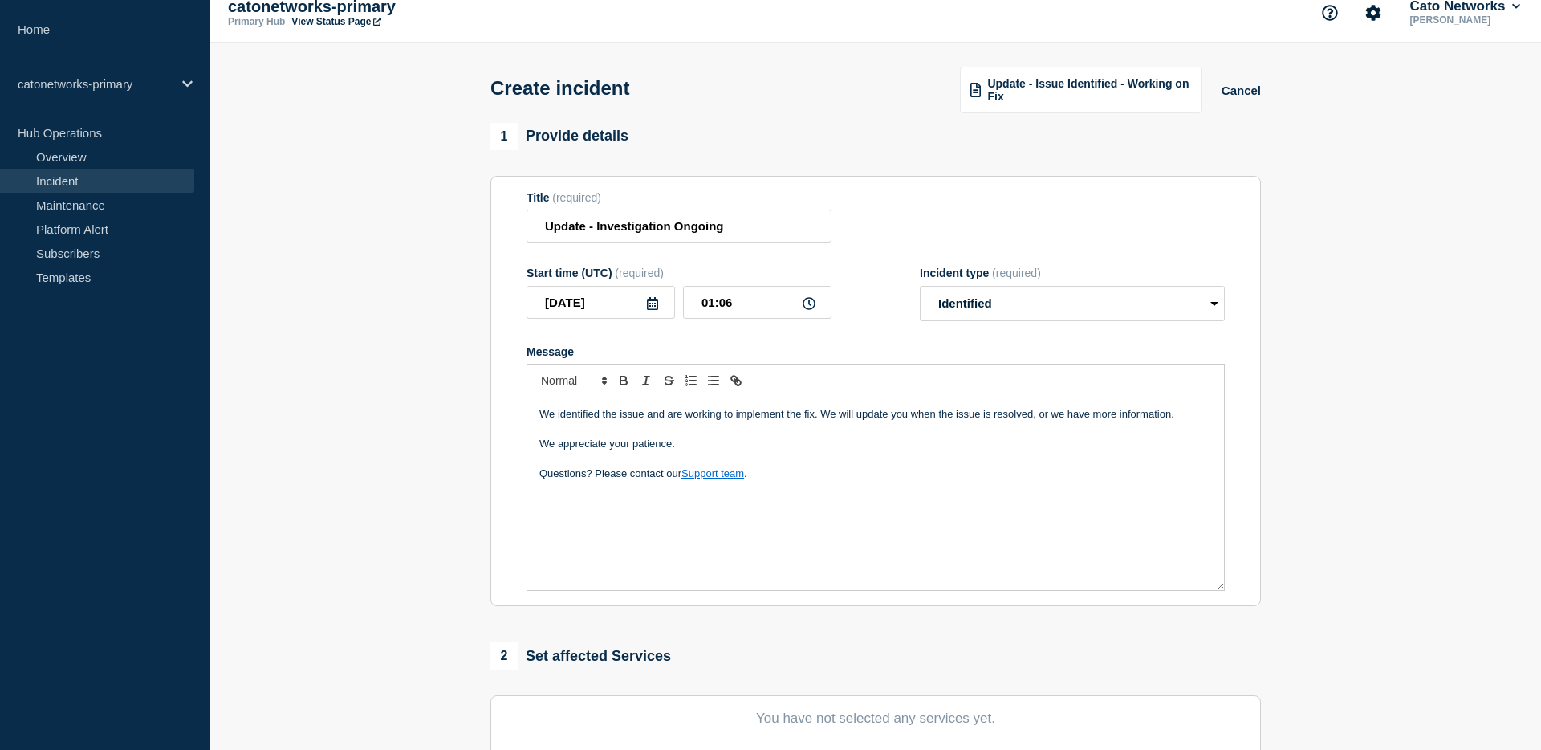
select select "investigating"
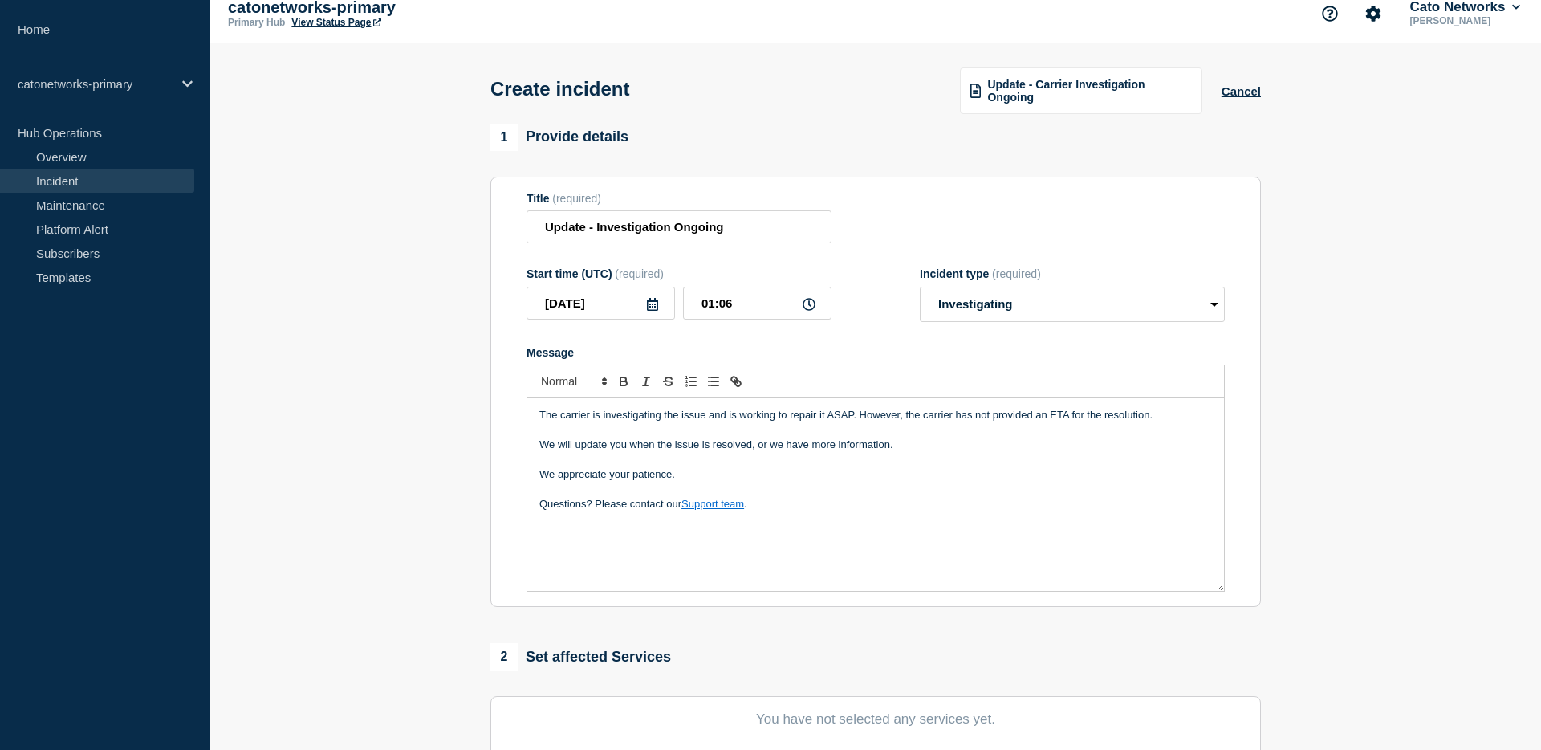
scroll to position [14, 0]
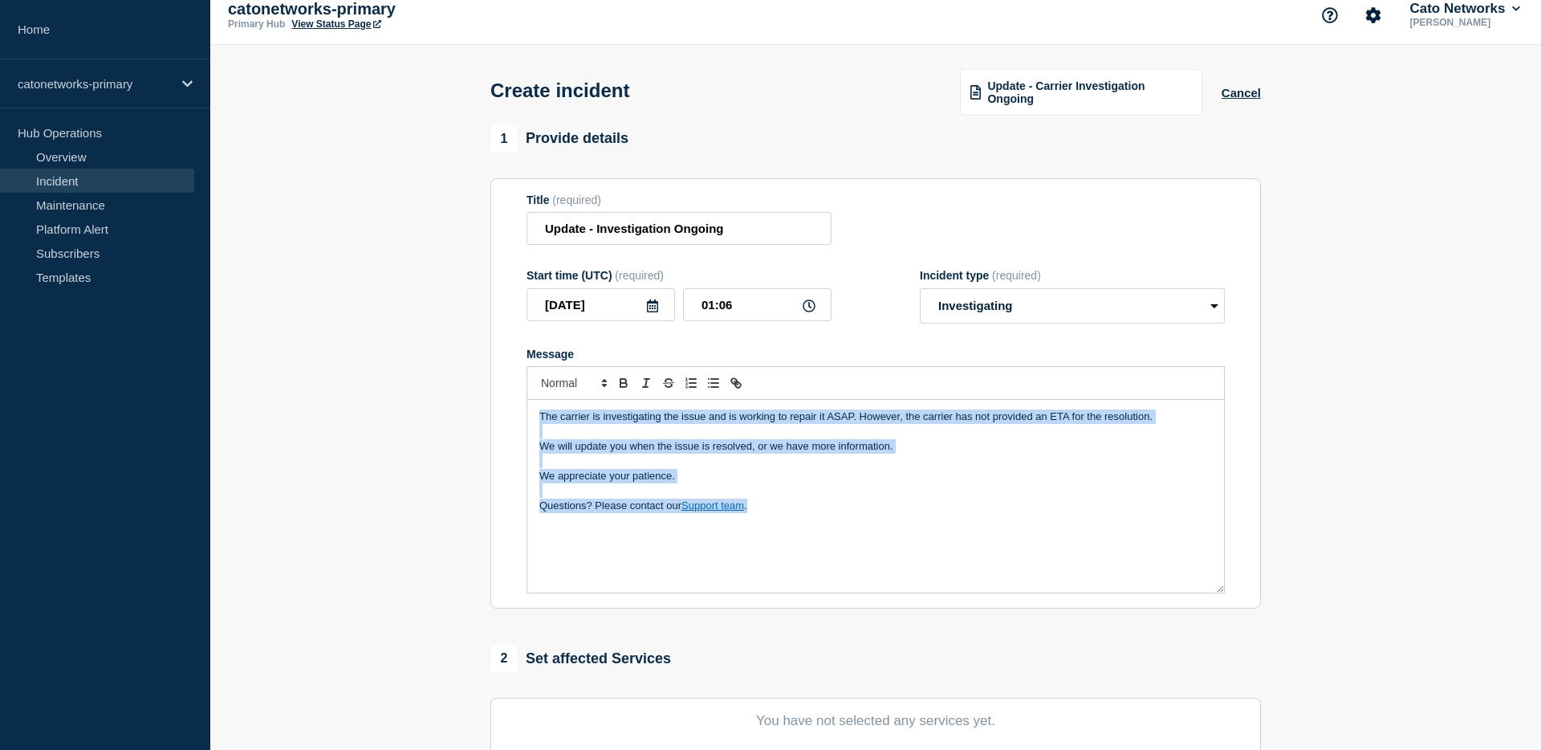
drag, startPoint x: 766, startPoint y: 533, endPoint x: 536, endPoint y: 436, distance: 250.1
click at [536, 436] on div "The carrier is investigating the issue and is working to repair it ASAP. Howeve…" at bounding box center [875, 496] width 697 height 193
copy div "The carrier is investigating the issue and is working to repair it ASAP. Howeve…"
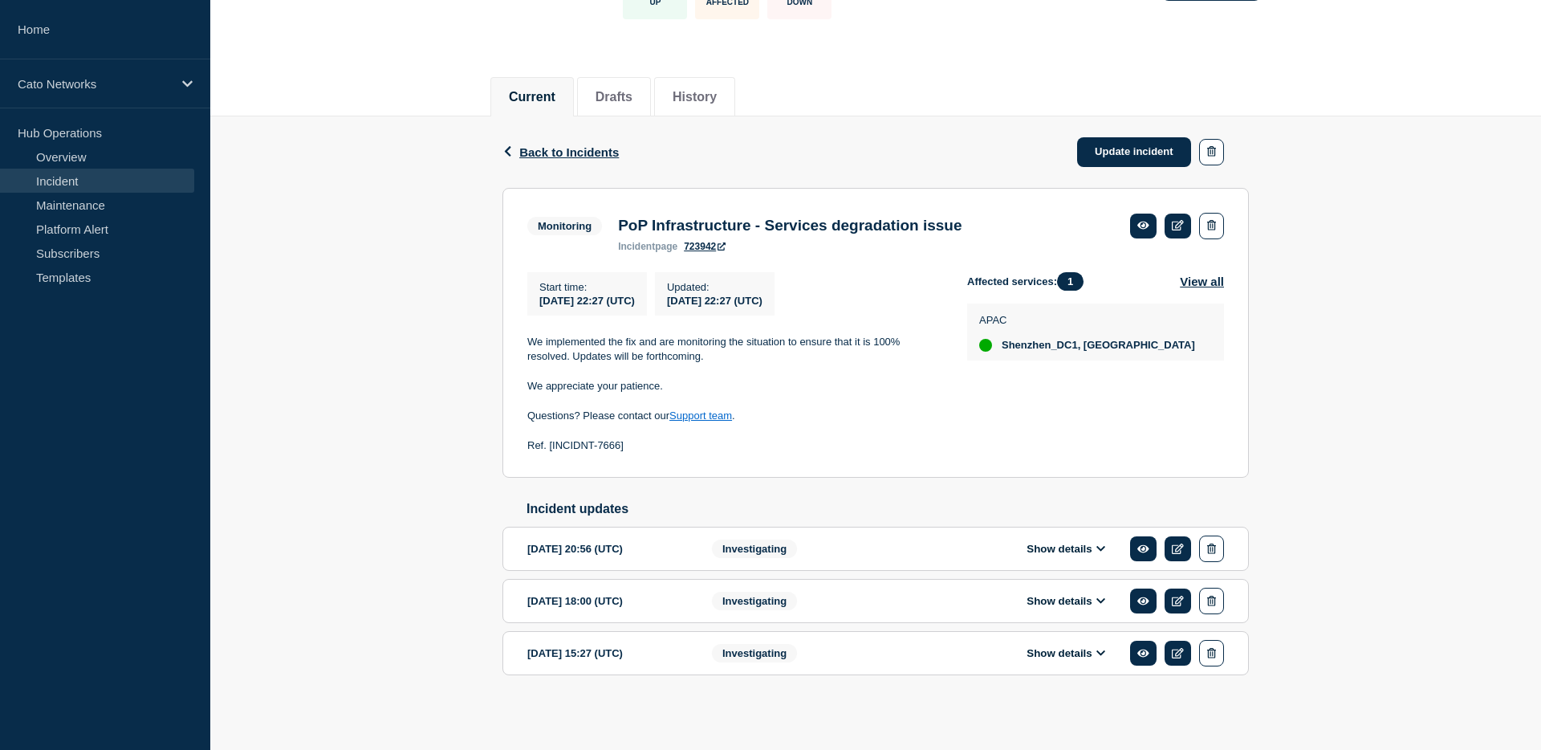
click at [830, 645] on div "Investigating" at bounding box center [809, 653] width 195 height 26
click at [1067, 648] on button "Show details" at bounding box center [1066, 653] width 88 height 14
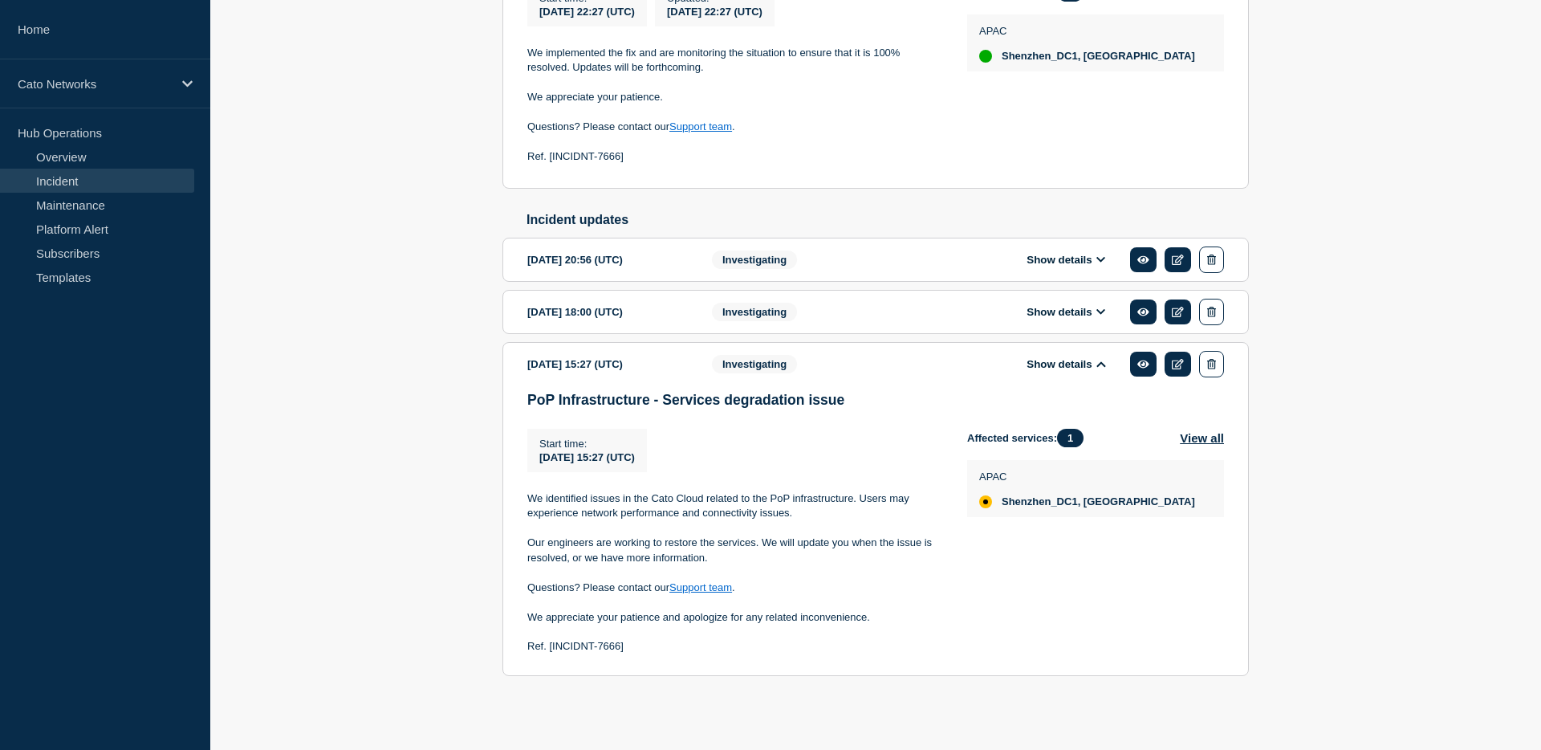
scroll to position [453, 0]
click at [796, 309] on div "Investigating" at bounding box center [809, 311] width 195 height 26
click at [1049, 304] on button "Show details" at bounding box center [1066, 311] width 88 height 14
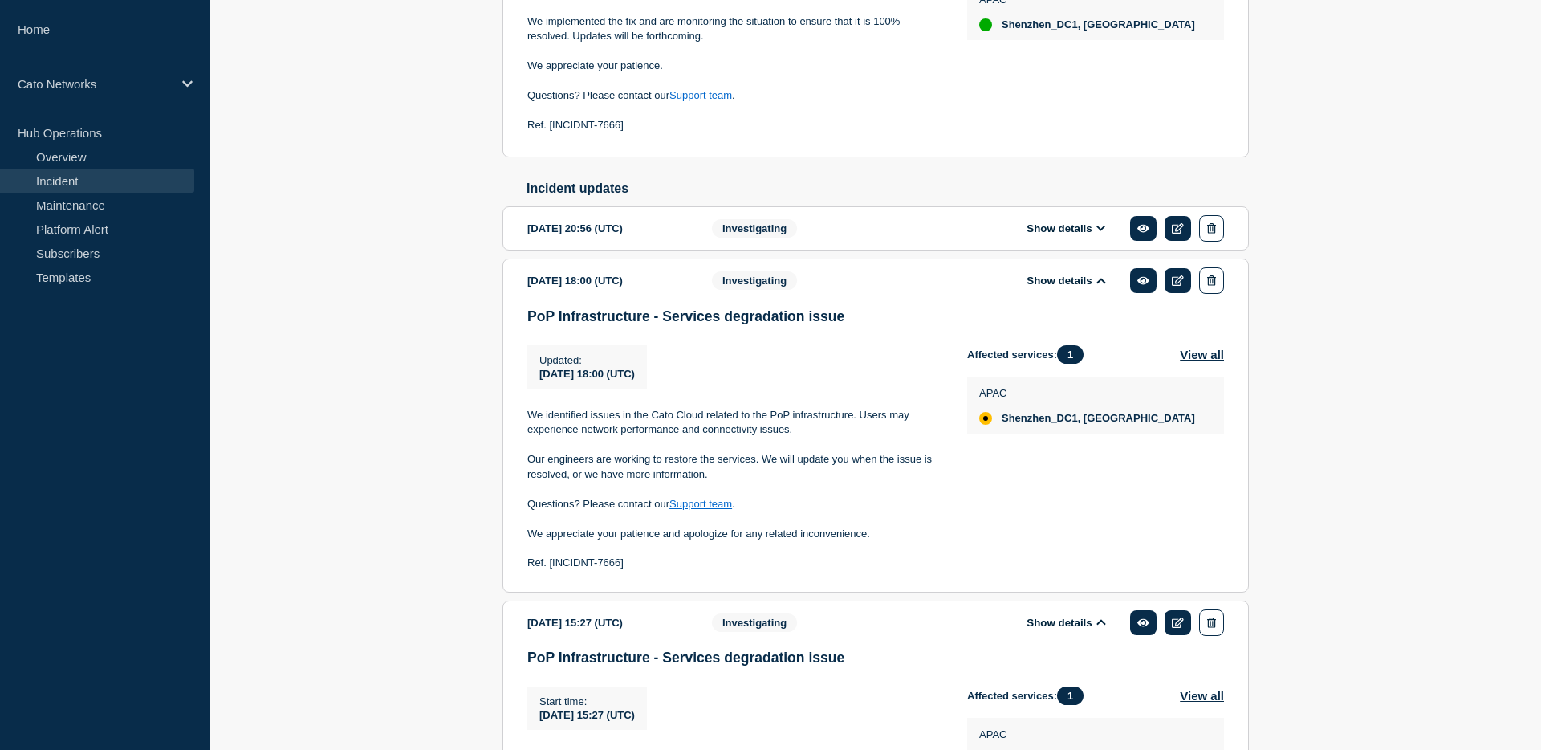
click at [1049, 287] on button "Show details" at bounding box center [1066, 281] width 88 height 14
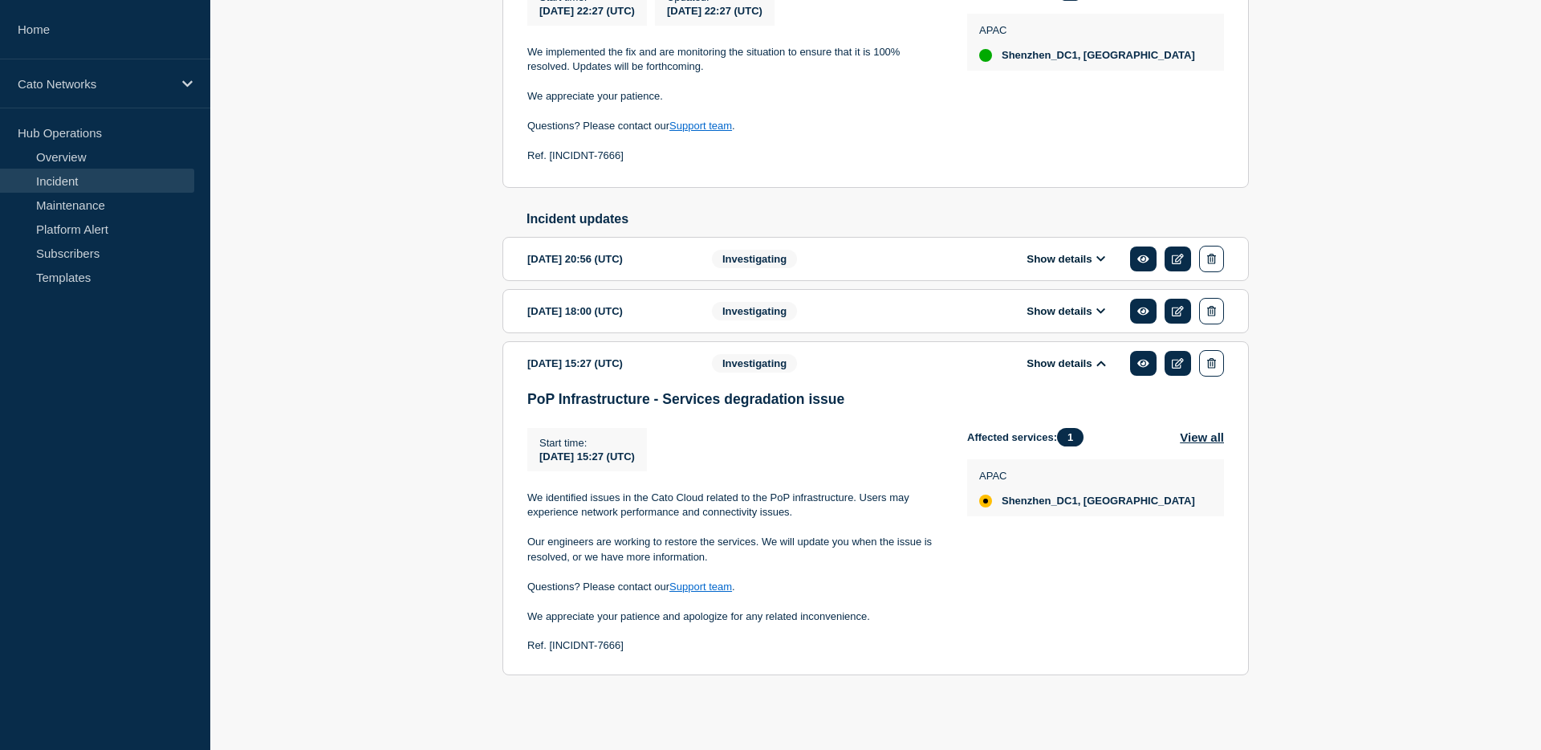
click at [1069, 304] on button "Show details" at bounding box center [1066, 311] width 88 height 14
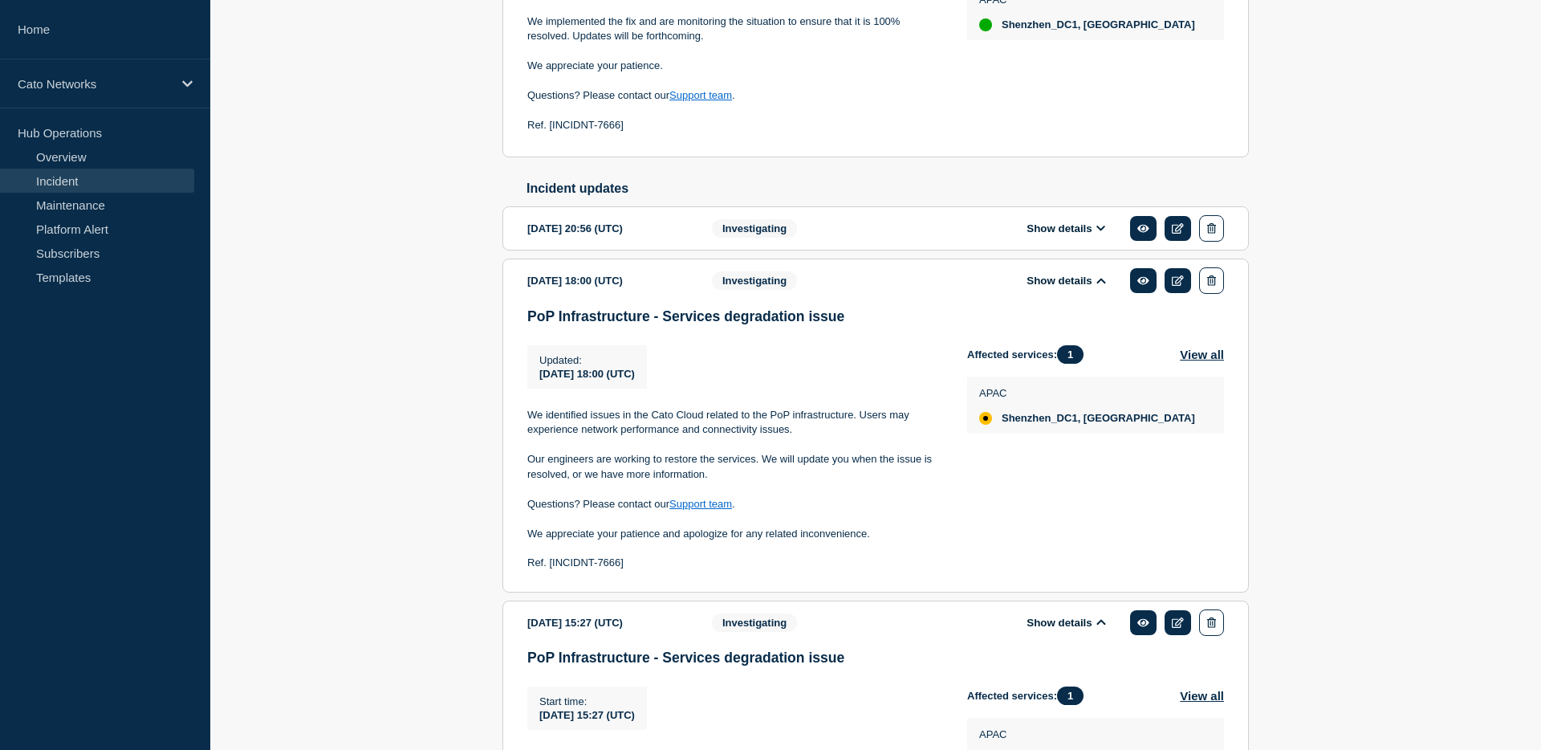
click at [1069, 287] on button "Show details" at bounding box center [1066, 281] width 88 height 14
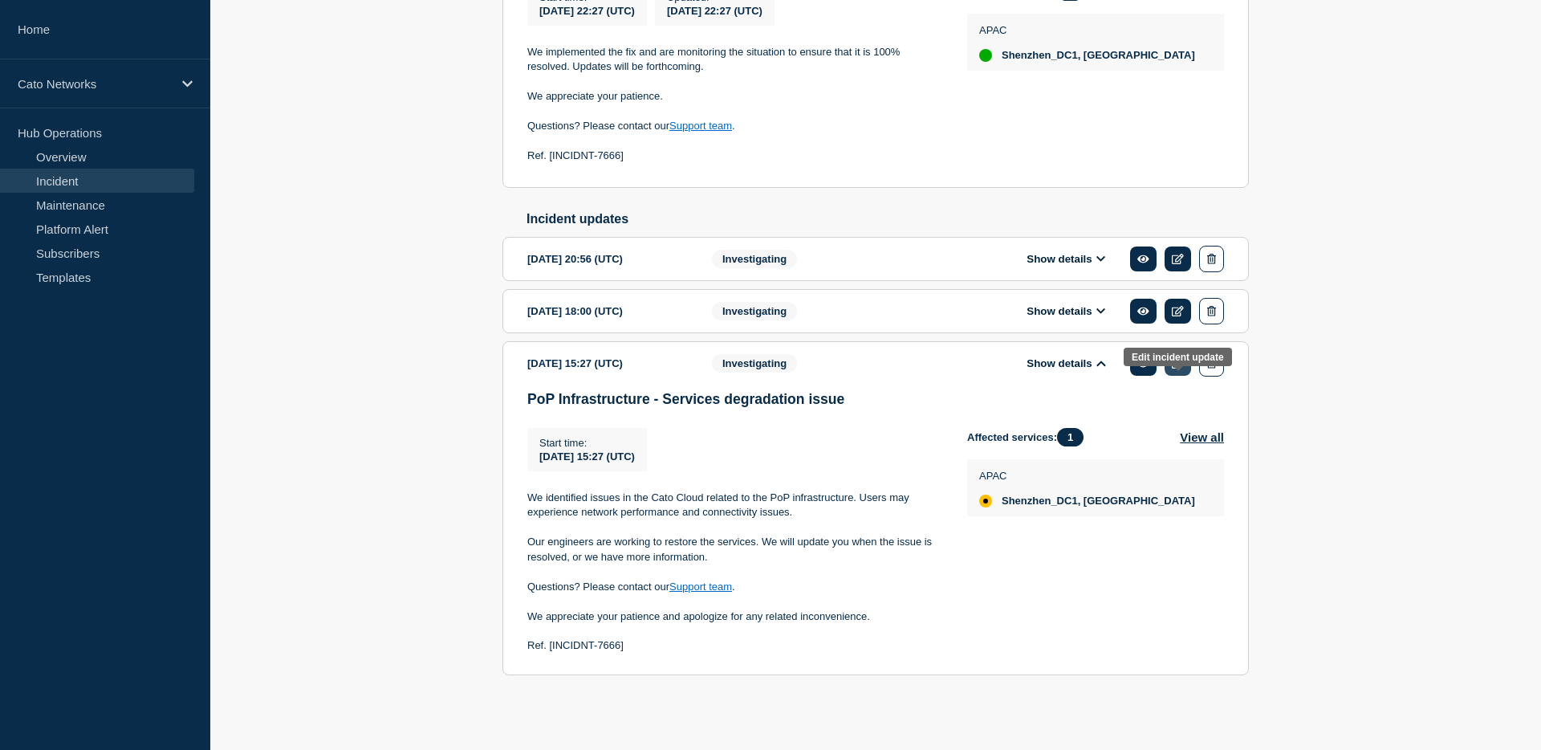
click at [1180, 358] on icon at bounding box center [1178, 363] width 12 height 10
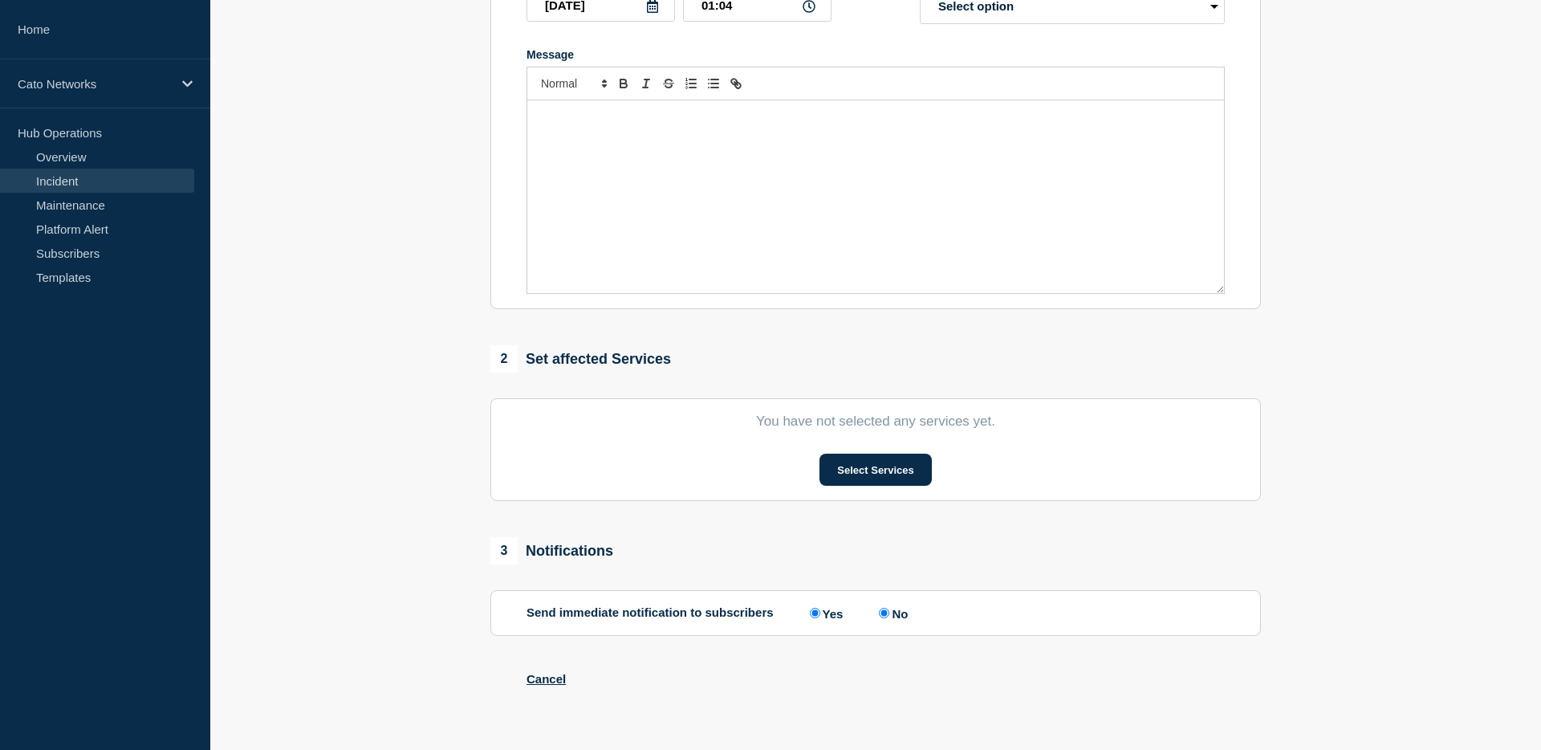
type input "PoP Infrastructure - Services degradation issue"
type input "2025-09-26"
type input "15:27"
select select "investigating"
radio input "false"
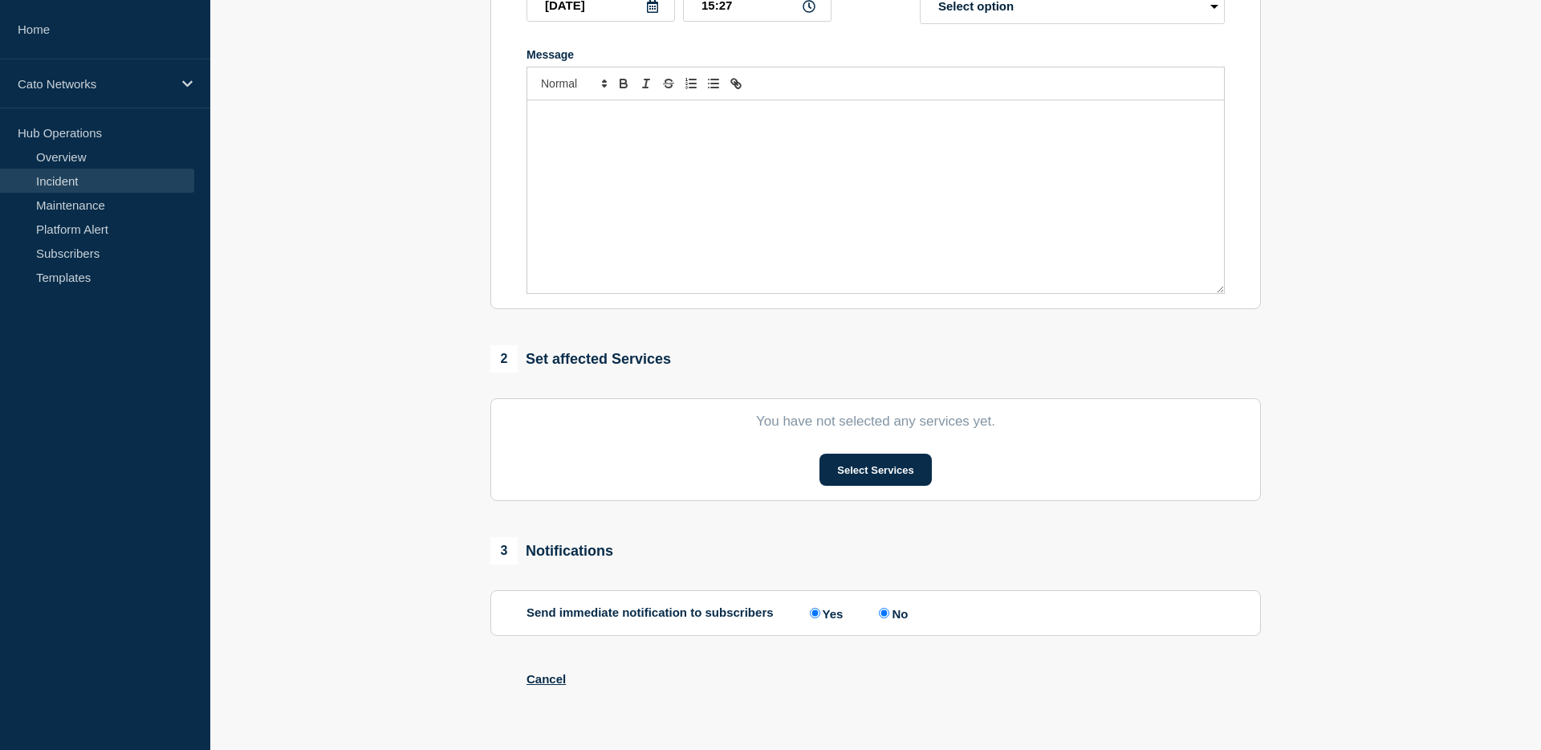
radio input "true"
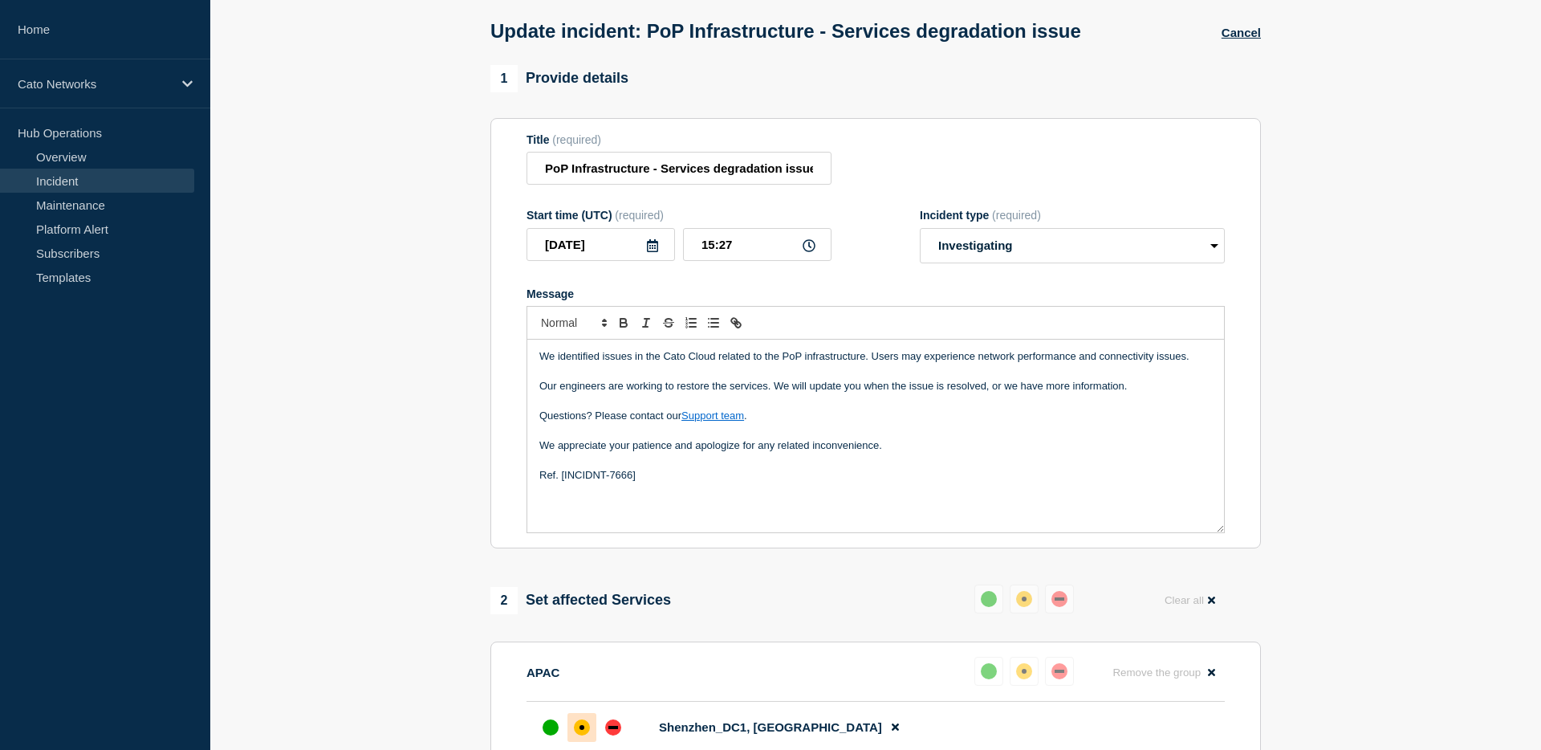
scroll to position [48, 0]
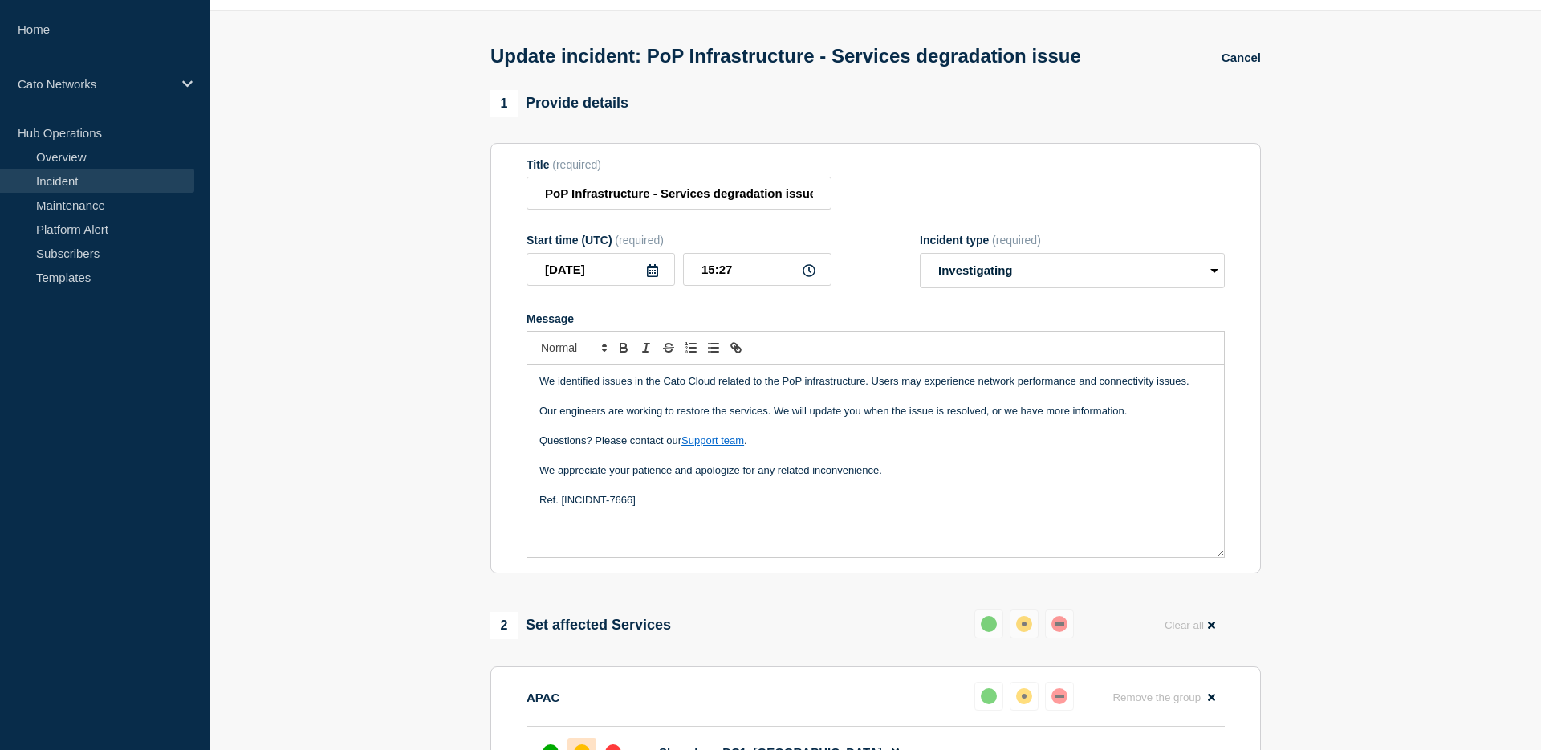
drag, startPoint x: 861, startPoint y: 470, endPoint x: 884, endPoint y: 474, distance: 23.8
click at [861, 462] on p "Message" at bounding box center [876, 455] width 673 height 14
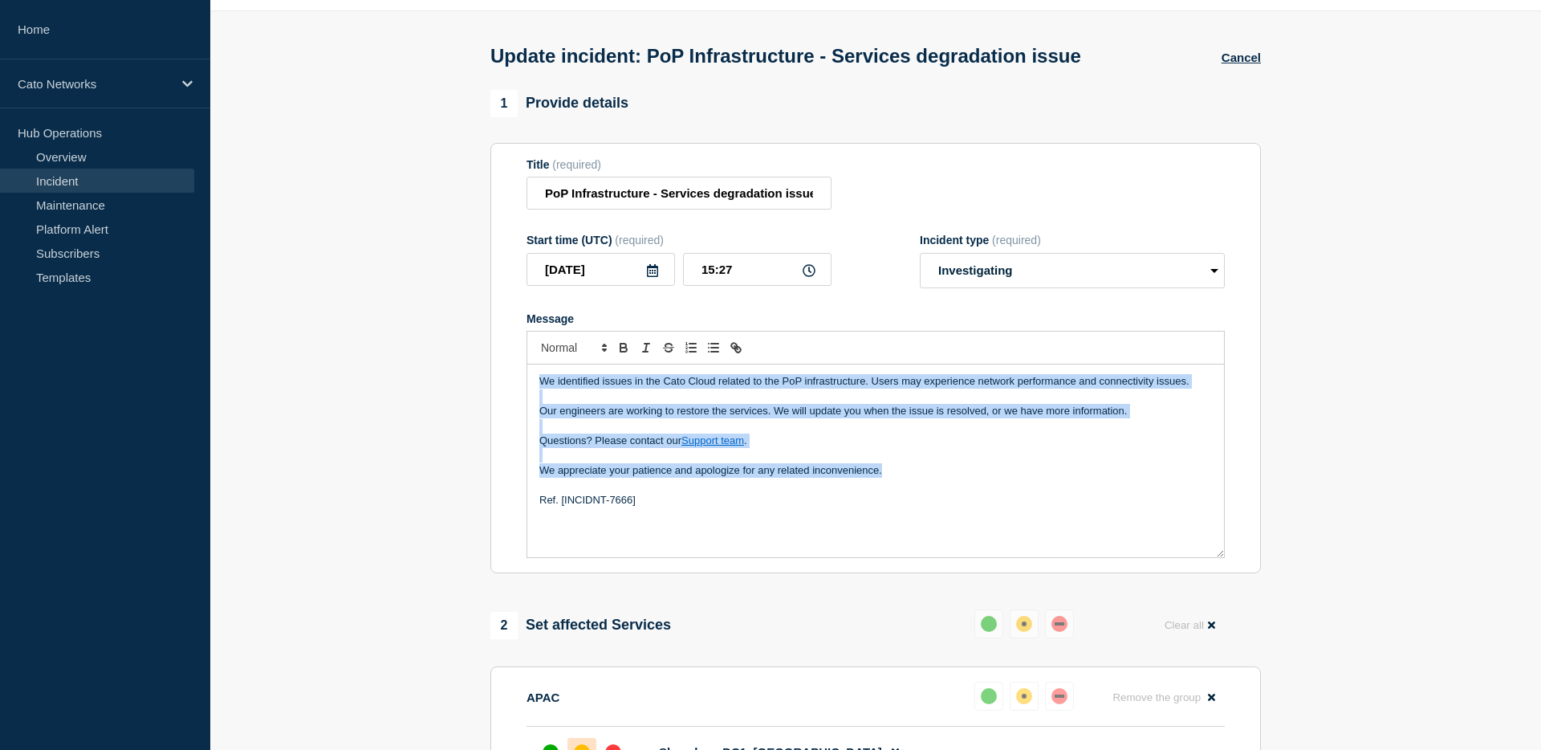
drag, startPoint x: 906, startPoint y: 488, endPoint x: 514, endPoint y: 395, distance: 402.7
click at [514, 395] on section "Title (required) PoP Infrastructure - Services degradation issue Start time (UT…" at bounding box center [876, 358] width 771 height 431
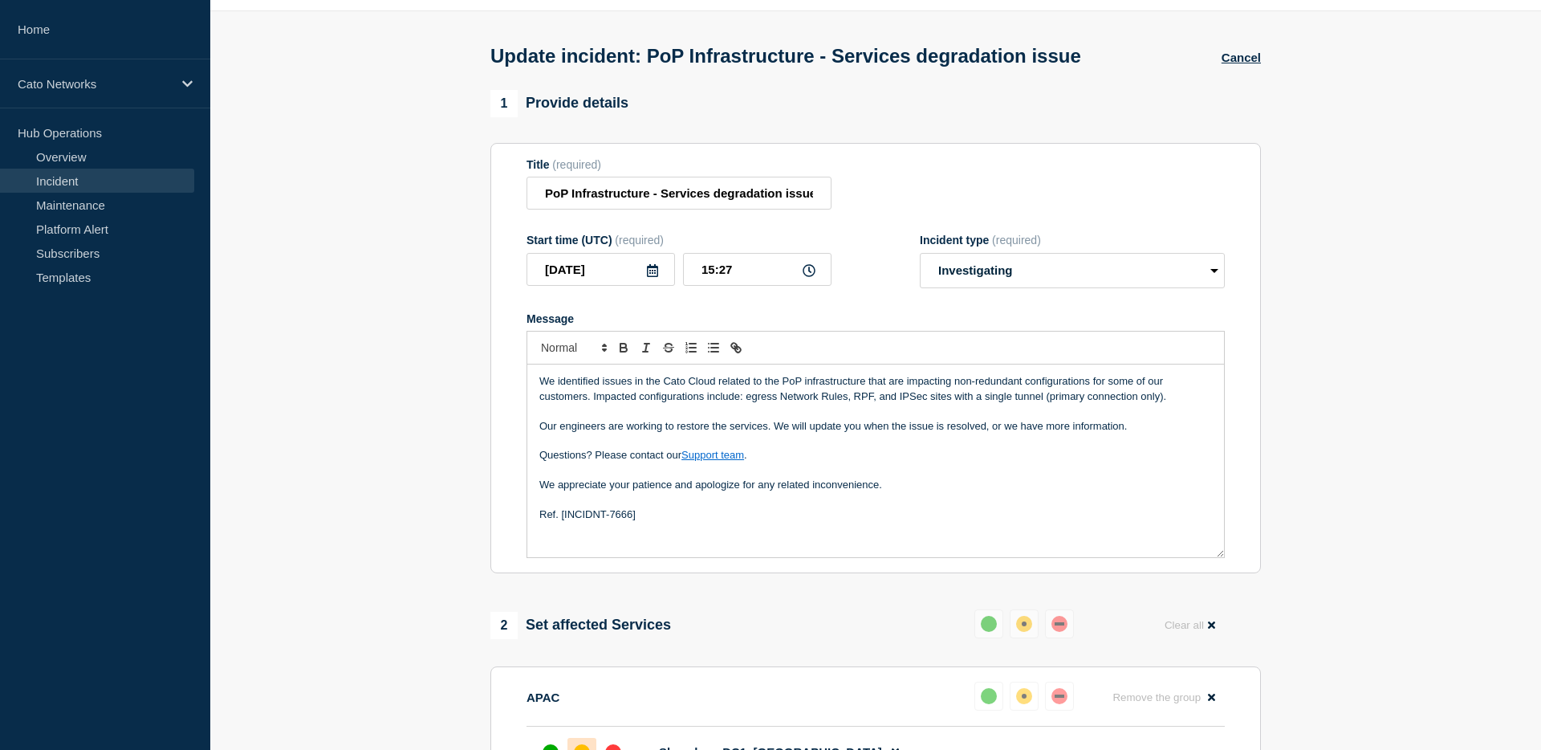
click at [974, 477] on p "Message" at bounding box center [876, 470] width 673 height 14
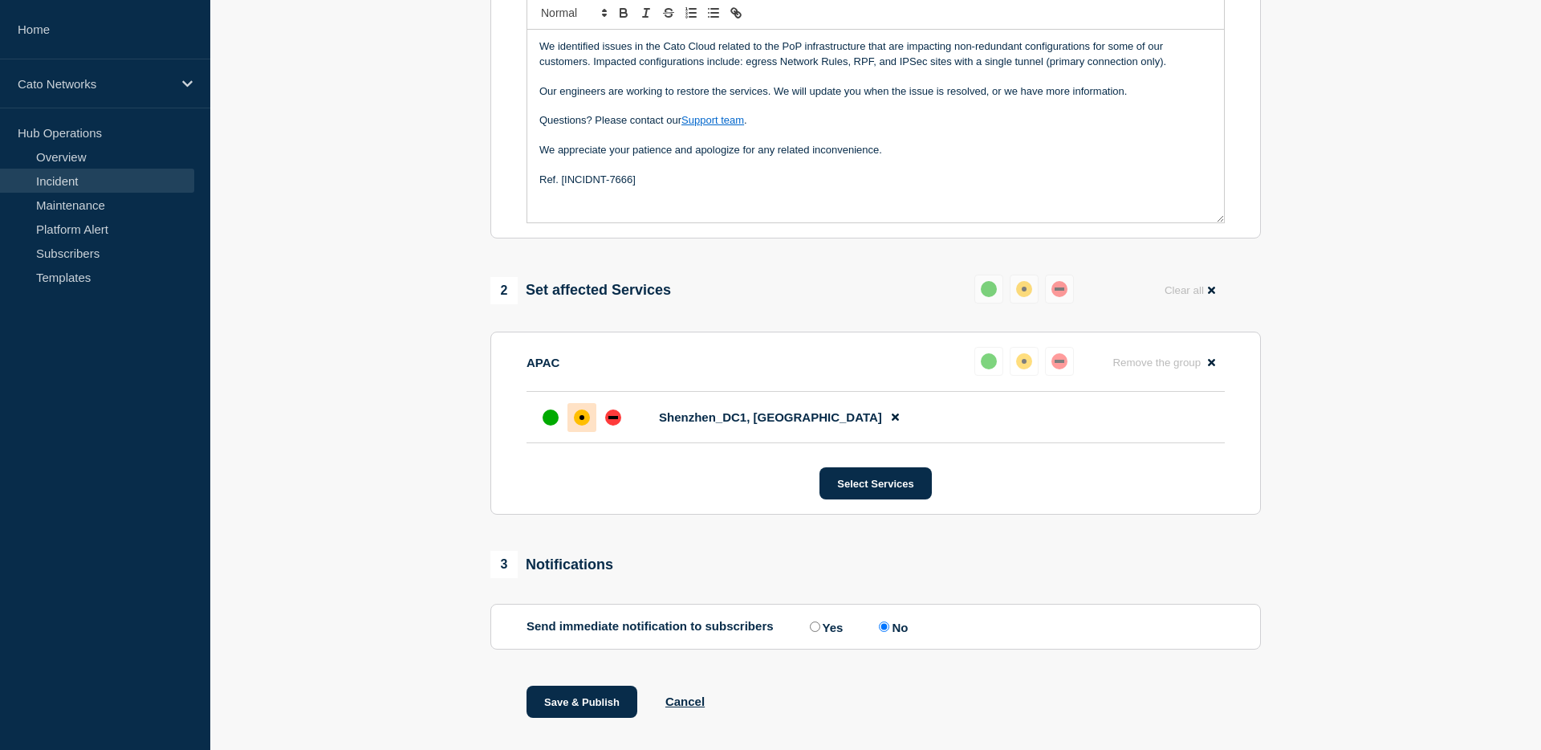
scroll to position [440, 0]
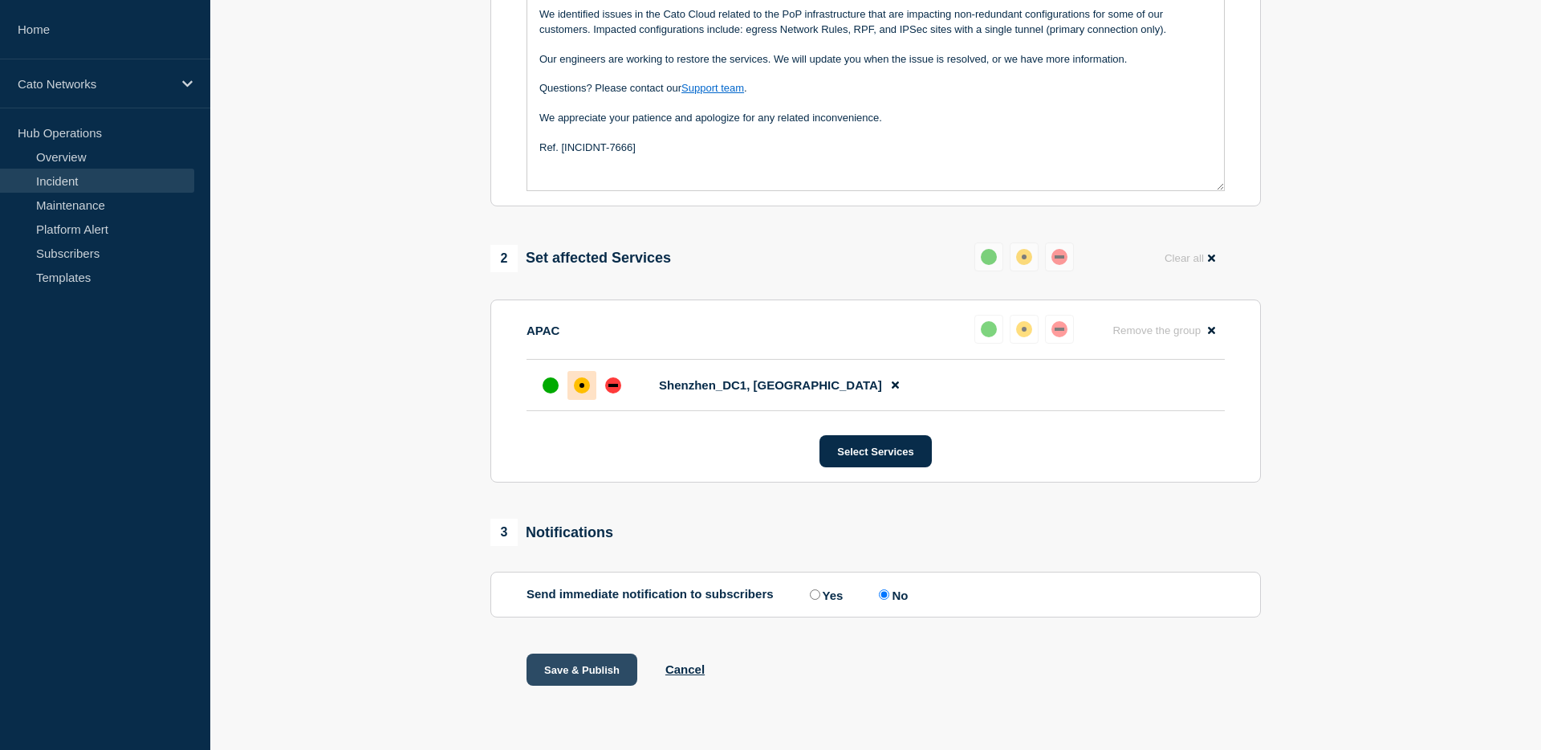
click at [586, 666] on button "Save & Publish" at bounding box center [582, 670] width 111 height 32
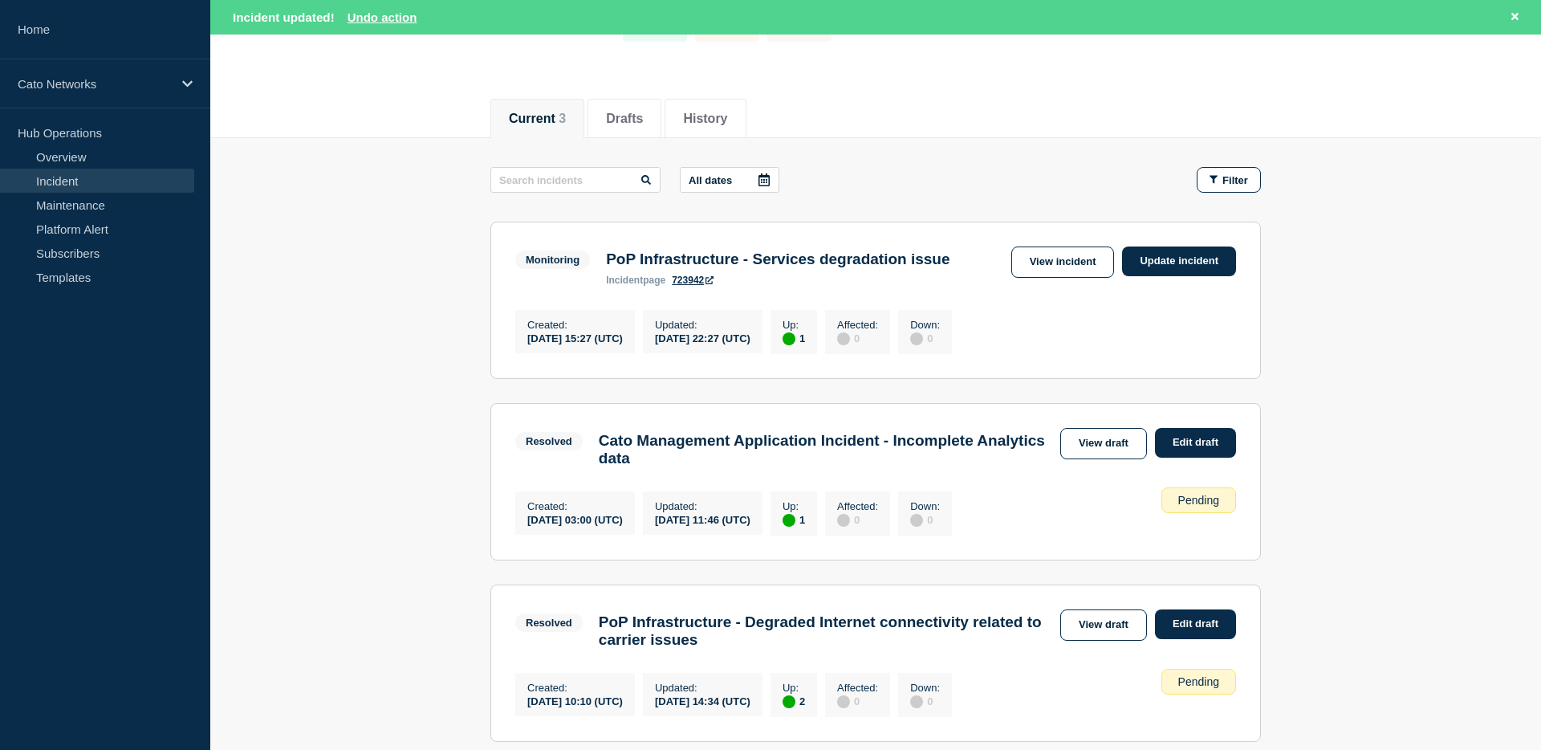
scroll to position [96, 0]
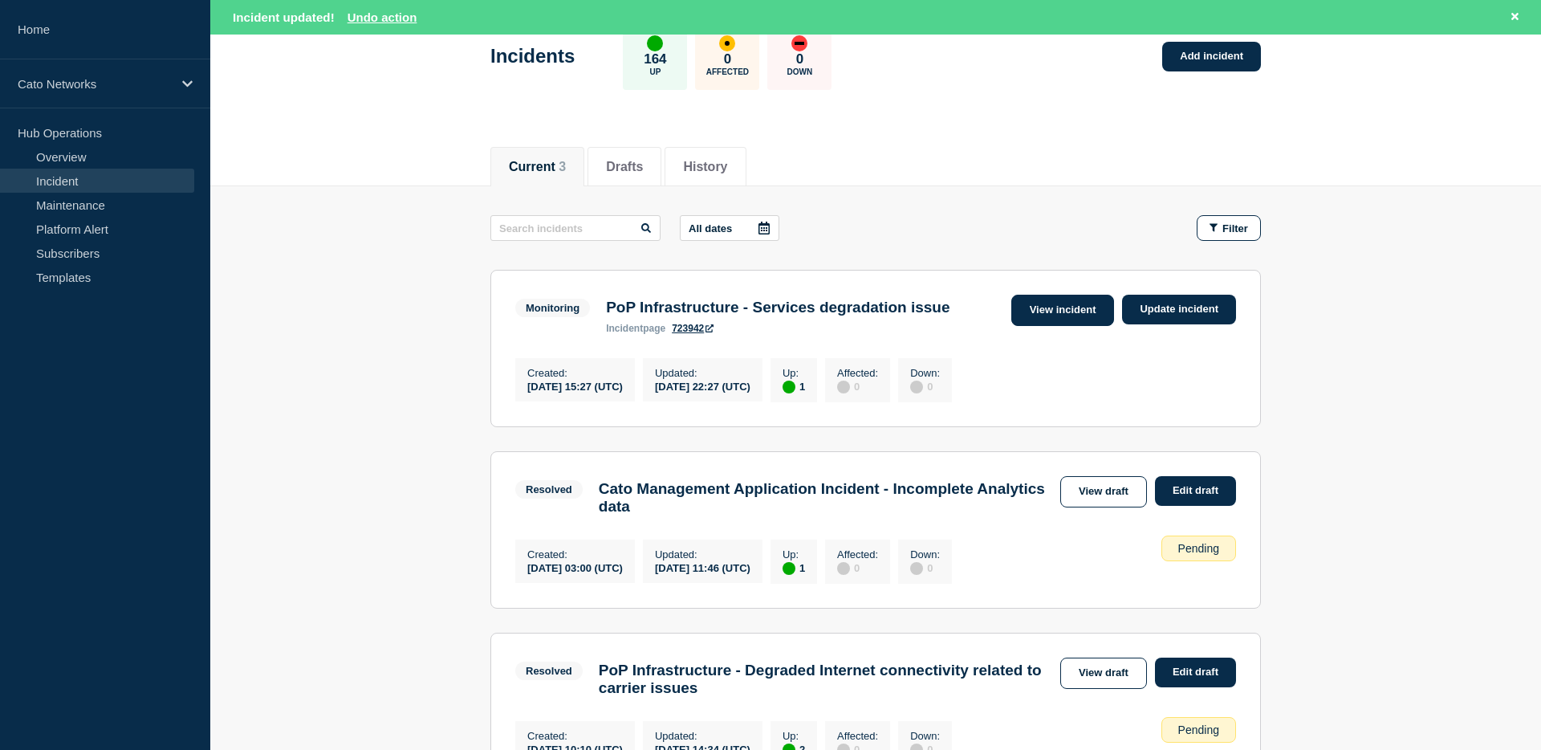
click at [1085, 312] on link "View incident" at bounding box center [1064, 310] width 104 height 31
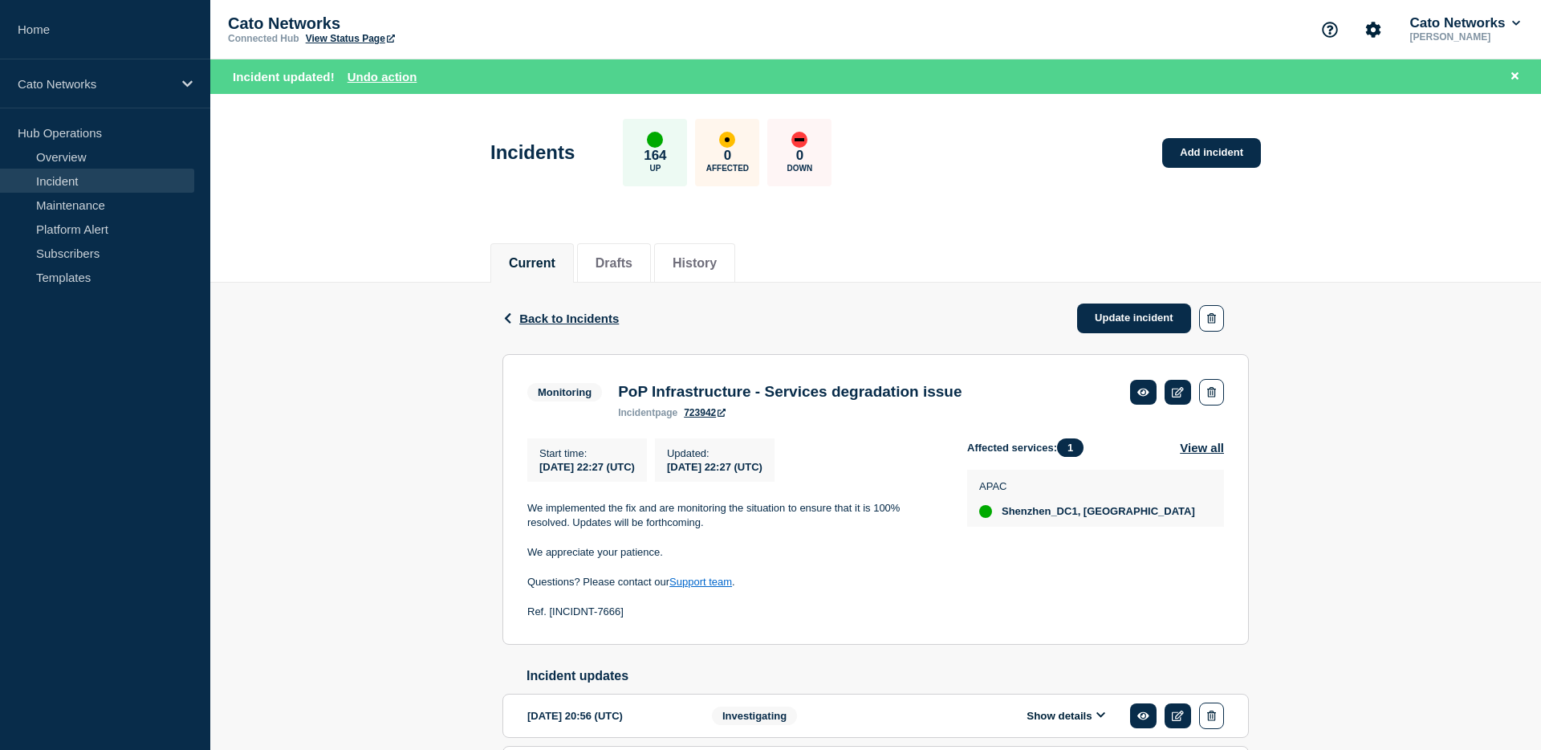
scroll to position [190, 0]
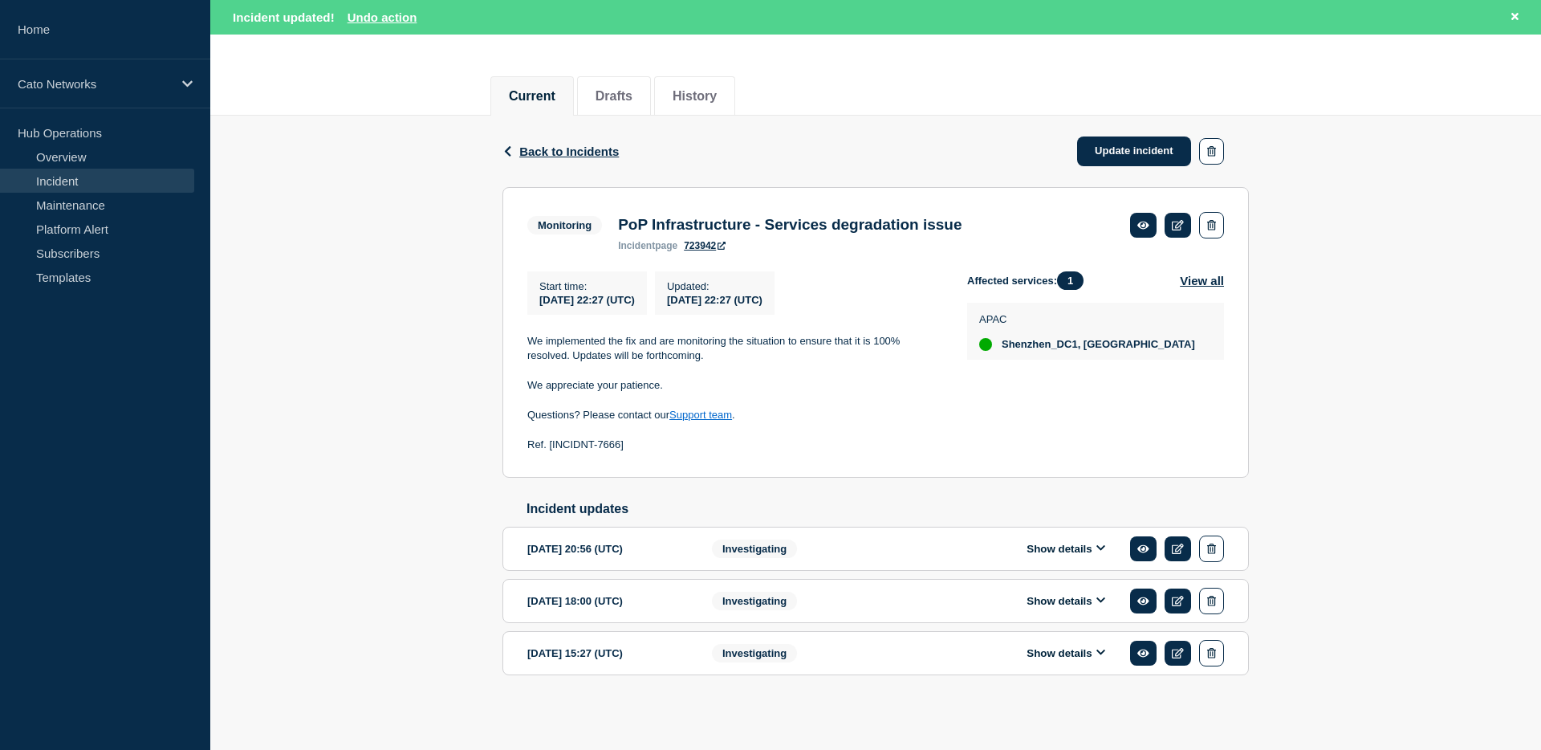
click at [1024, 650] on button "Show details" at bounding box center [1066, 653] width 88 height 14
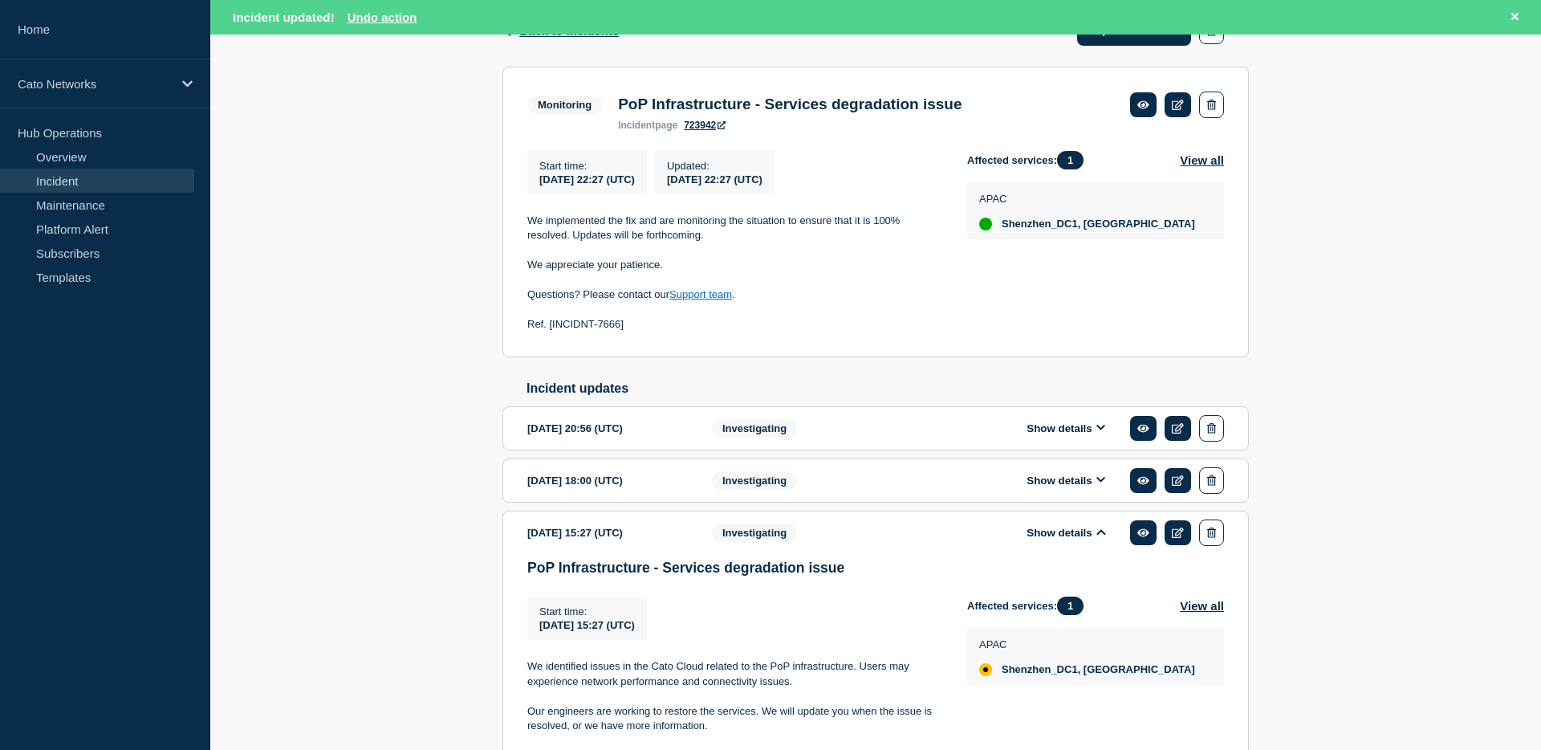
scroll to position [288, 0]
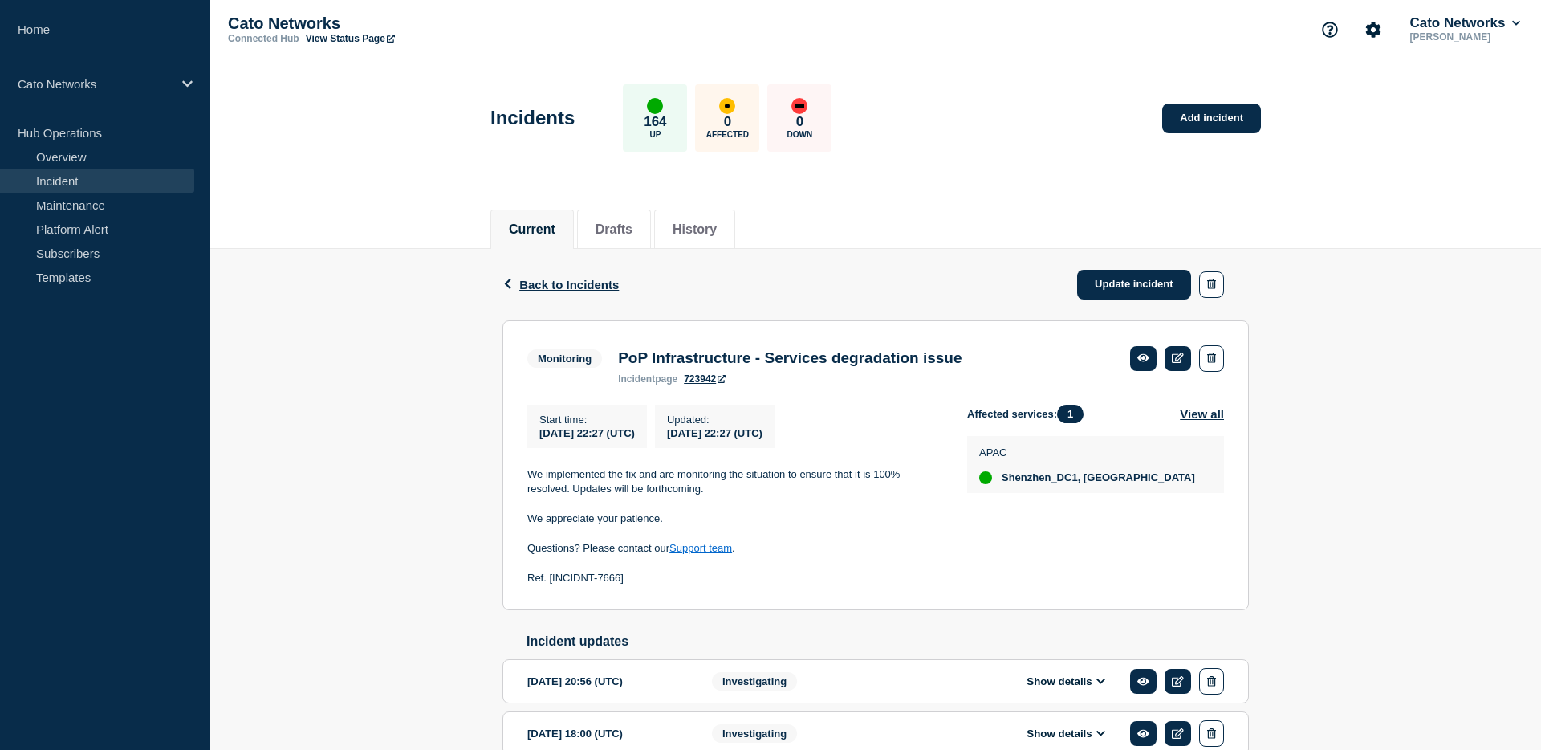
scroll to position [156, 0]
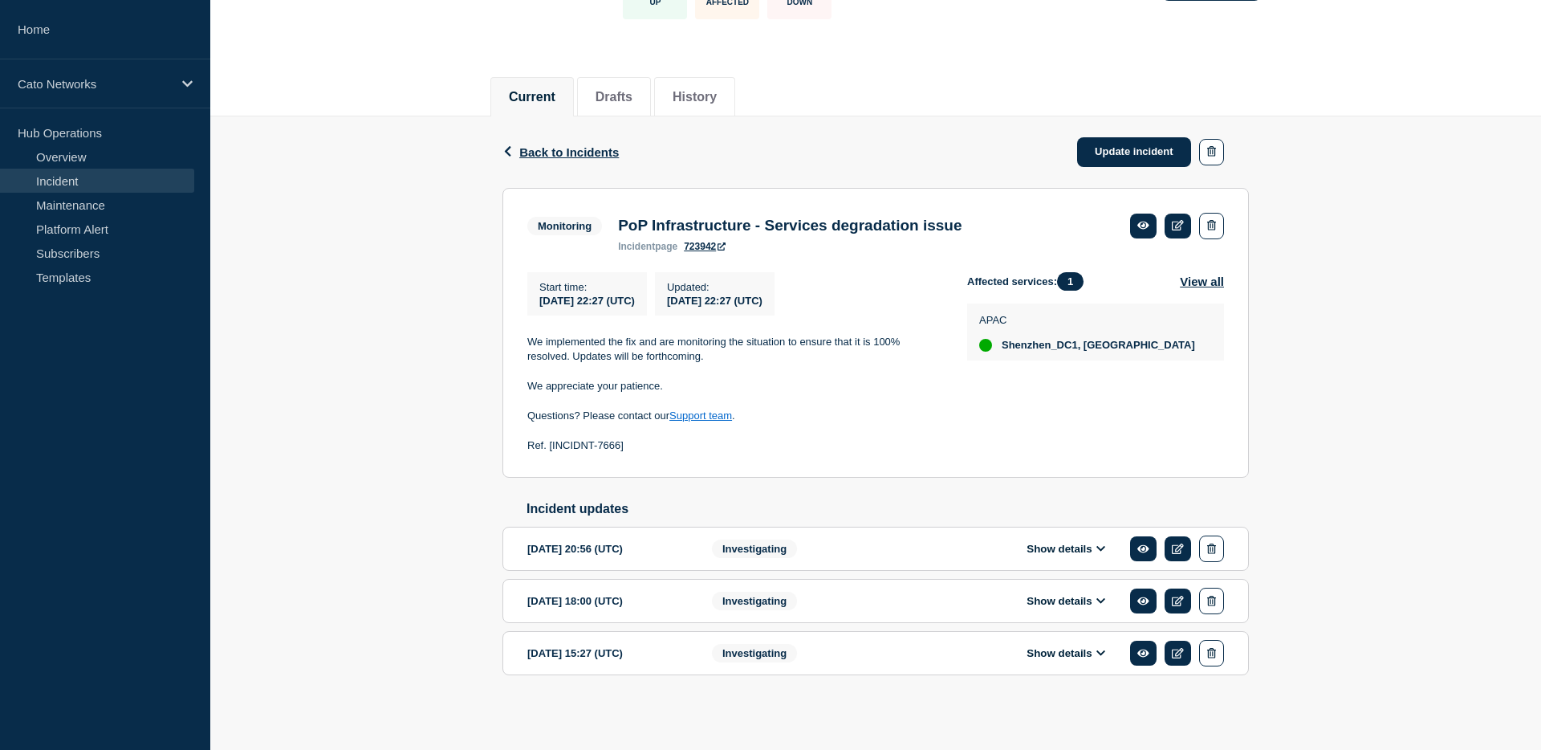
click at [1076, 654] on button "Show details" at bounding box center [1066, 653] width 88 height 14
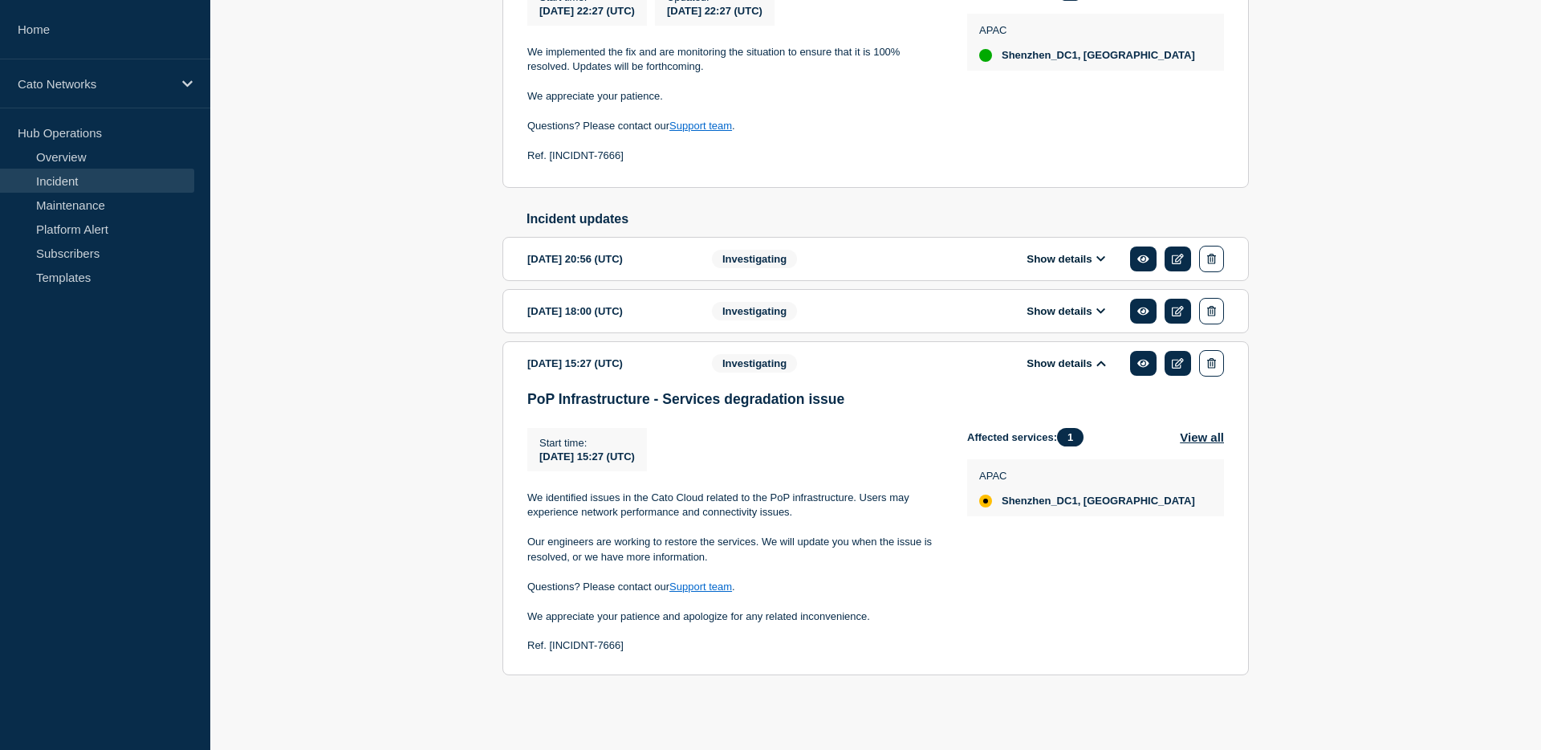
scroll to position [417, 0]
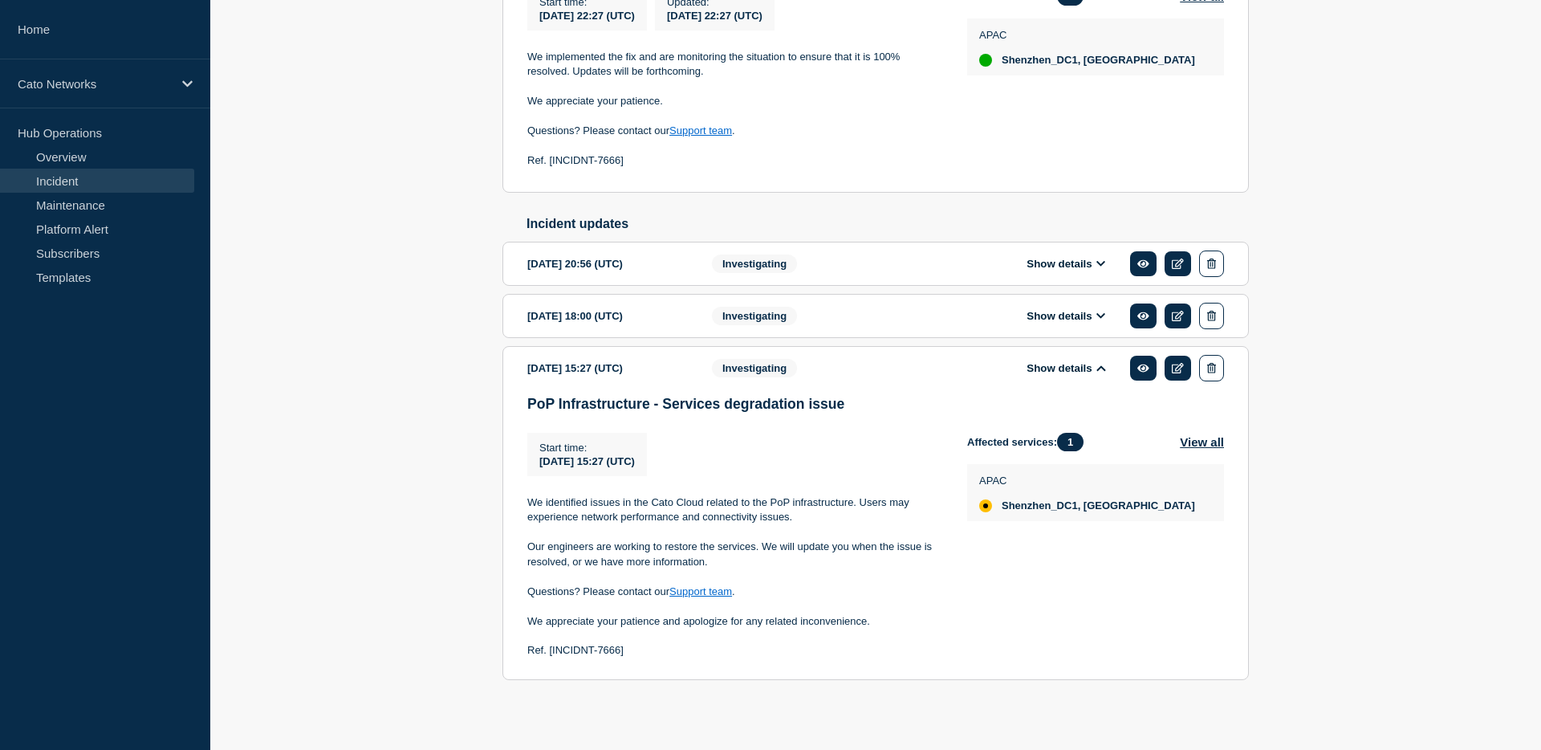
click at [1049, 323] on button "Show details" at bounding box center [1066, 316] width 88 height 14
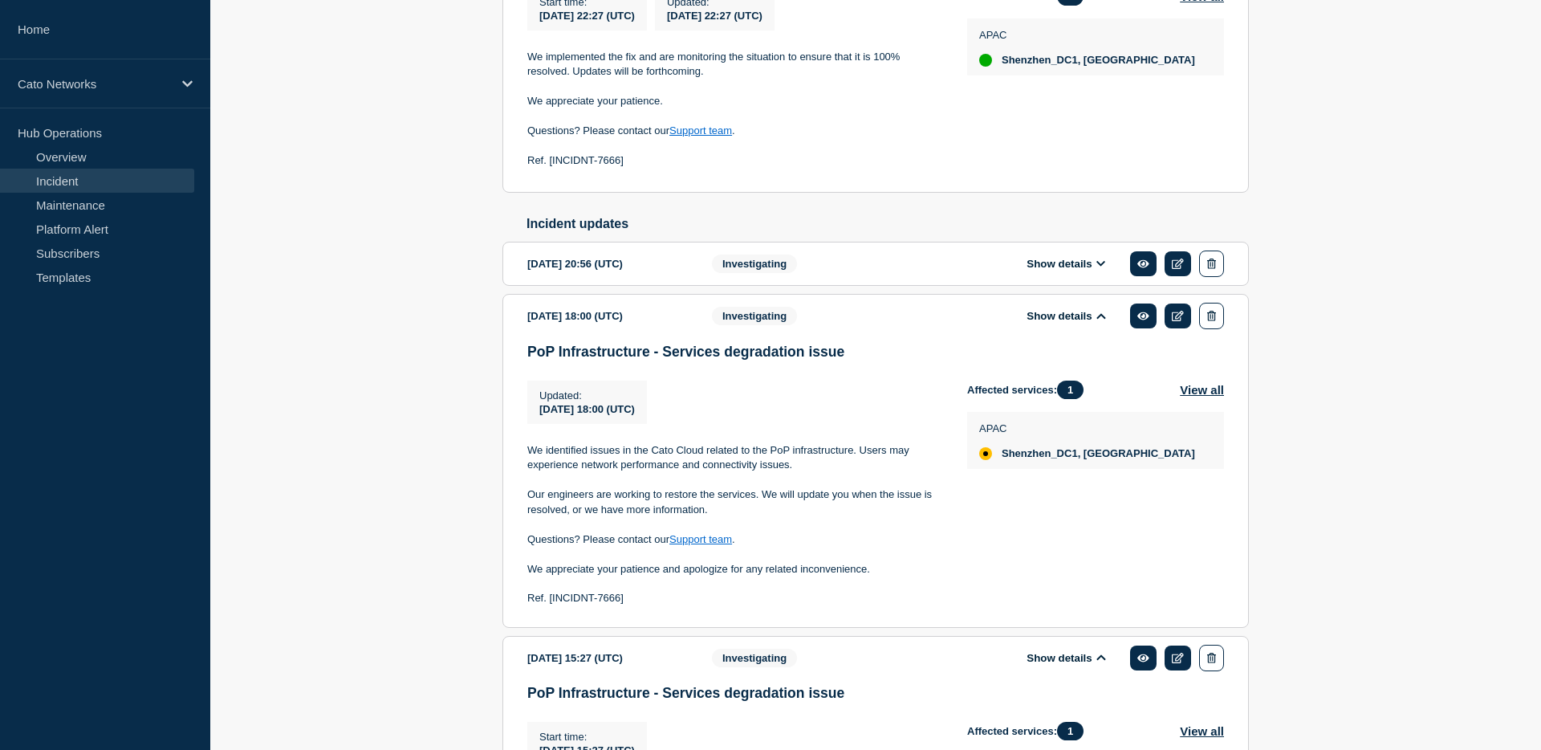
click at [1066, 271] on button "Show details" at bounding box center [1066, 264] width 88 height 14
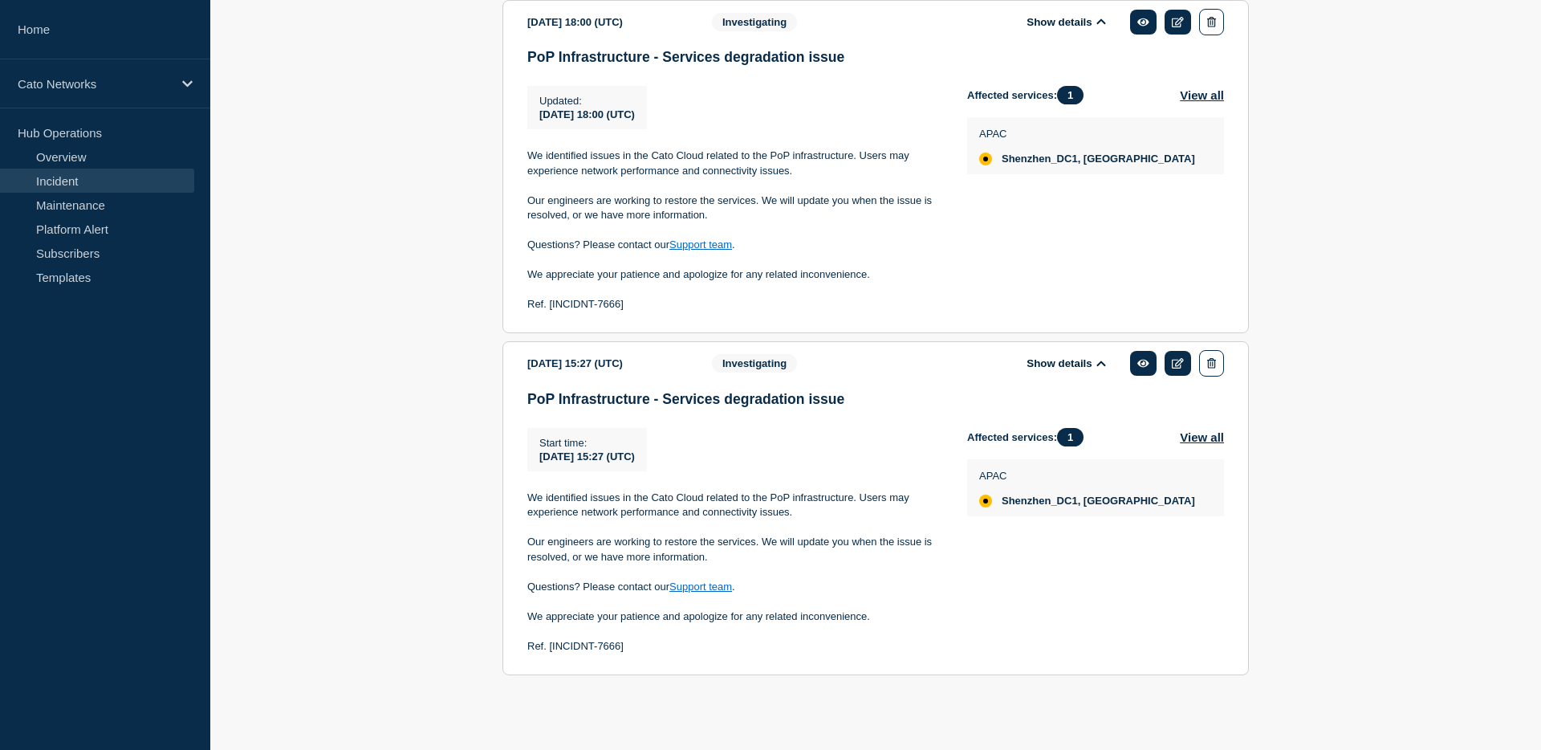
scroll to position [1046, 0]
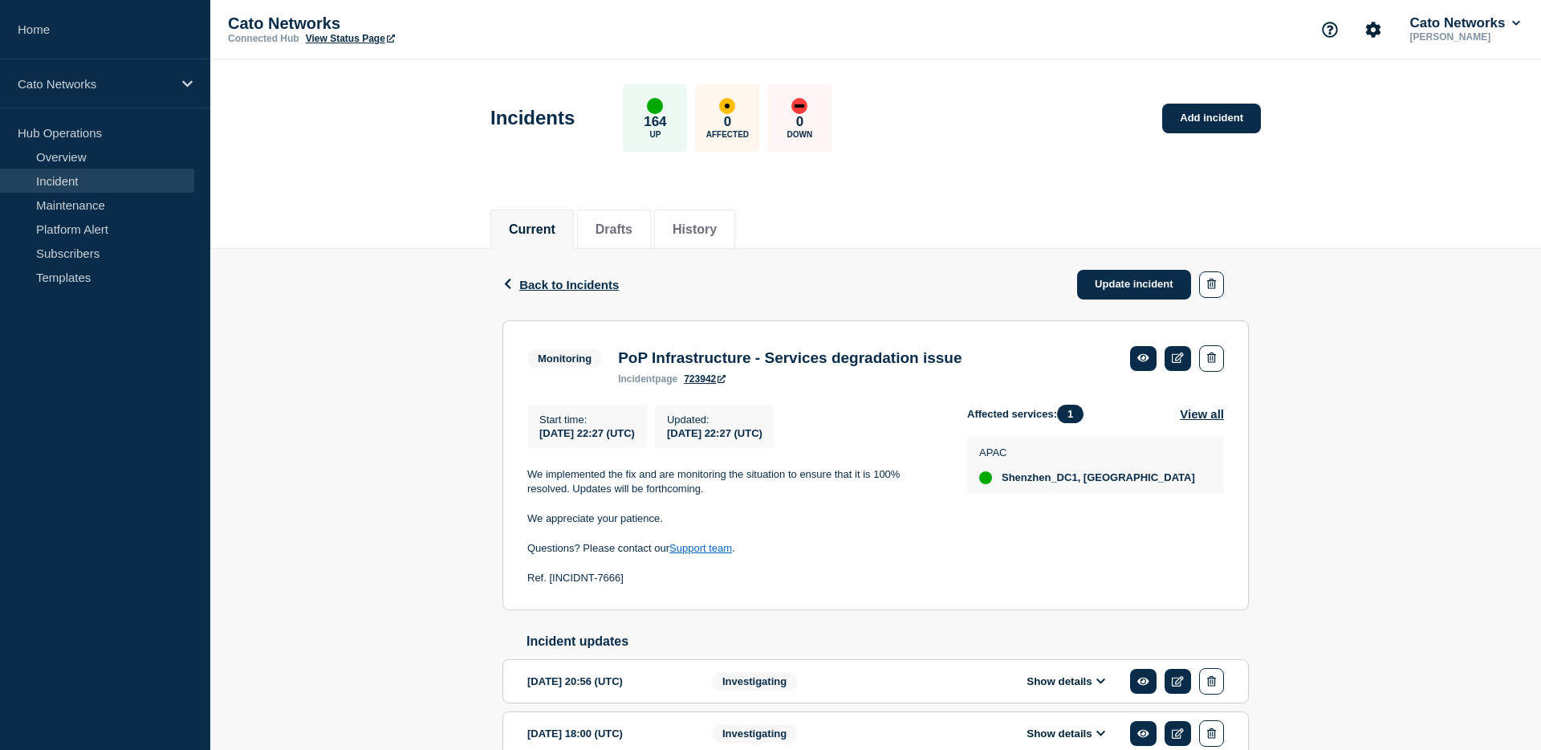
scroll to position [156, 0]
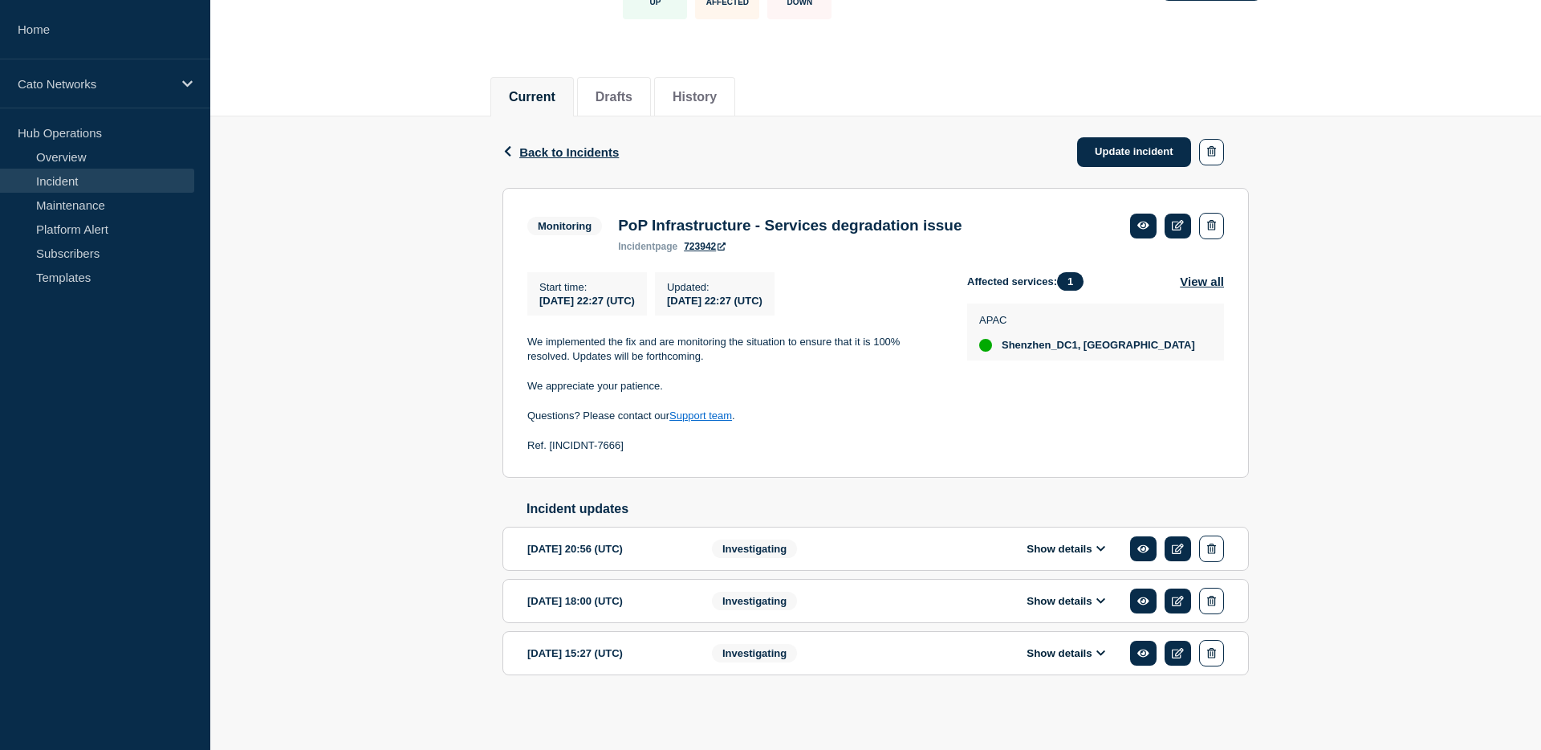
drag, startPoint x: 833, startPoint y: 666, endPoint x: 917, endPoint y: 665, distance: 84.3
click at [840, 666] on section "2025-09-26 15:27 (UTC) Show details Investigating" at bounding box center [876, 653] width 747 height 44
click at [1049, 641] on div "Show details" at bounding box center [1077, 653] width 293 height 26
click at [1050, 650] on button "Show details" at bounding box center [1066, 653] width 88 height 14
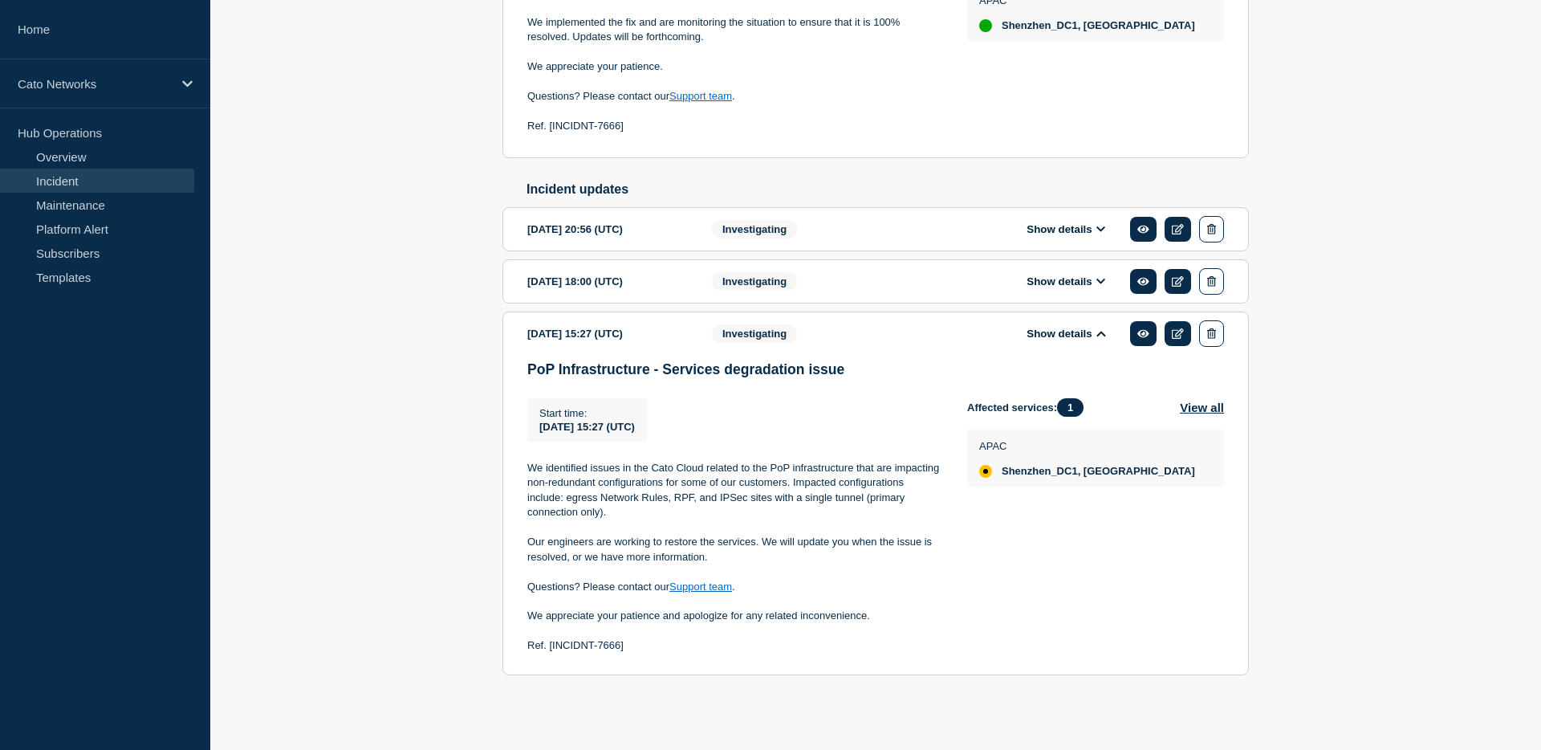
scroll to position [432, 0]
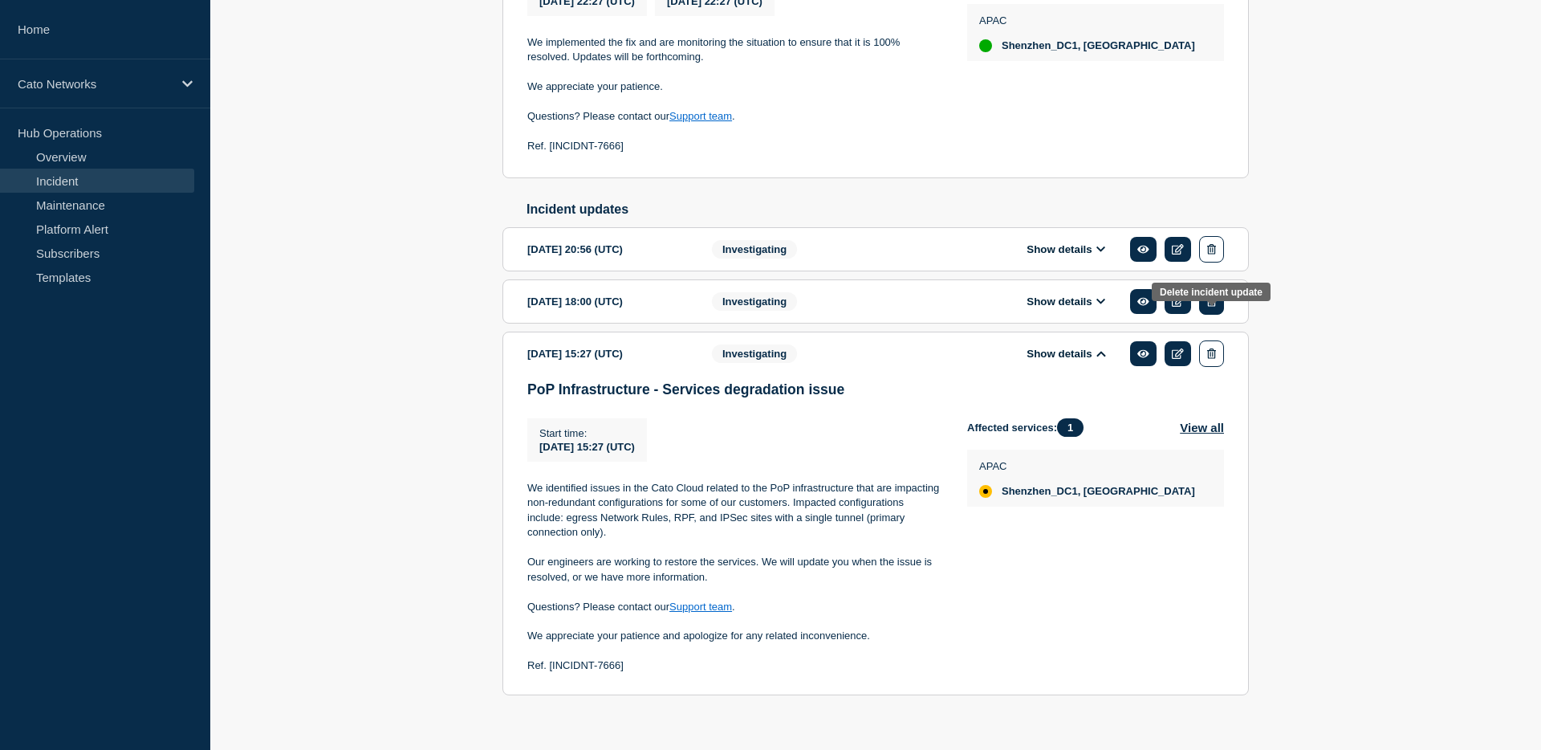
click at [1220, 315] on button "button" at bounding box center [1211, 301] width 25 height 26
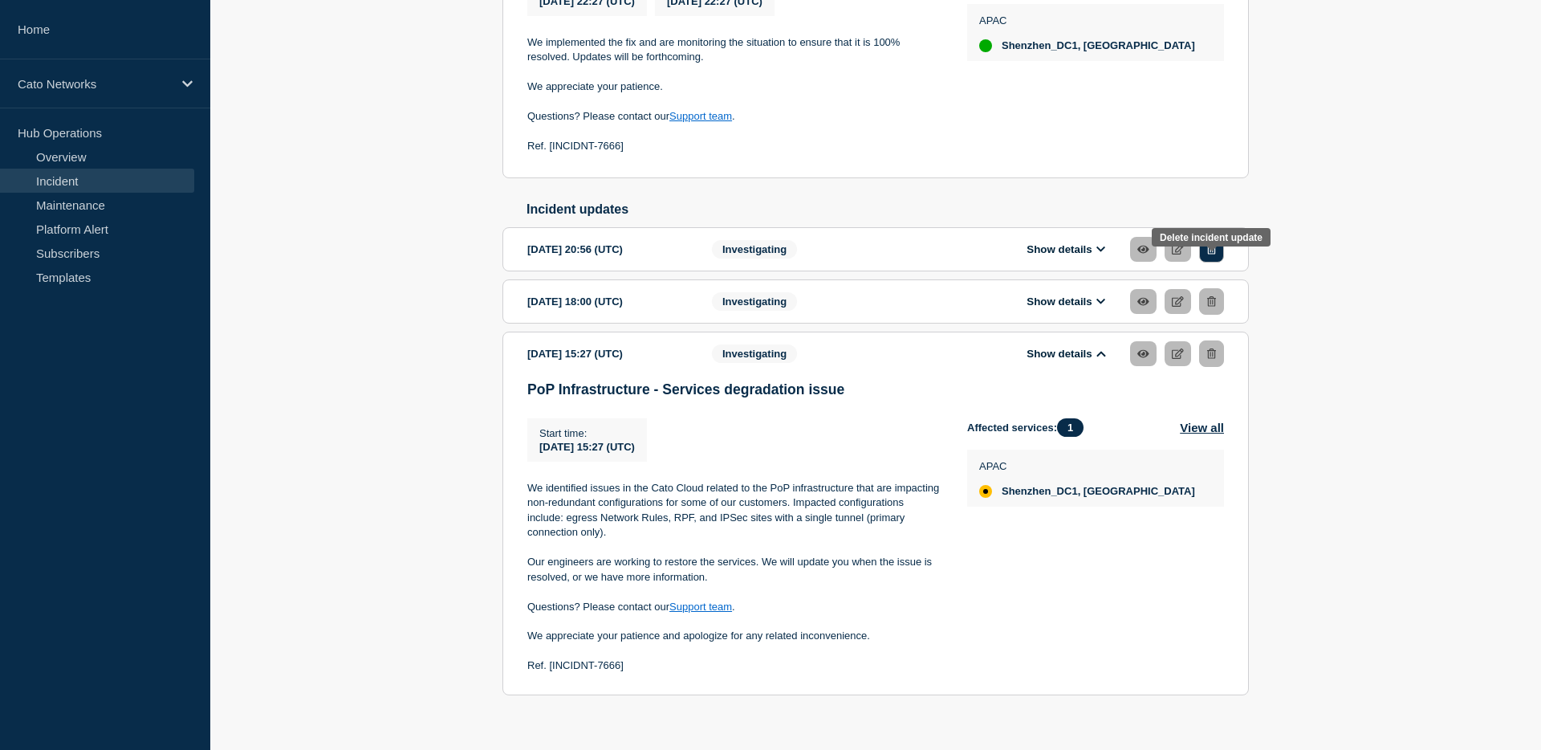
scroll to position [466, 0]
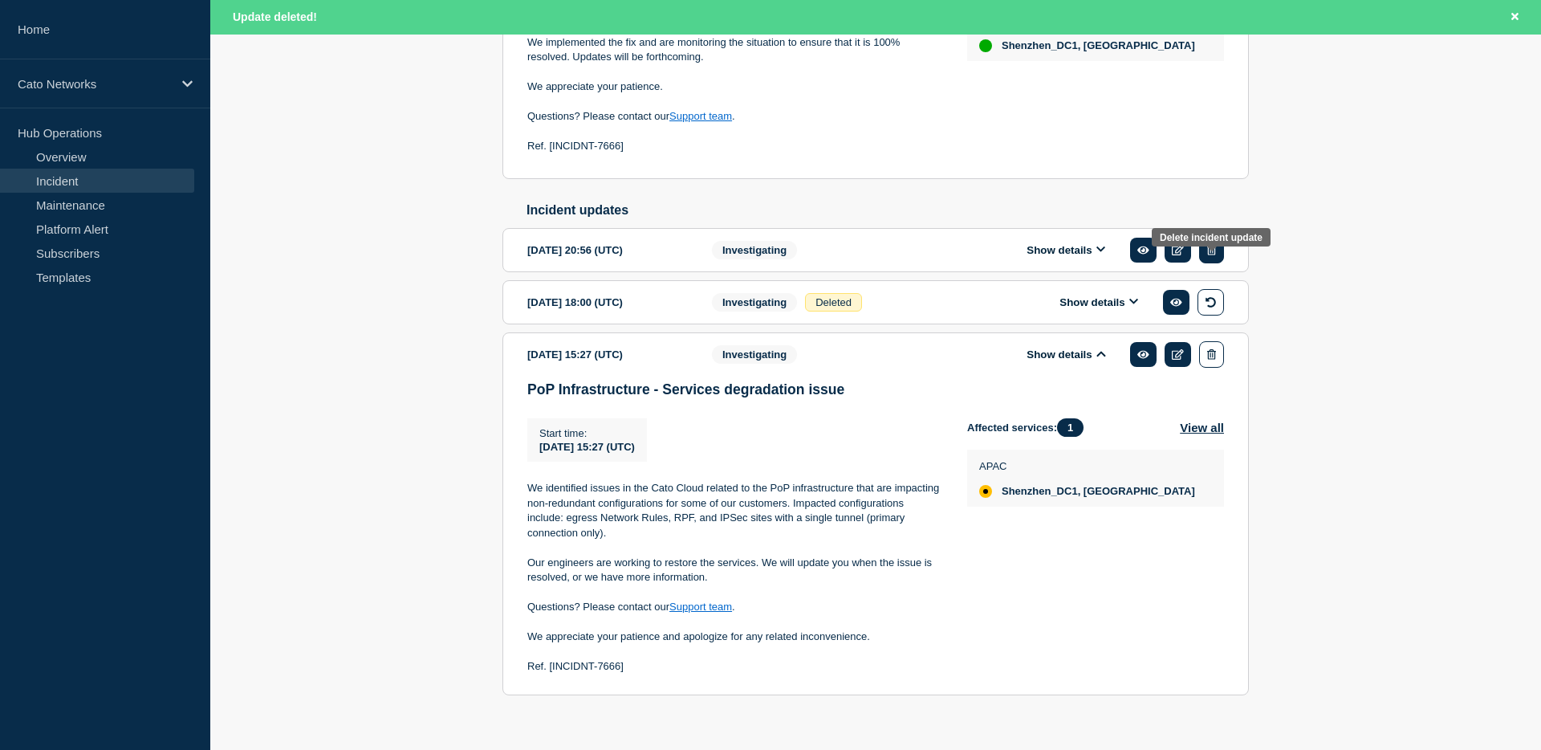
click at [1212, 255] on icon "button" at bounding box center [1212, 250] width 9 height 10
click at [1181, 367] on link at bounding box center [1178, 354] width 26 height 25
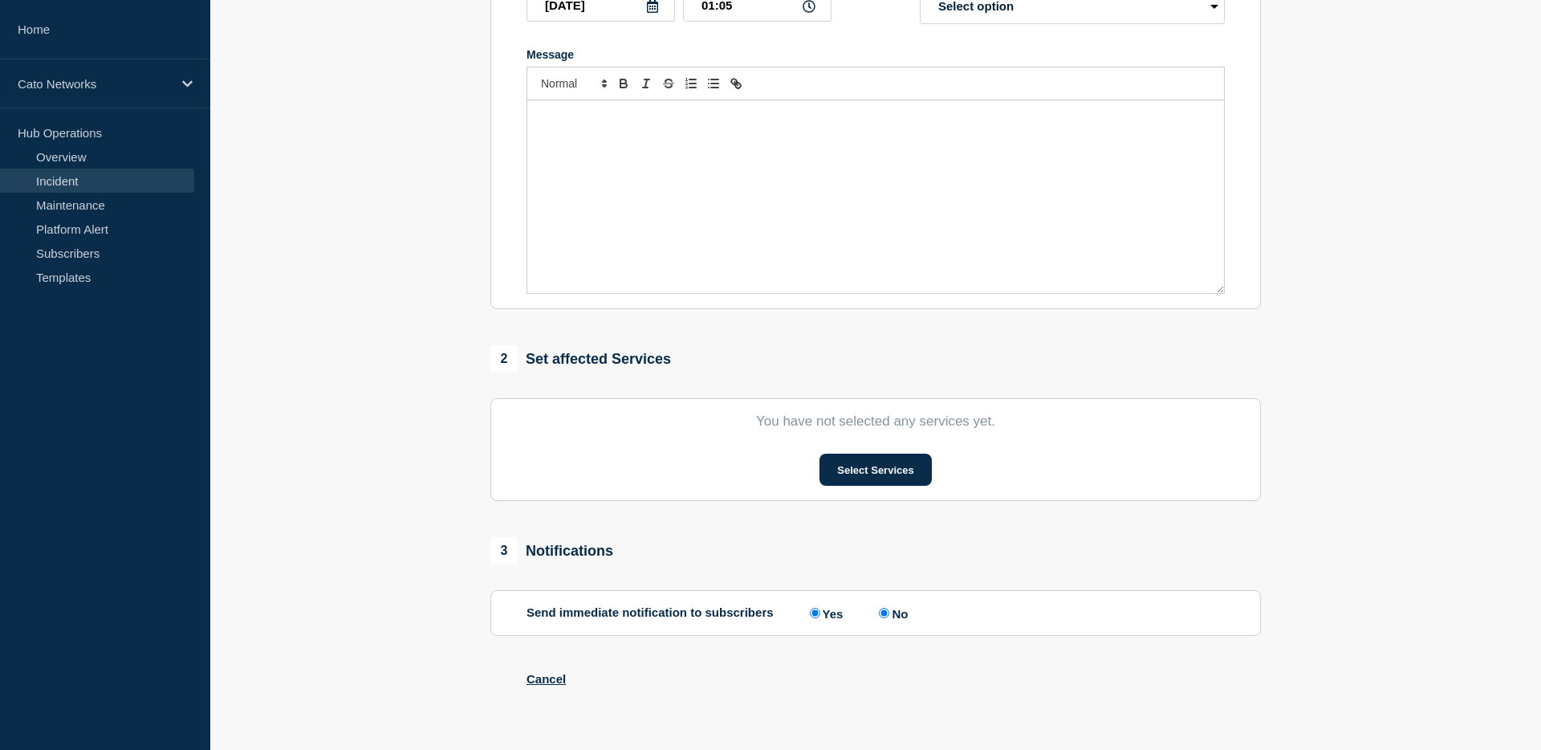
type input "PoP Infrastructure - Services degradation issue"
type input "2025-09-26"
type input "15:27"
select select "investigating"
radio input "false"
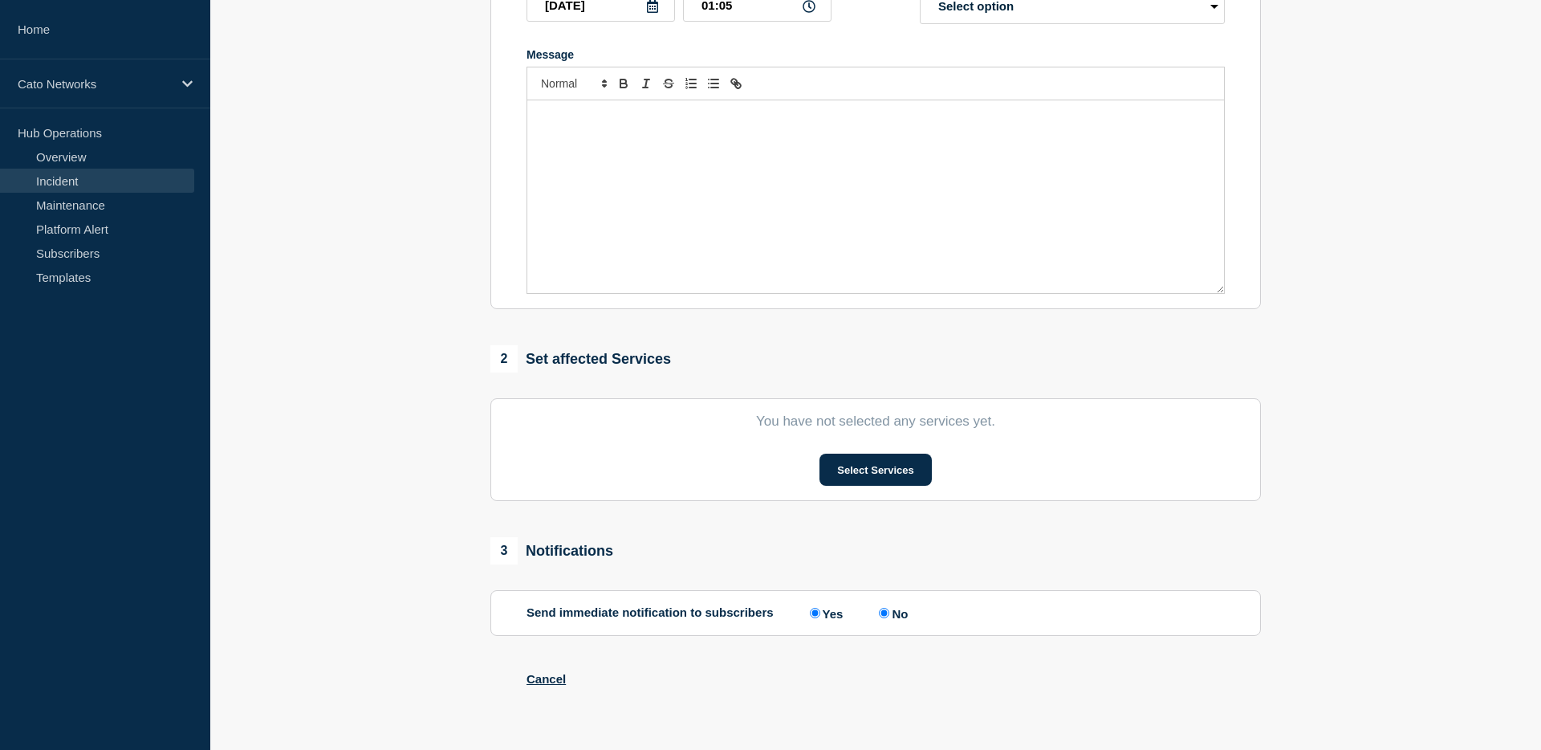
radio input "true"
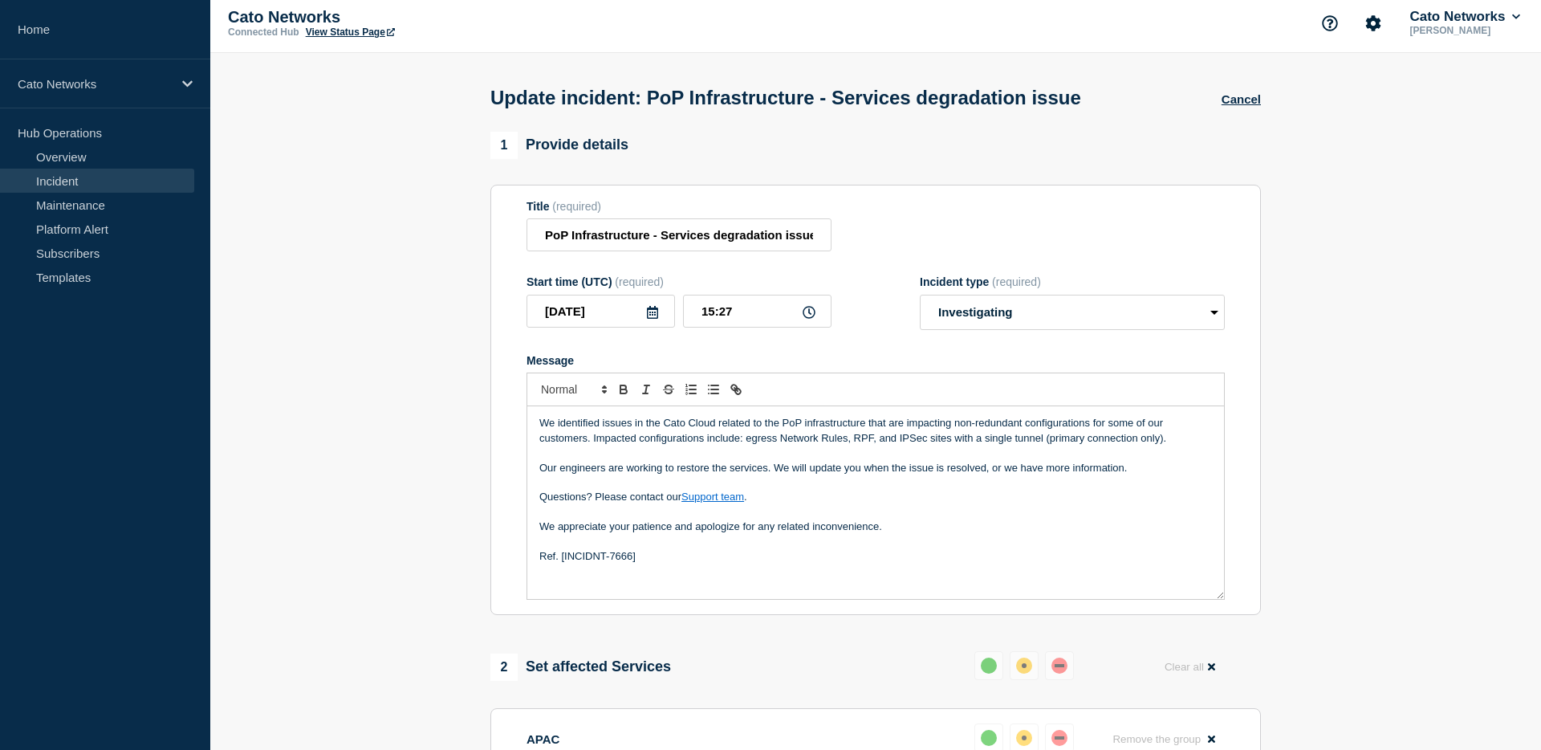
scroll to position [6, 0]
click at [1041, 104] on h1 "Update incident: PoP Infrastructure - Services degradation issue" at bounding box center [786, 99] width 591 height 22
drag, startPoint x: 806, startPoint y: 241, endPoint x: 813, endPoint y: 245, distance: 8.3
click at [806, 241] on input "PoP Infrastructure - Services degradation issue" at bounding box center [679, 235] width 305 height 33
drag, startPoint x: 816, startPoint y: 245, endPoint x: 486, endPoint y: 240, distance: 330.0
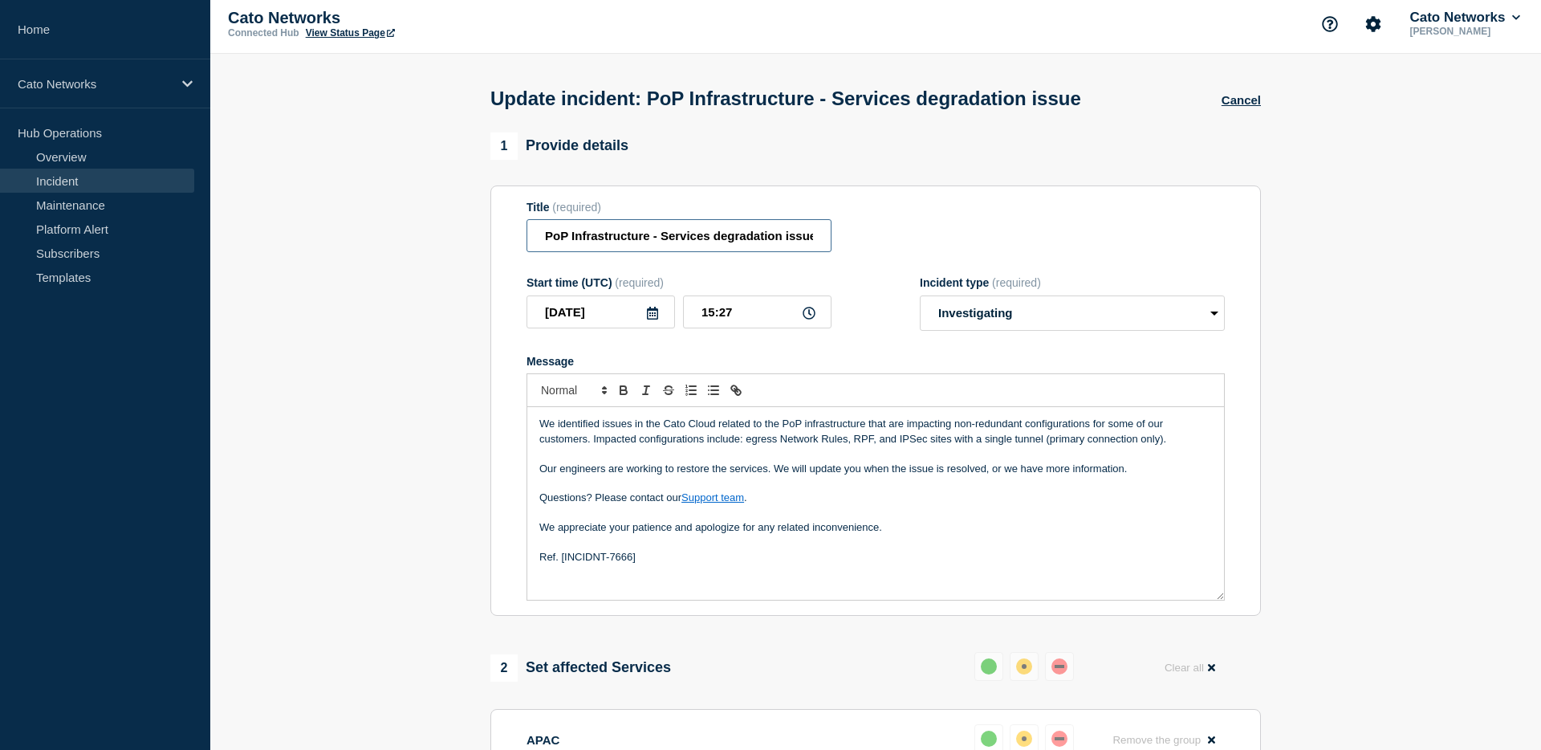
click at [486, 240] on div "1 Provide details Title (required) PoP Infrastructure - Services degradation is…" at bounding box center [876, 634] width 789 height 1004
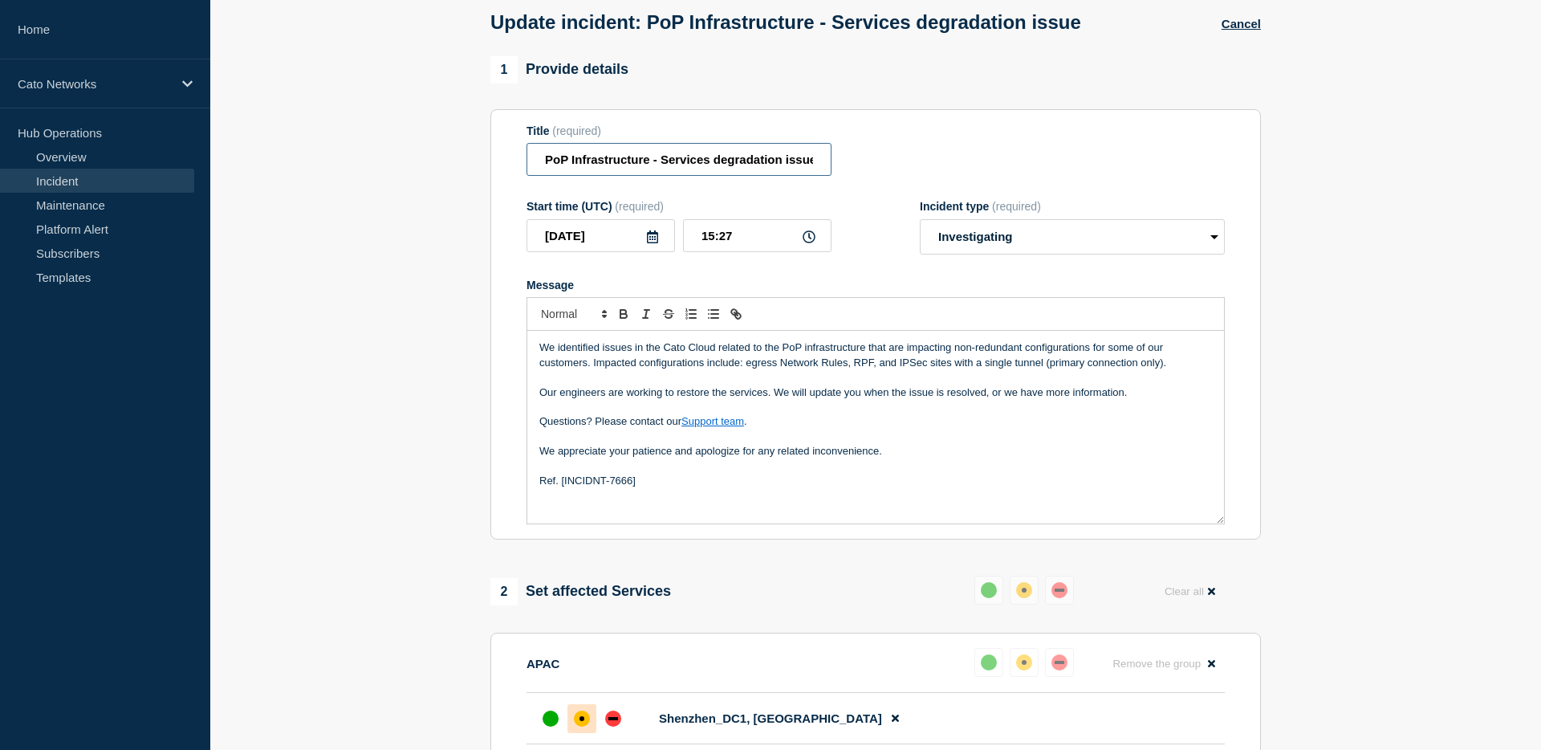
scroll to position [0, 0]
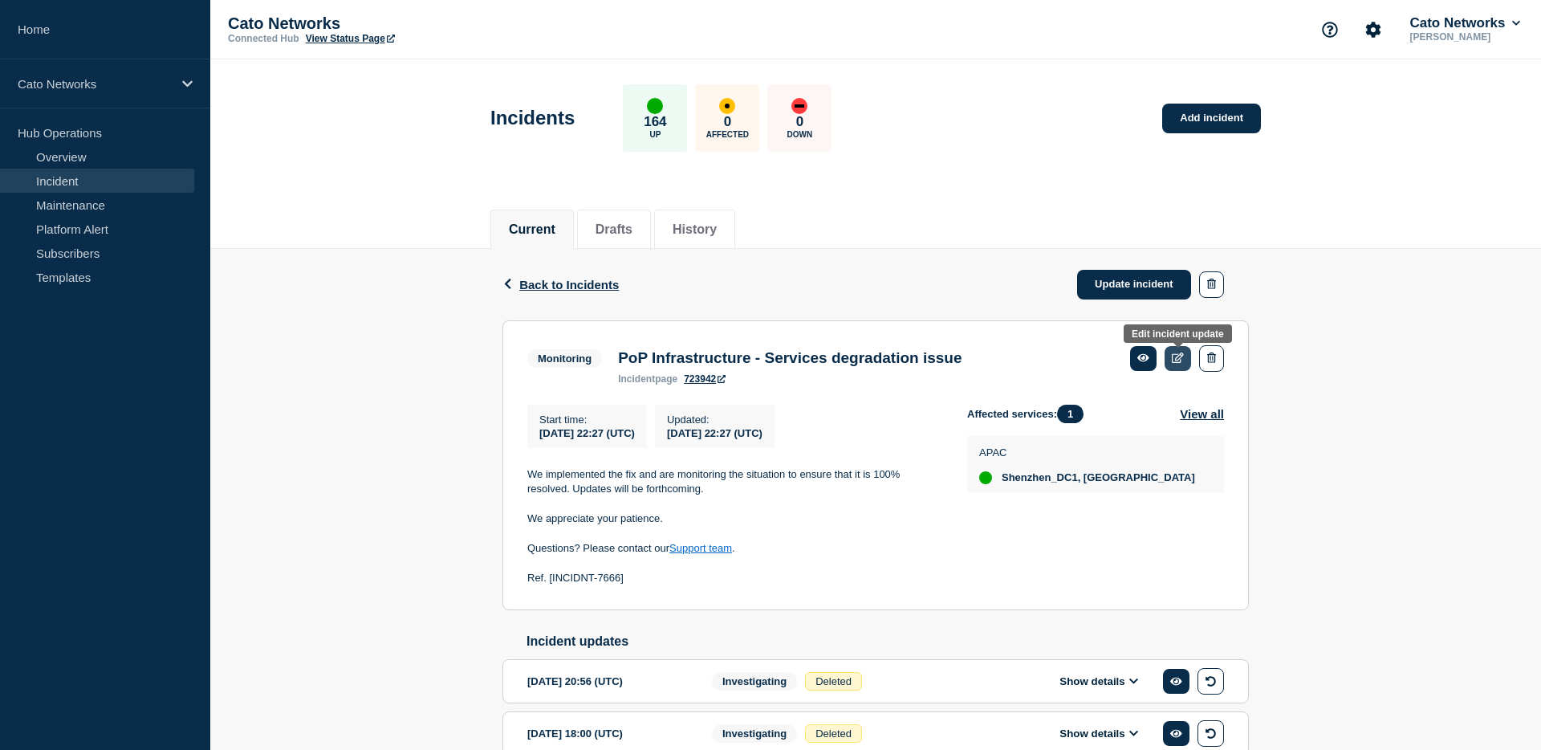
click at [1183, 365] on link at bounding box center [1178, 358] width 26 height 25
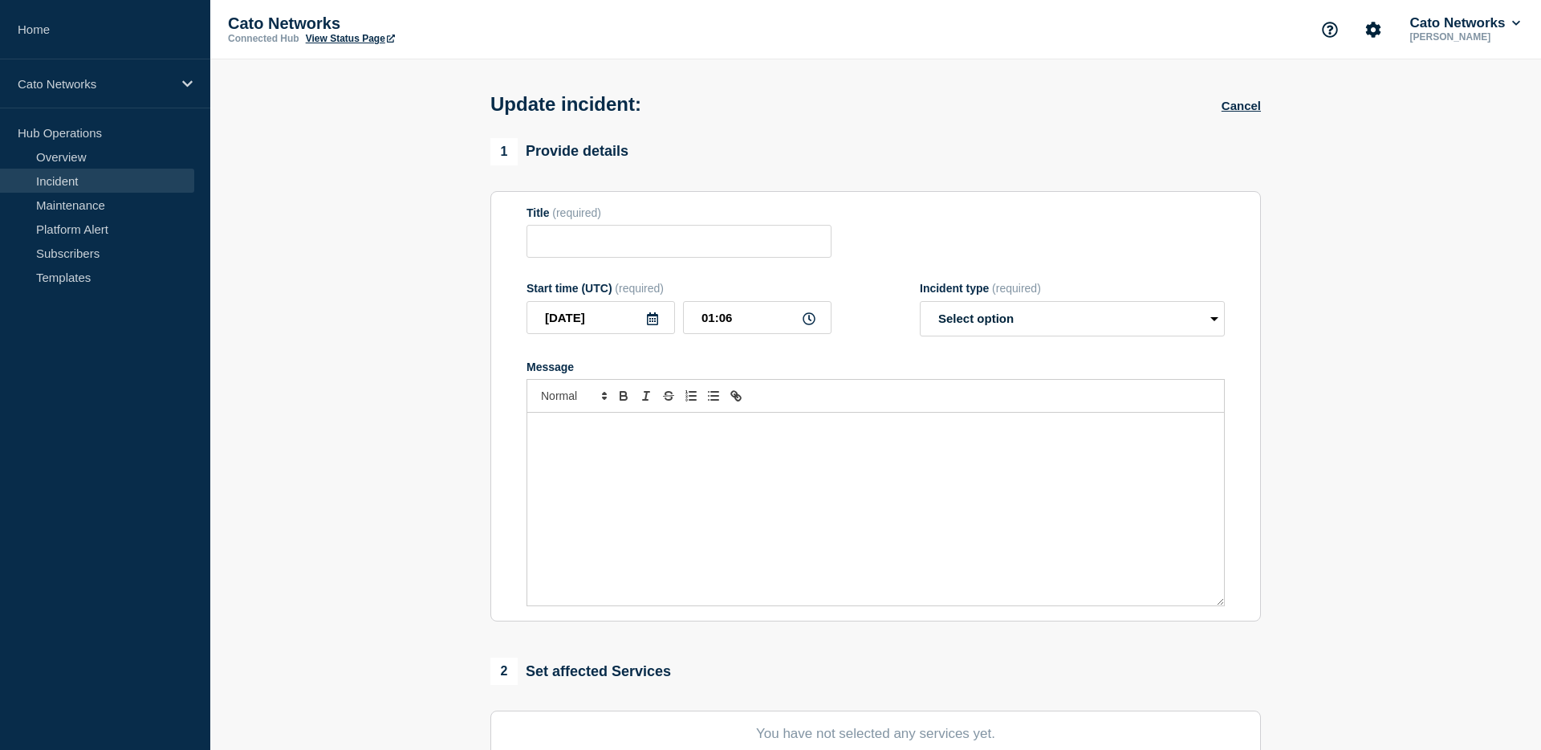
type input "PoP Infrastructure - Services degradation issue"
type input "2025-09-26"
type input "22:27"
select select "monitoring"
radio input "false"
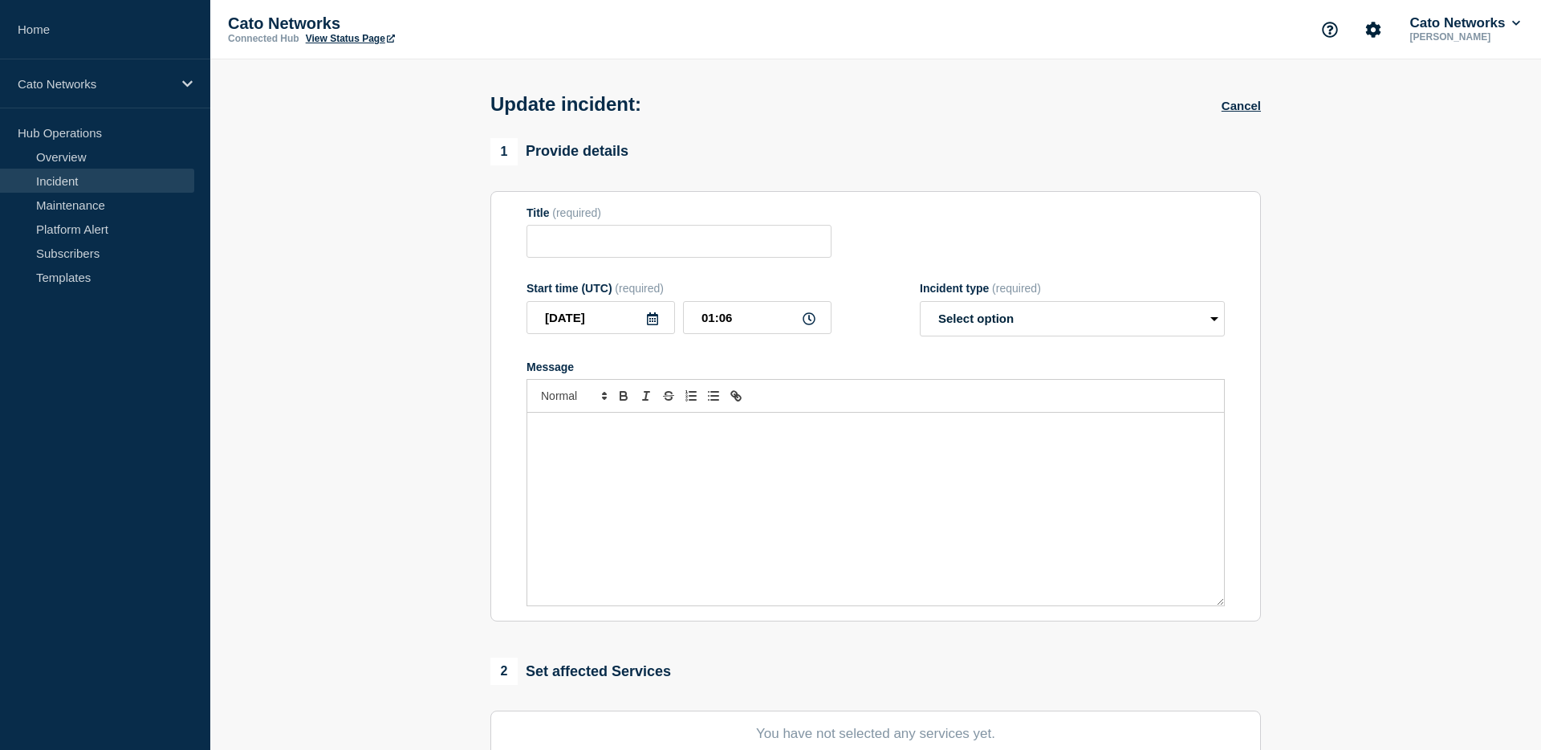
radio input "true"
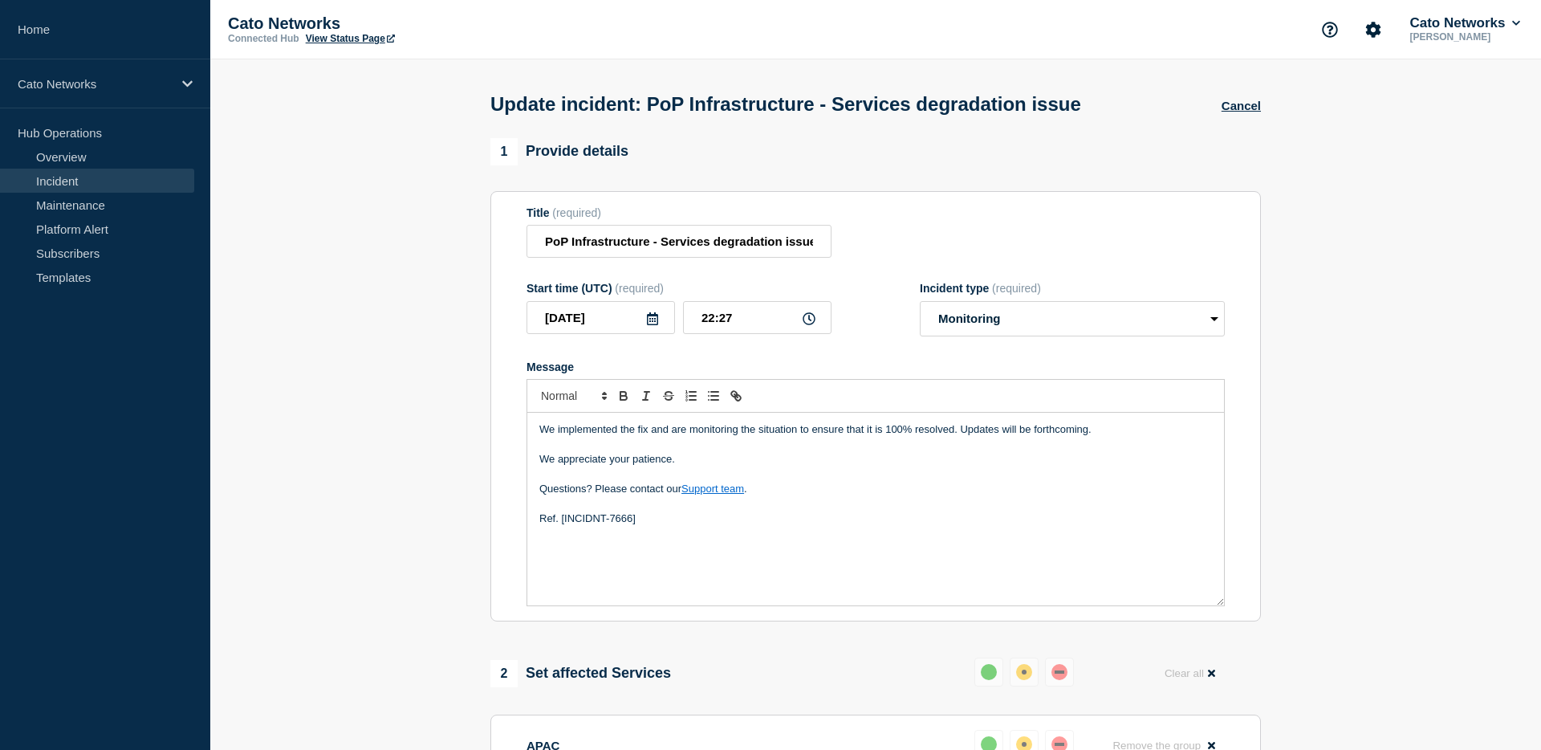
click at [735, 543] on div "We implemented the fix and are monitoring the situation to ensure that it is 10…" at bounding box center [875, 509] width 697 height 193
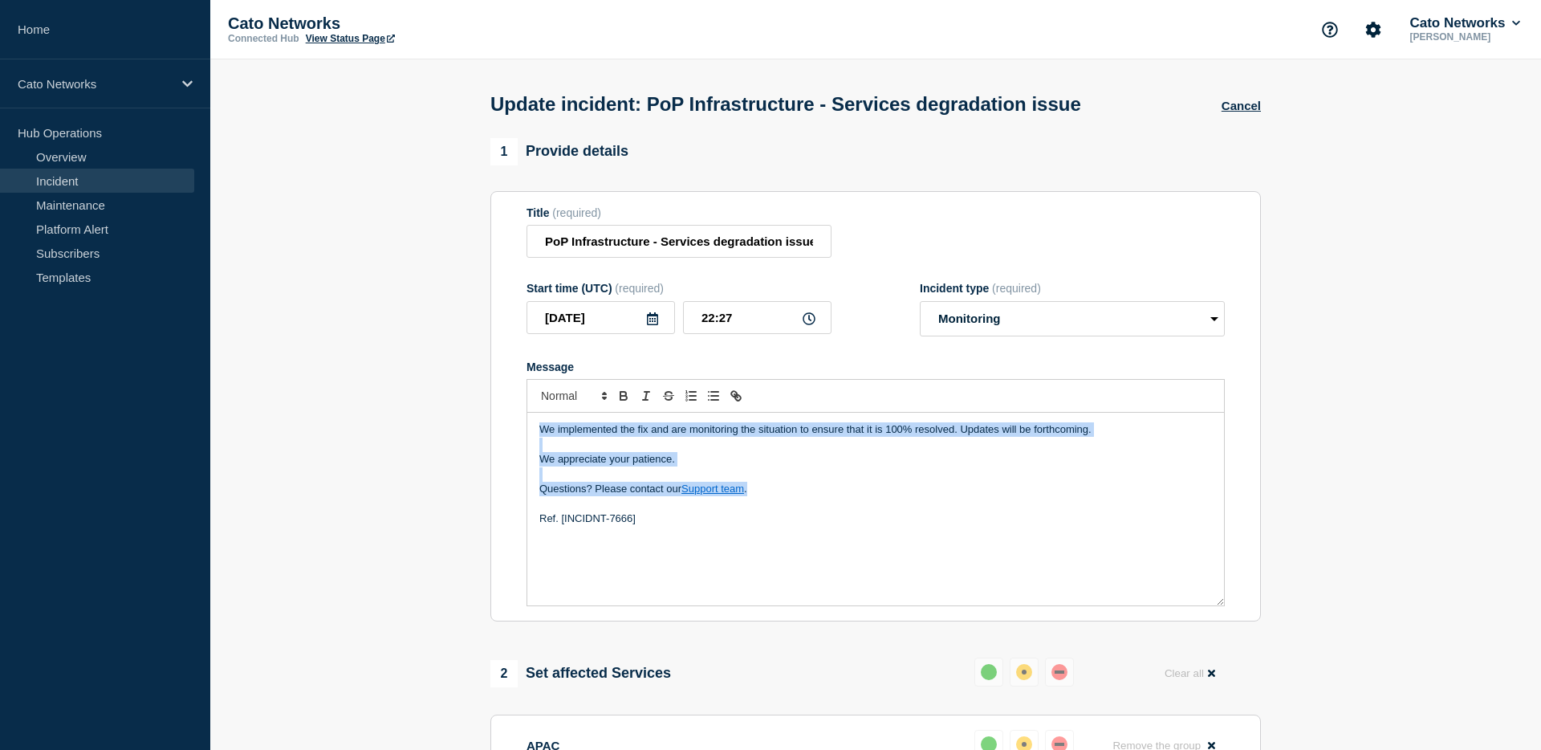
drag, startPoint x: 722, startPoint y: 500, endPoint x: 533, endPoint y: 443, distance: 197.1
click at [533, 443] on div "We implemented the fix and are monitoring the situation to ensure that it is 10…" at bounding box center [875, 509] width 697 height 193
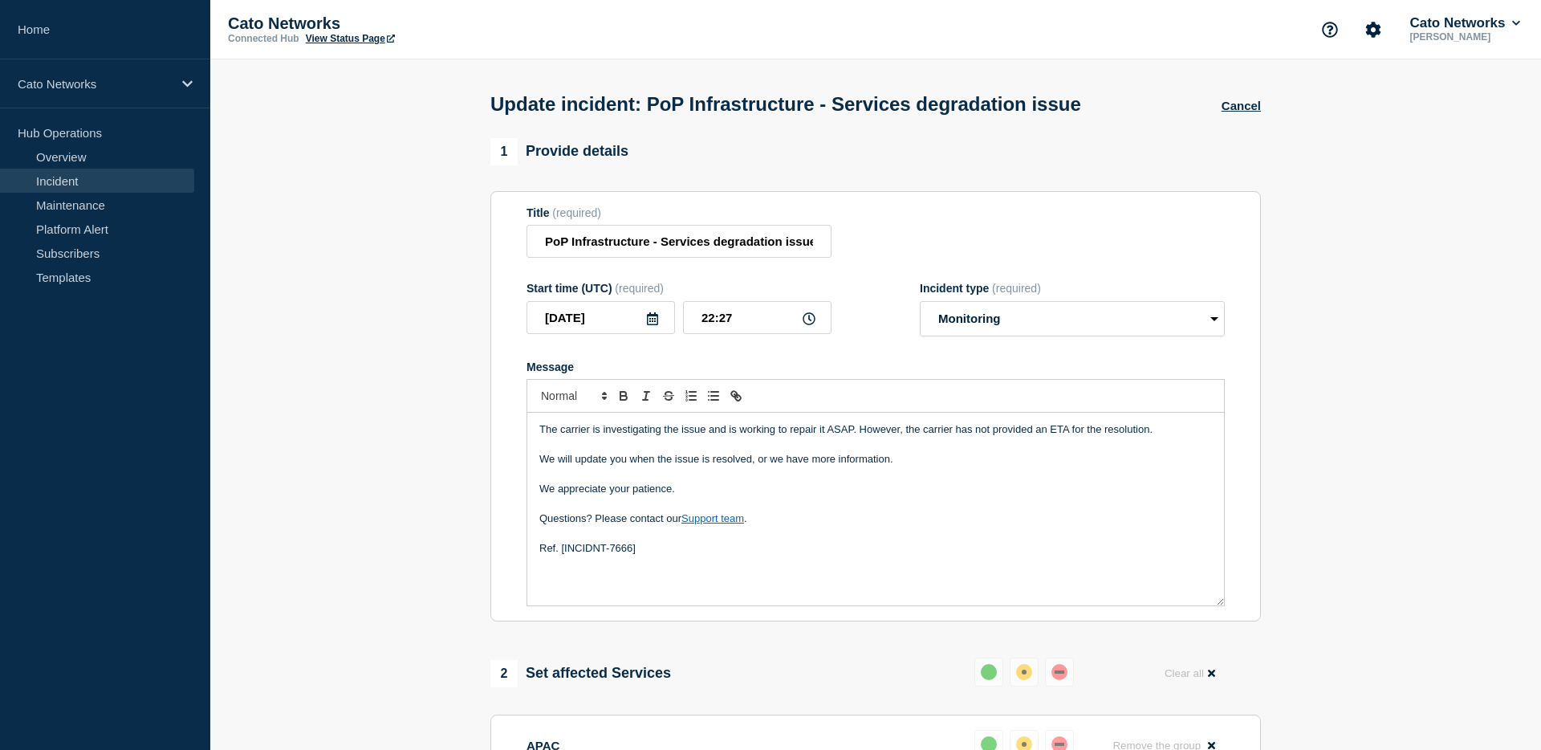
click at [755, 466] on p "We will update you when the issue is resolved, or we have more information." at bounding box center [876, 459] width 673 height 14
click at [853, 466] on p "We will update you when the issue is resolved, or we have more information." at bounding box center [876, 459] width 673 height 14
click at [994, 452] on p "Message" at bounding box center [876, 445] width 673 height 14
click at [900, 466] on p "We will update you when the issue is resolved, or we have more information." at bounding box center [876, 459] width 673 height 14
click at [738, 496] on p "We appreciate your patience." at bounding box center [876, 489] width 673 height 14
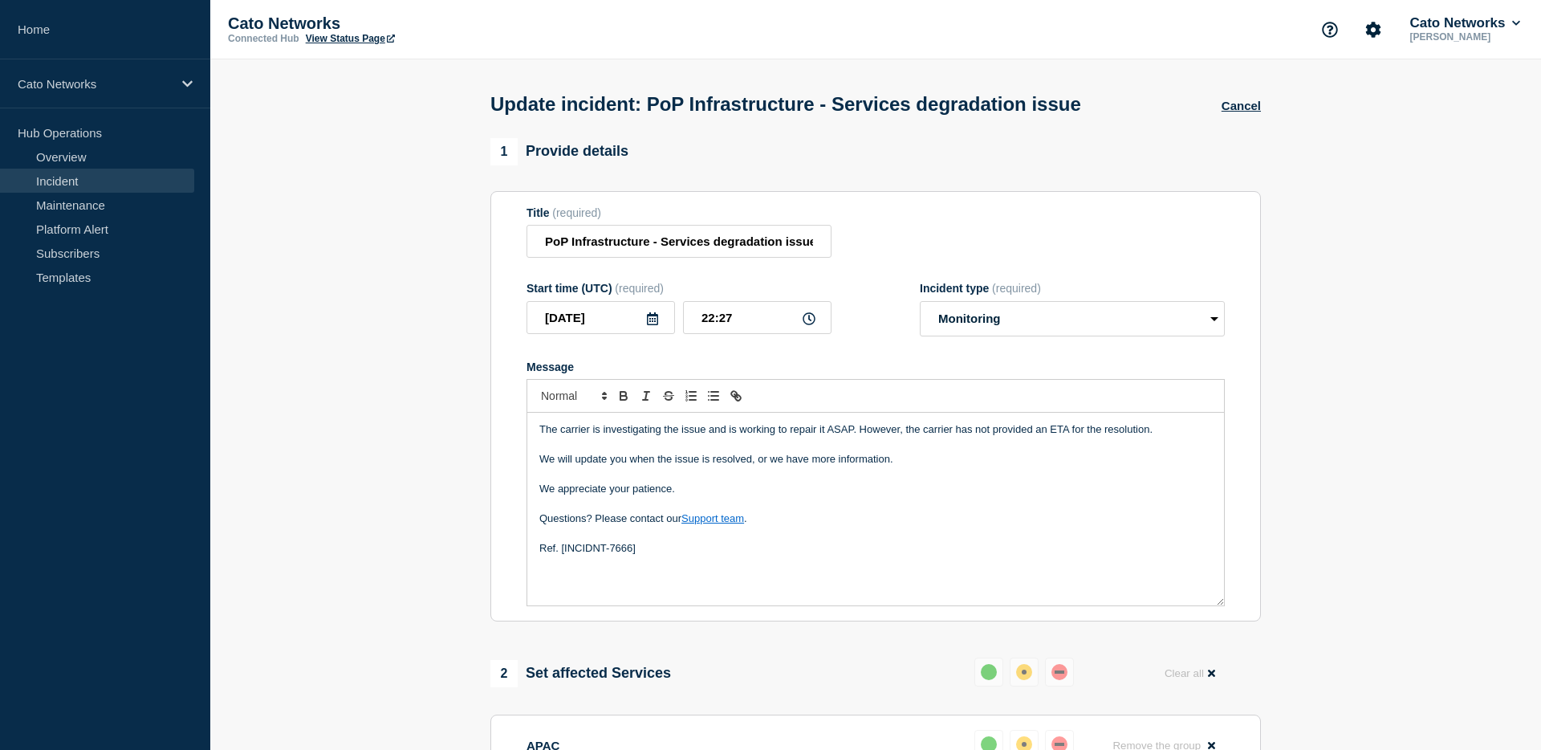
click at [781, 526] on p "Questions? Please contact our Support team ." at bounding box center [876, 518] width 673 height 14
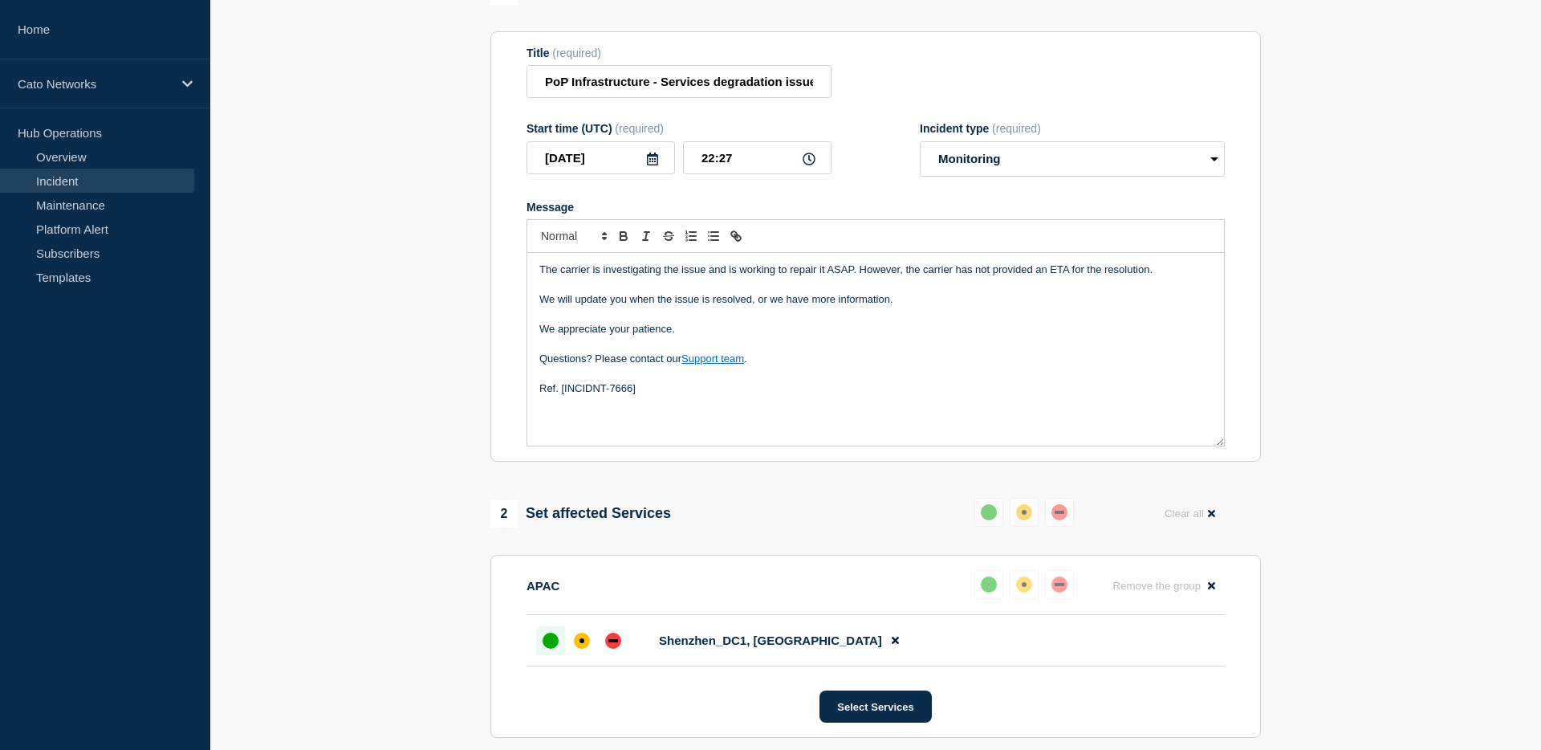
scroll to position [161, 0]
click at [584, 648] on div "affected" at bounding box center [582, 640] width 16 height 16
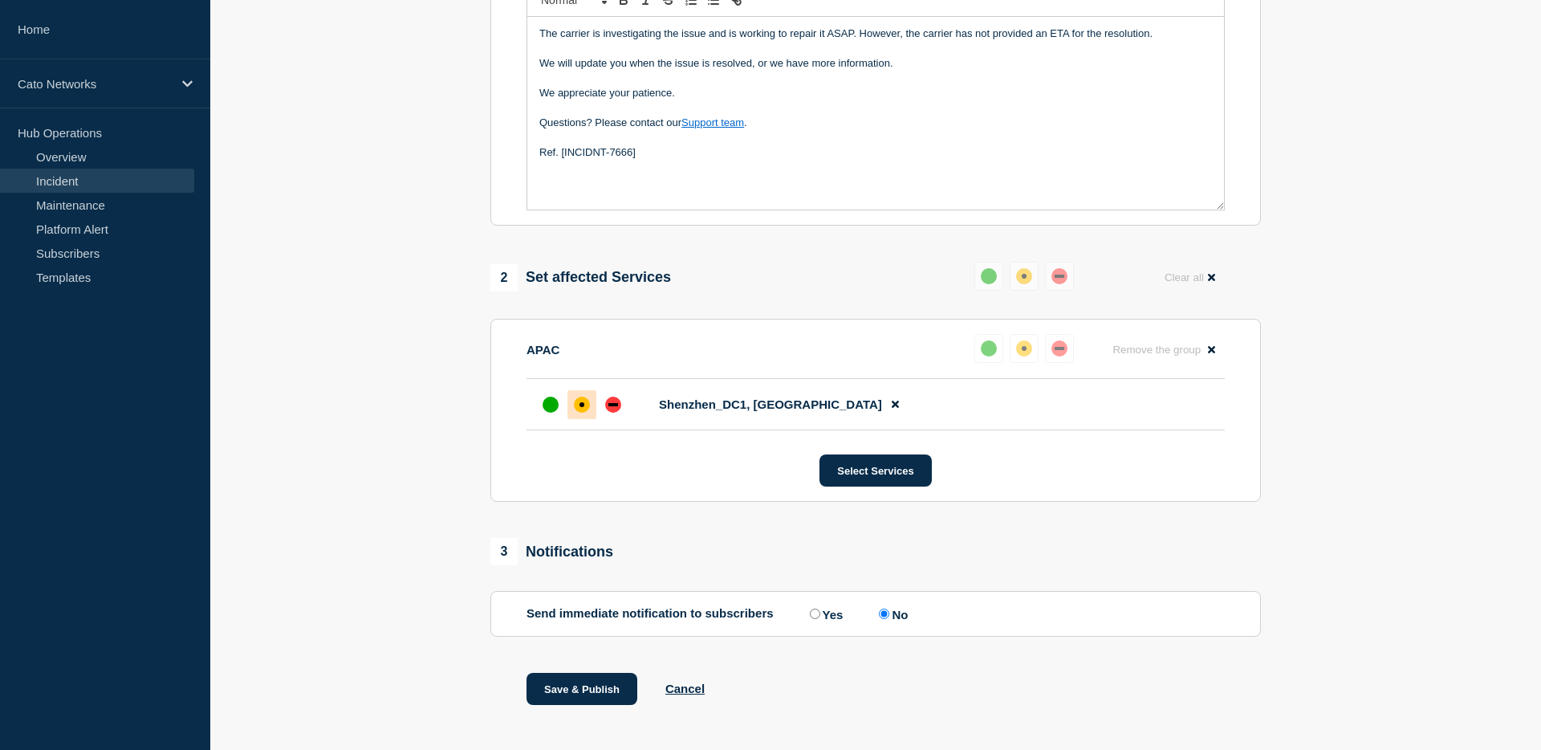
scroll to position [440, 0]
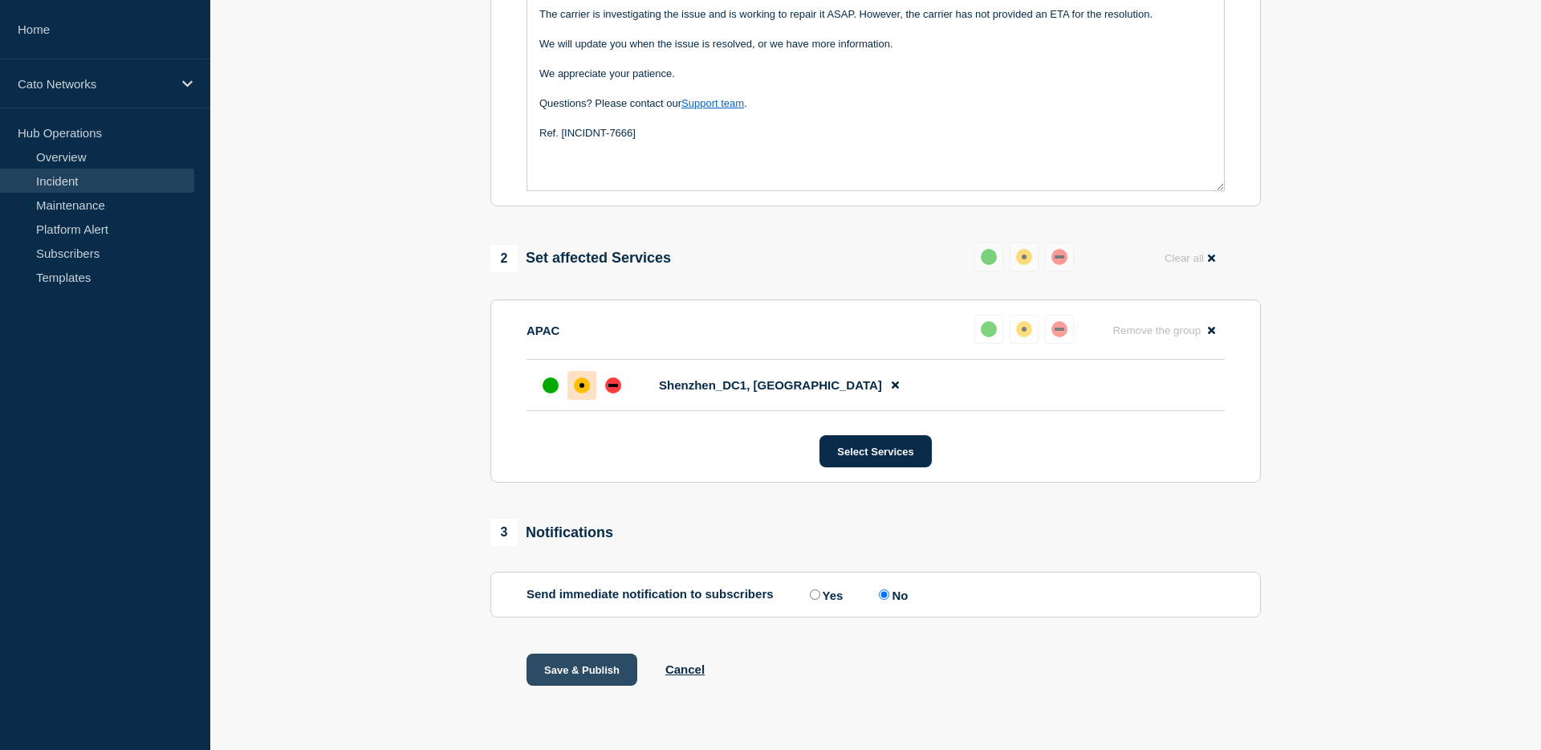
click at [629, 666] on button "Save & Publish" at bounding box center [582, 670] width 111 height 32
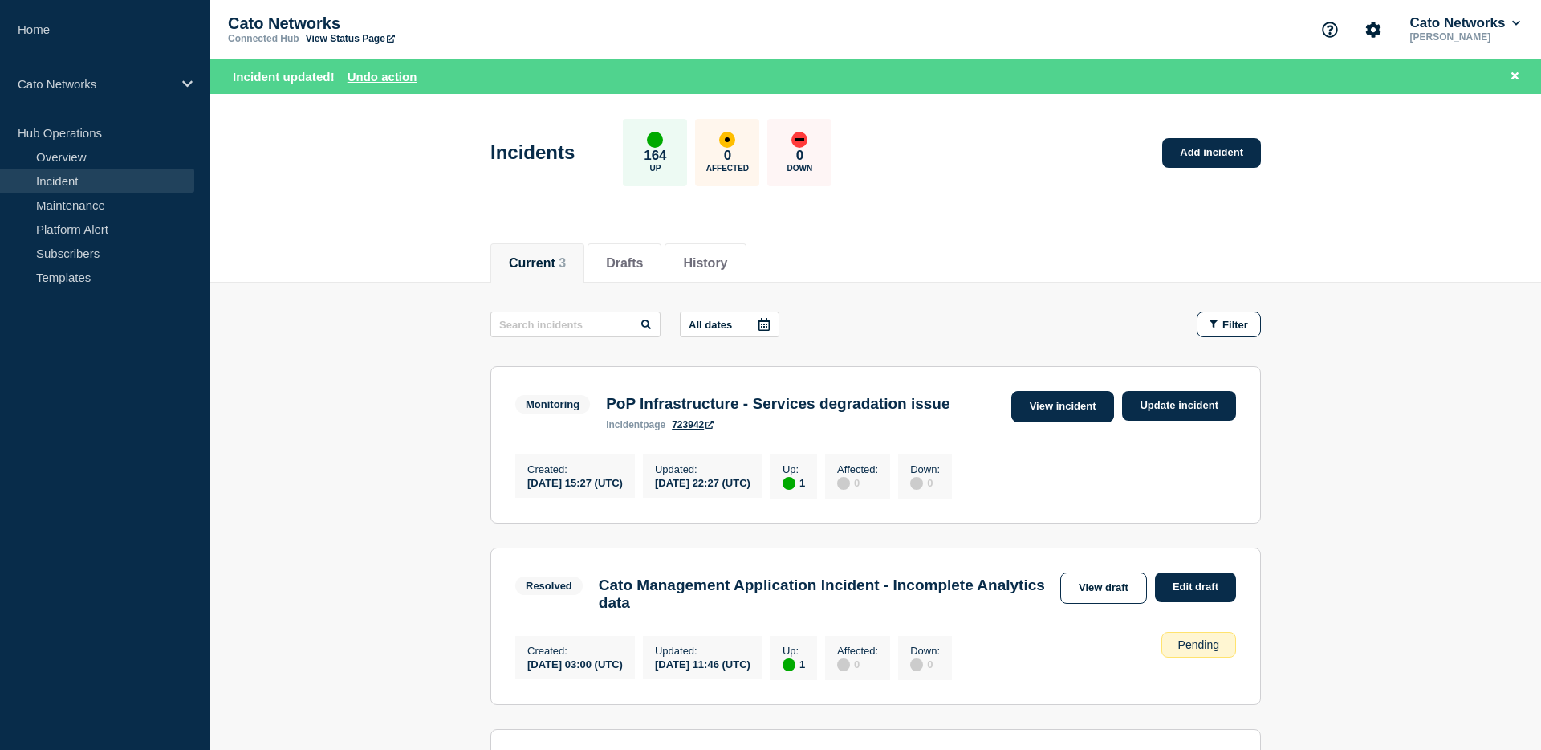
click at [1045, 401] on link "View incident" at bounding box center [1064, 406] width 104 height 31
